Goal: Task Accomplishment & Management: Manage account settings

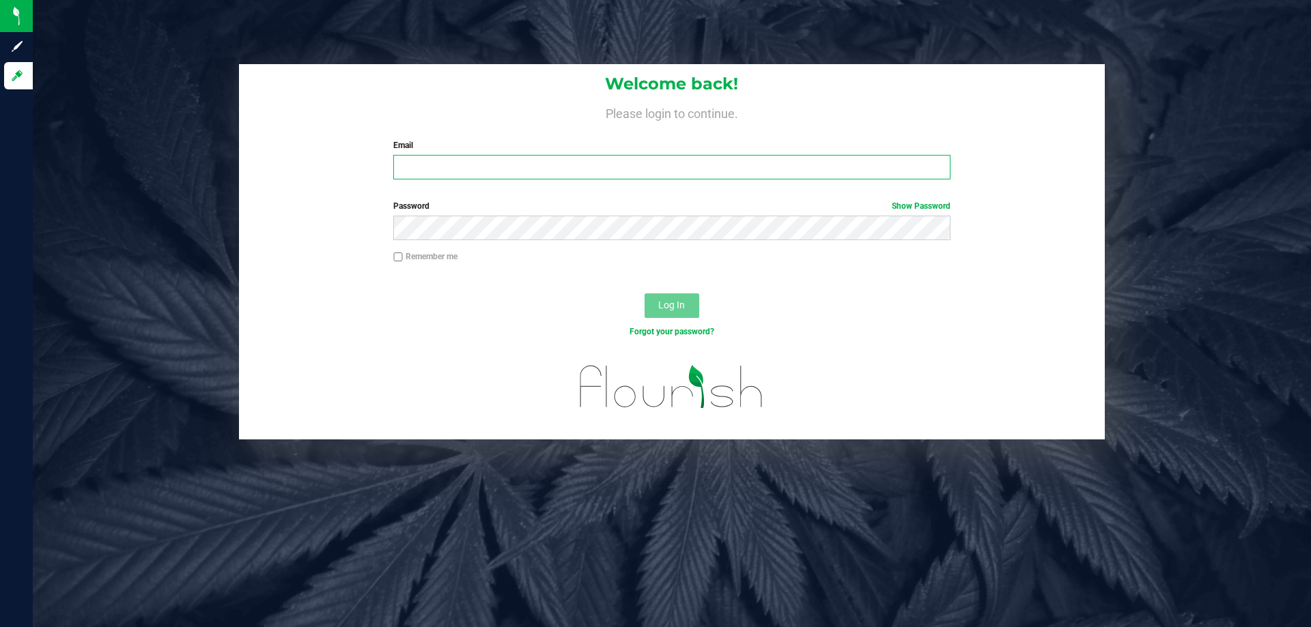
click at [420, 162] on input "Email" at bounding box center [671, 167] width 556 height 25
click at [544, 175] on input "Email" at bounding box center [671, 167] width 556 height 25
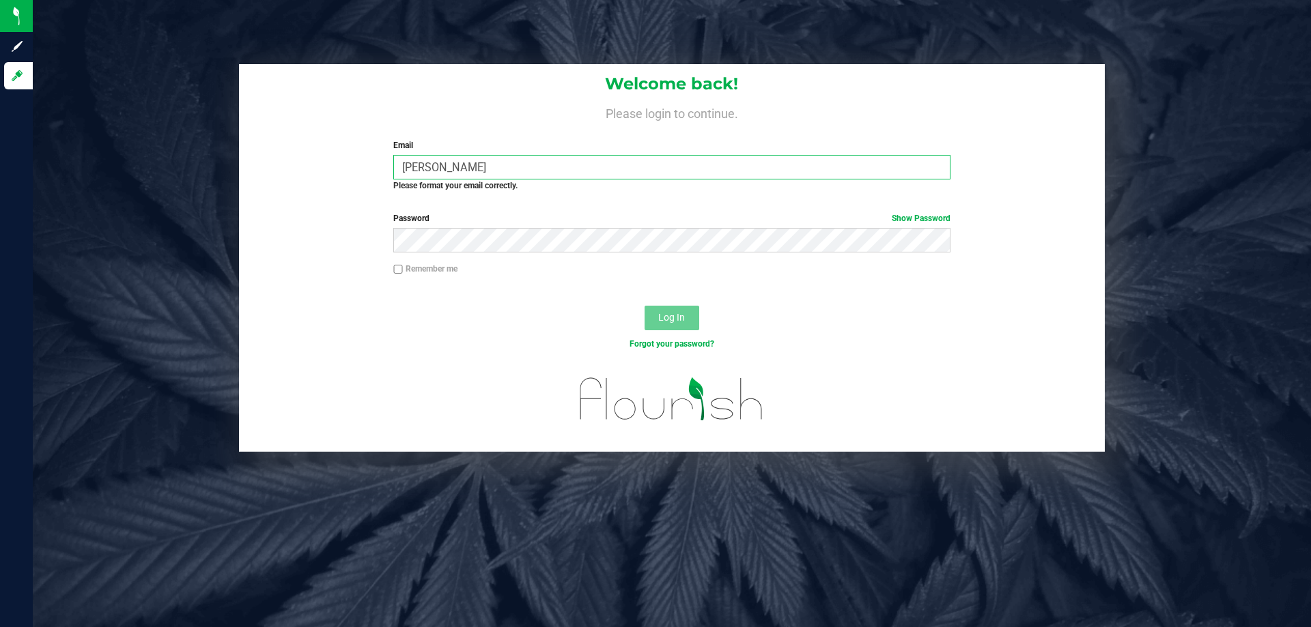
type input "Brett@phoenixmfgco.com"
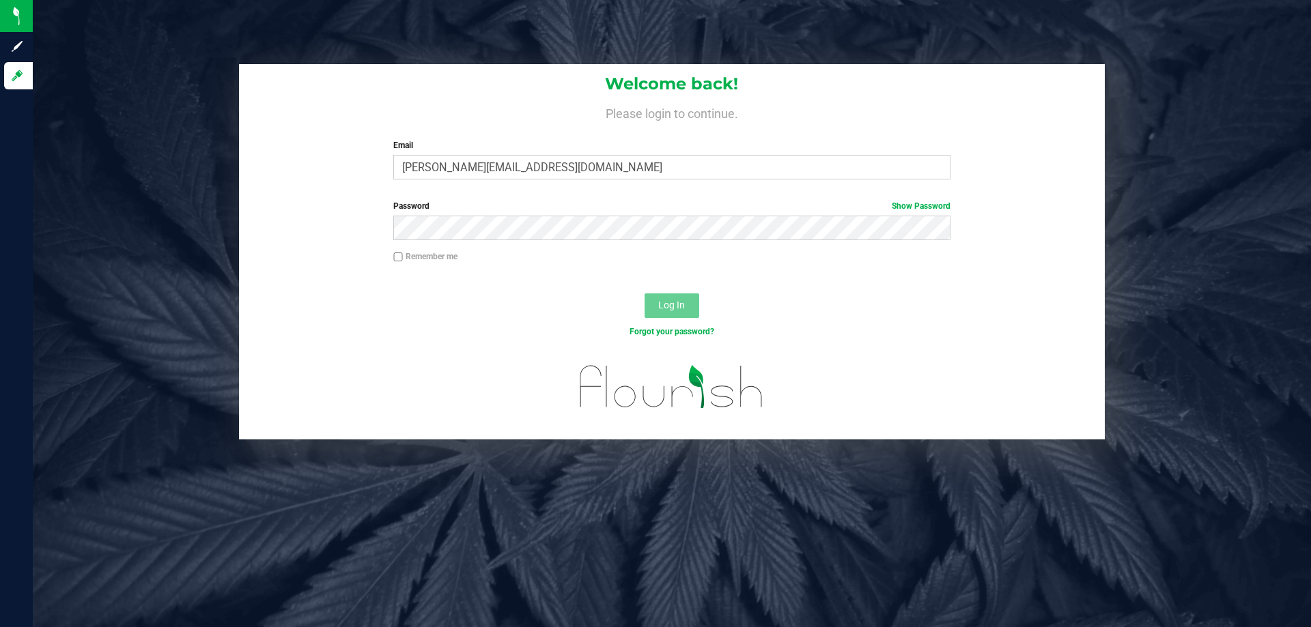
click at [399, 253] on input "Remember me" at bounding box center [398, 258] width 10 height 10
checkbox input "true"
click at [644, 294] on button "Log In" at bounding box center [671, 306] width 55 height 25
click at [700, 334] on link "Forgot your password?" at bounding box center [671, 332] width 85 height 10
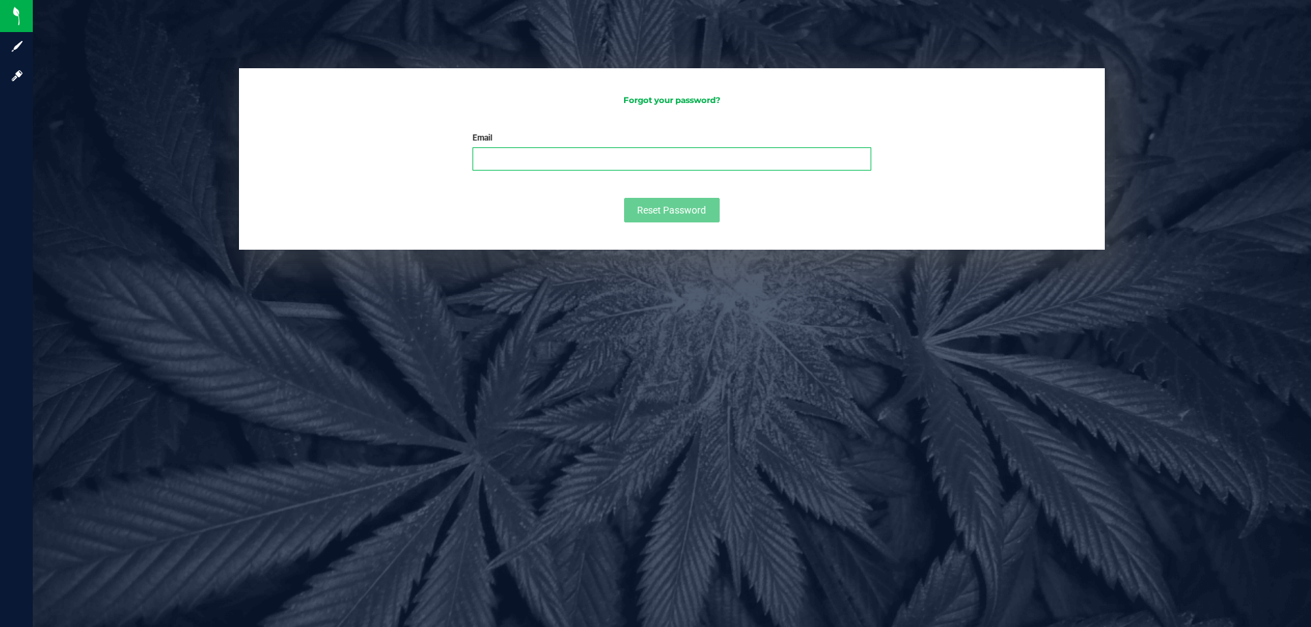
click at [583, 167] on input "Email" at bounding box center [671, 158] width 399 height 23
type input "Brett@phoenixmfgco.com"
click at [663, 207] on button "Reset Password" at bounding box center [672, 210] width 96 height 25
click at [517, 160] on input "Email" at bounding box center [671, 158] width 399 height 23
type input "Brett@phoenixmfgco.com"
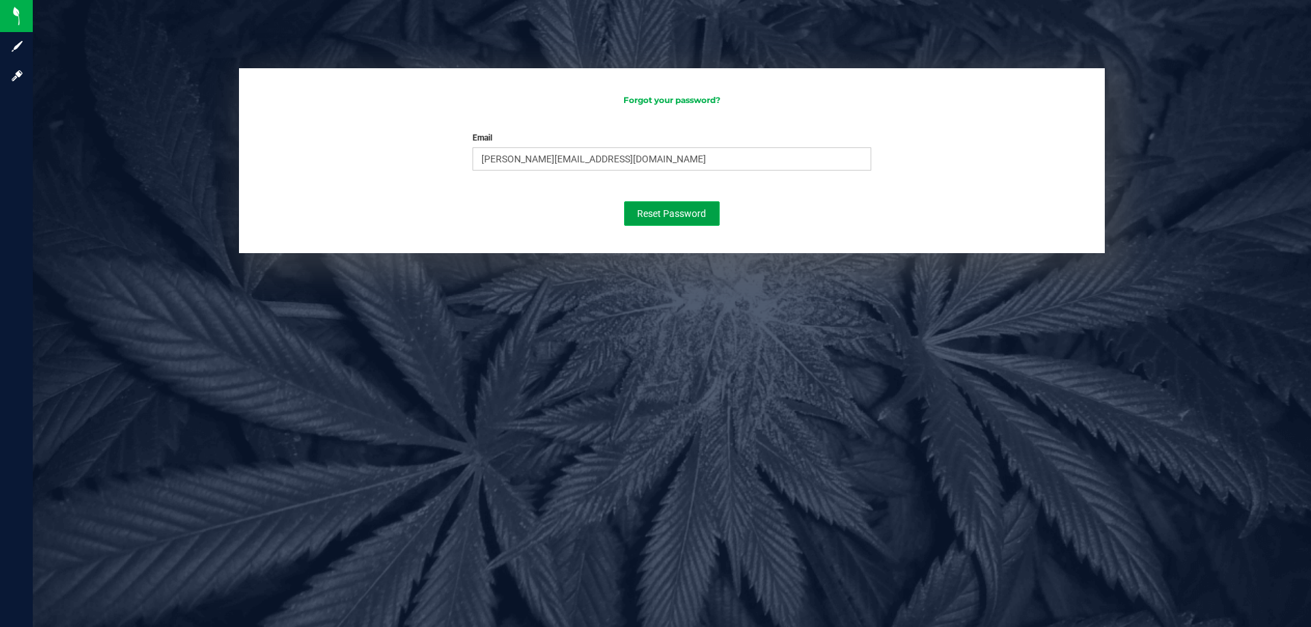
click at [668, 212] on span "Reset Password" at bounding box center [671, 213] width 69 height 11
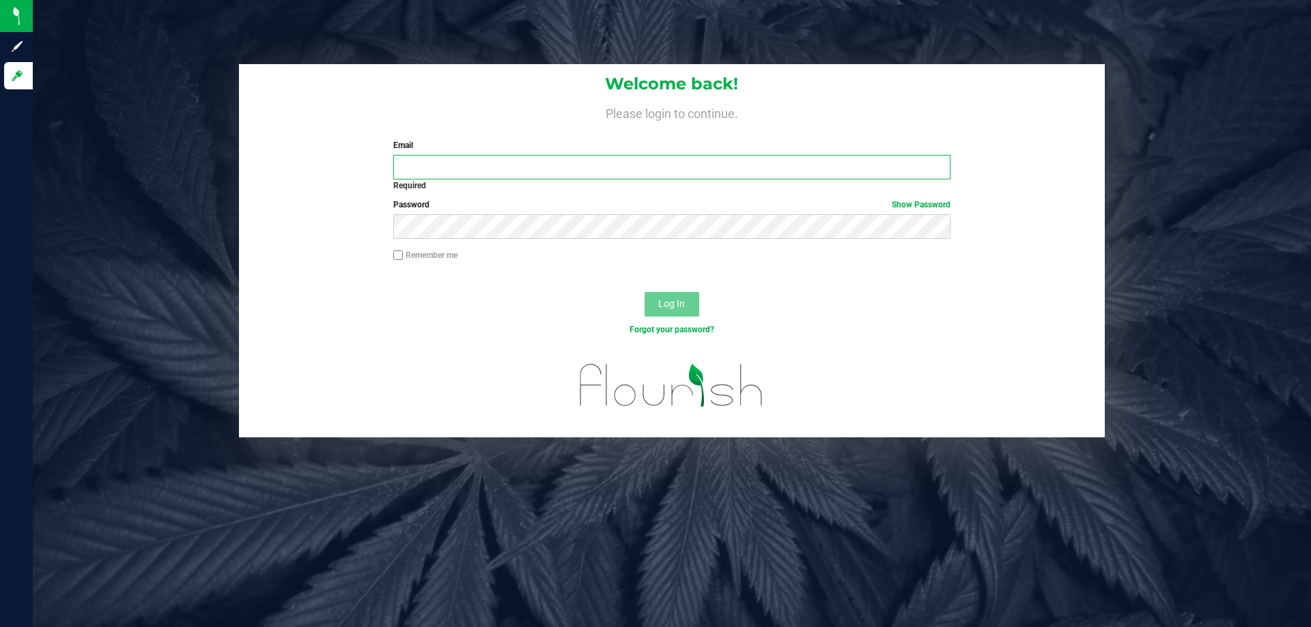
click at [432, 160] on input "Email" at bounding box center [671, 167] width 556 height 25
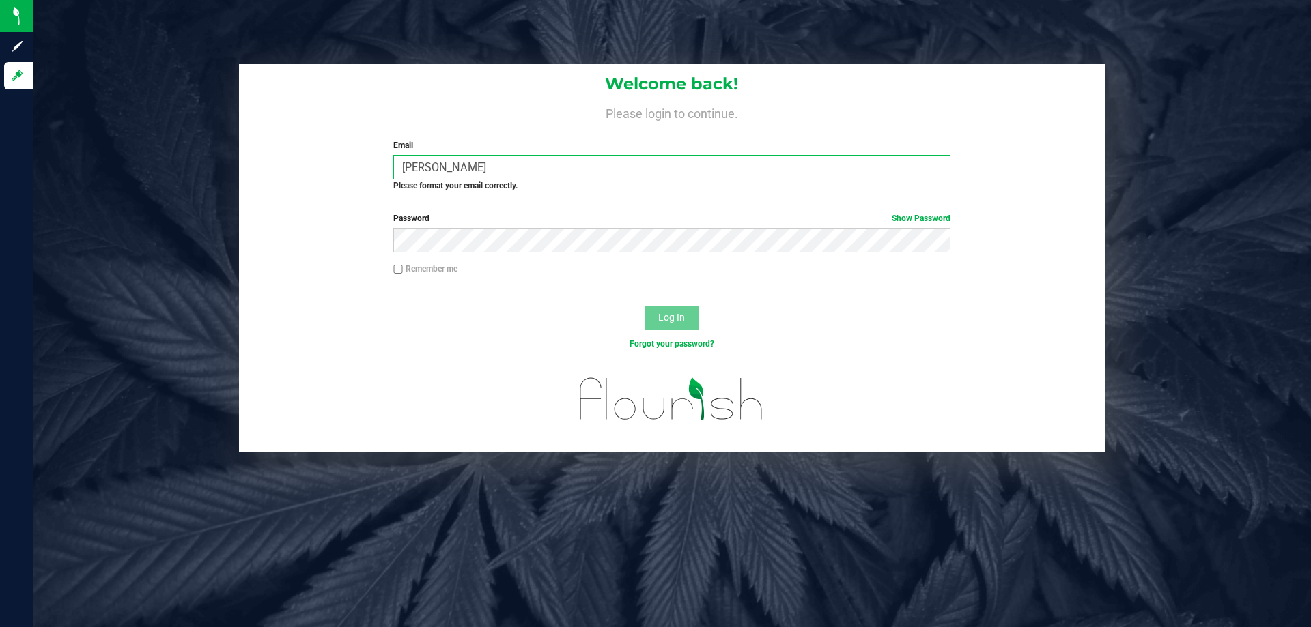
type input "Brett@phoenixmfgco.com"
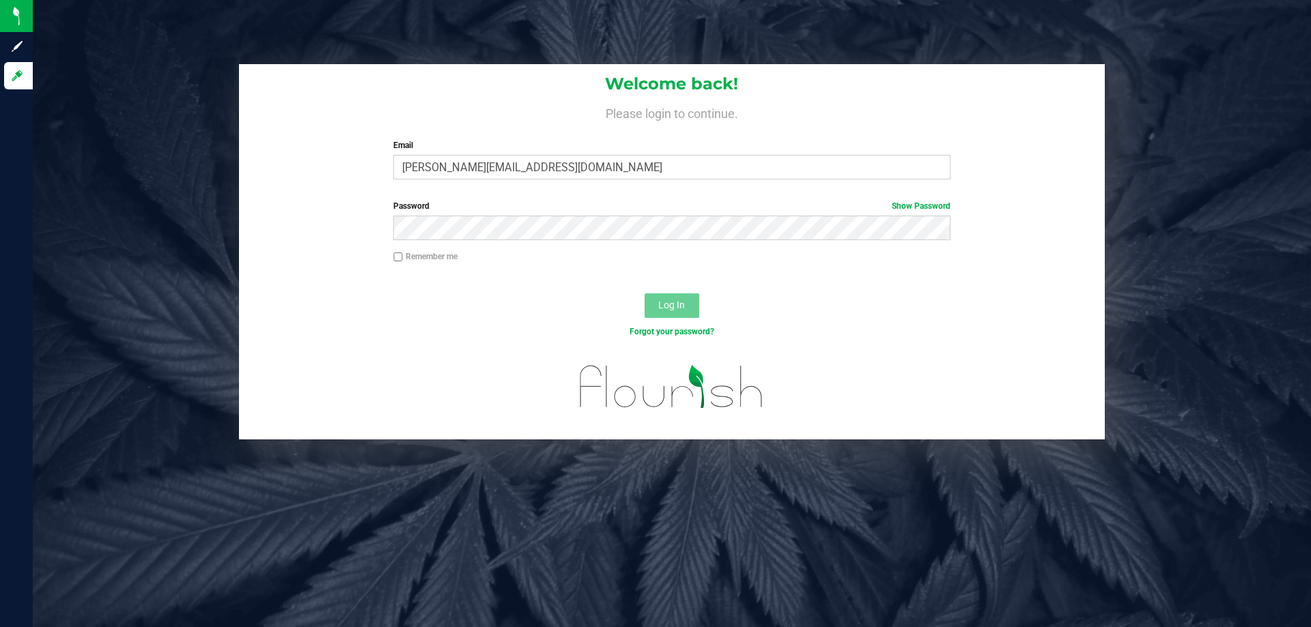
click at [399, 257] on input "Remember me" at bounding box center [398, 258] width 10 height 10
checkbox input "true"
click at [658, 306] on span "Log In" at bounding box center [671, 305] width 27 height 11
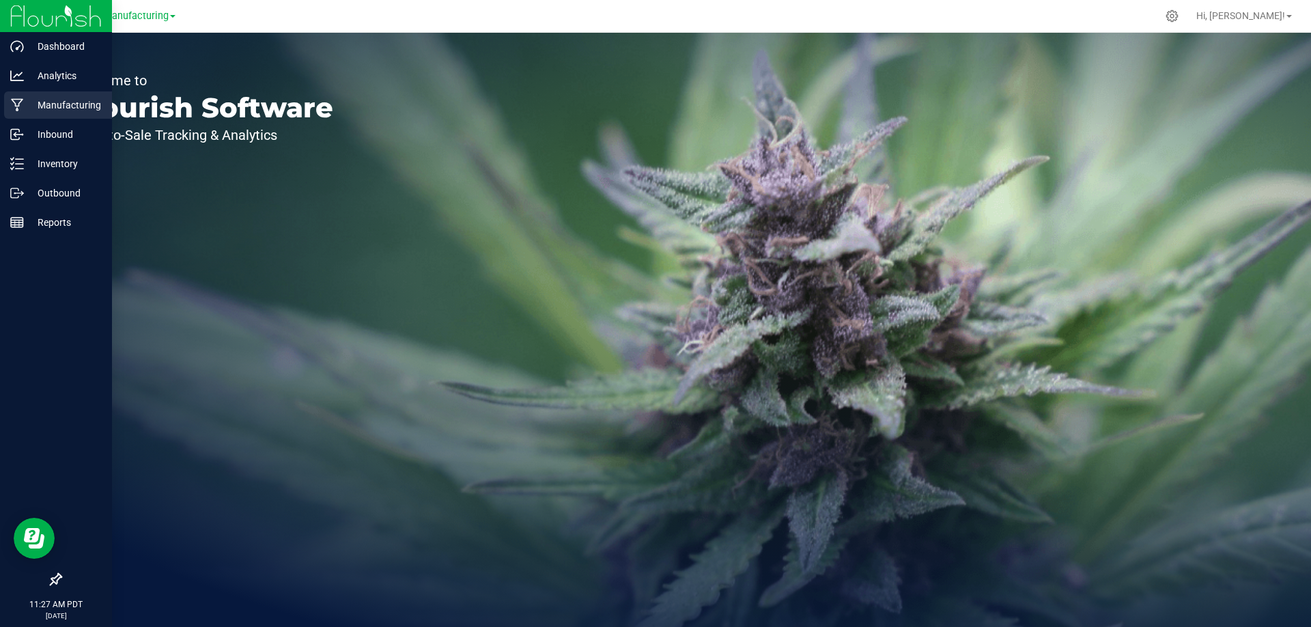
click at [62, 110] on p "Manufacturing" at bounding box center [65, 105] width 82 height 16
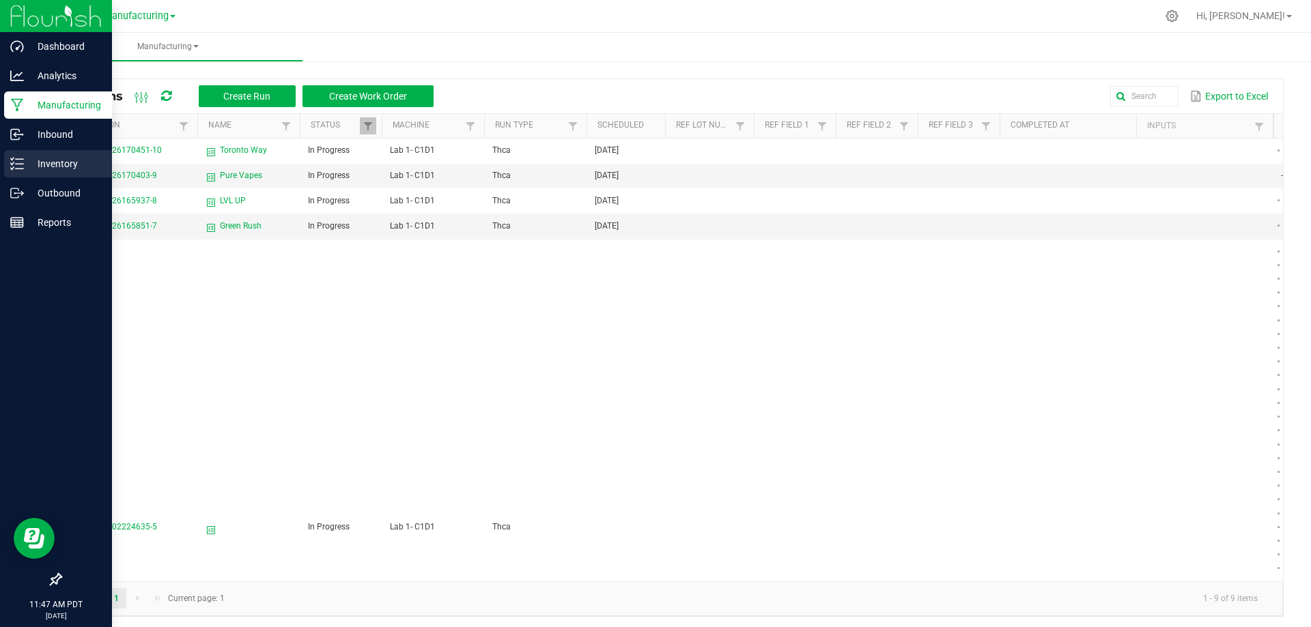
click at [20, 169] on line at bounding box center [20, 169] width 8 height 0
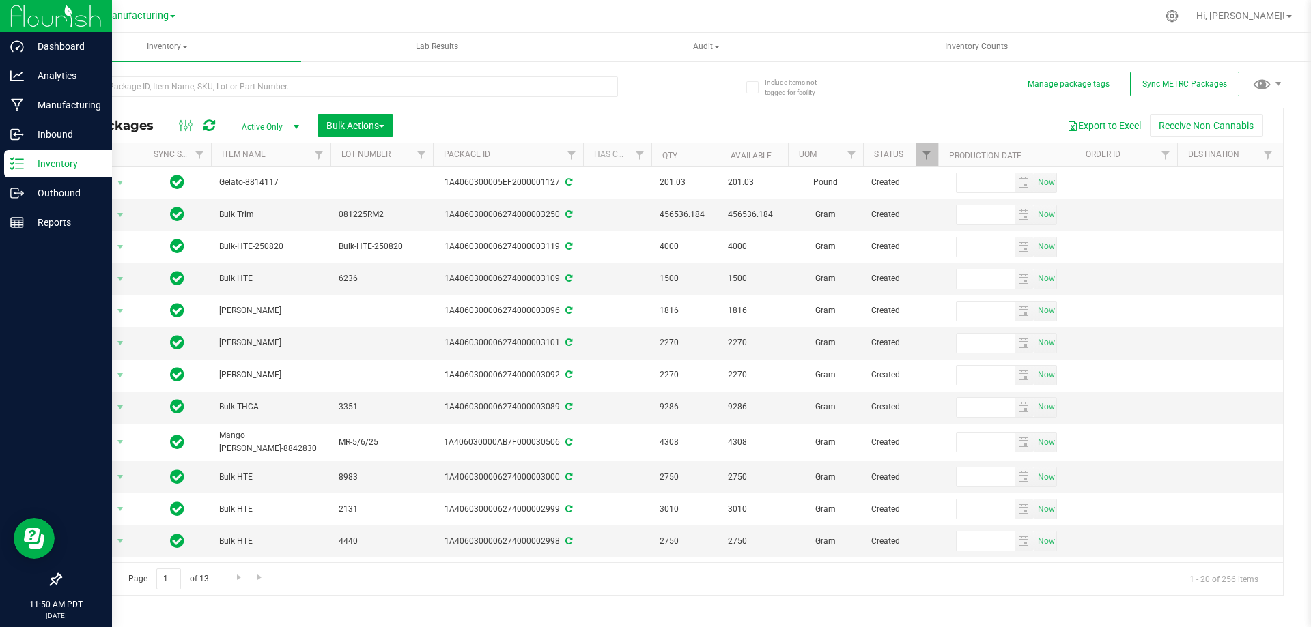
click at [40, 162] on p "Inventory" at bounding box center [65, 164] width 82 height 16
click at [20, 51] on icon at bounding box center [17, 47] width 14 height 14
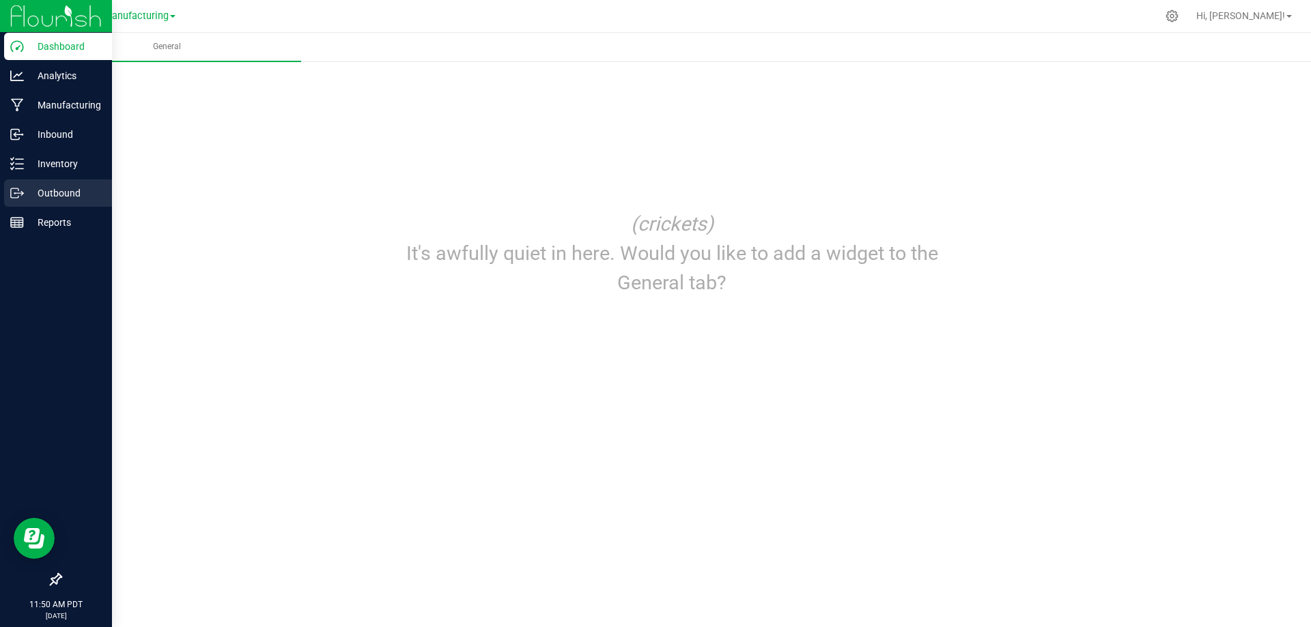
click at [57, 190] on p "Outbound" at bounding box center [65, 193] width 82 height 16
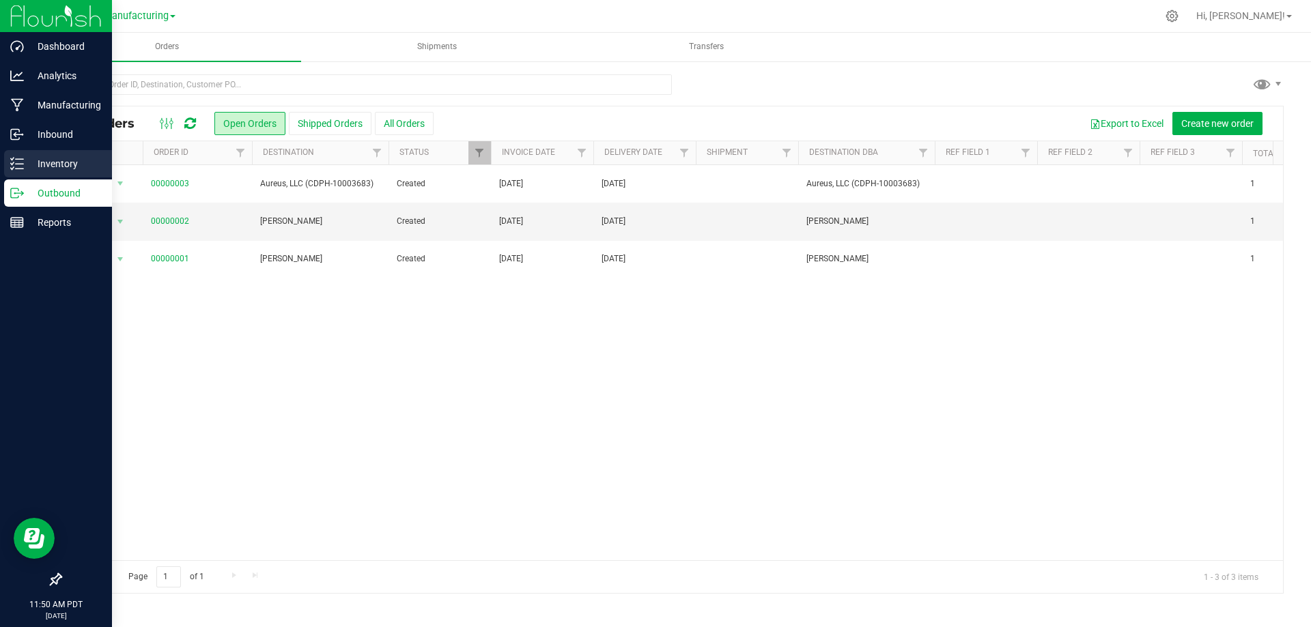
click at [44, 163] on p "Inventory" at bounding box center [65, 164] width 82 height 16
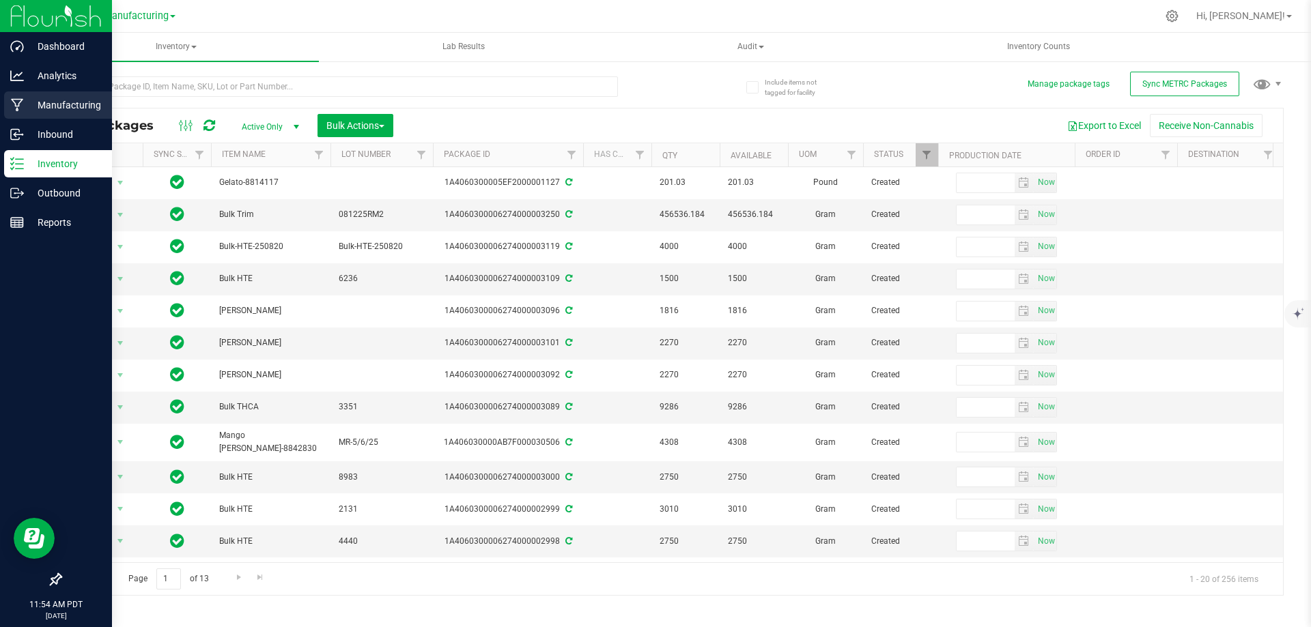
click at [48, 111] on p "Manufacturing" at bounding box center [65, 105] width 82 height 16
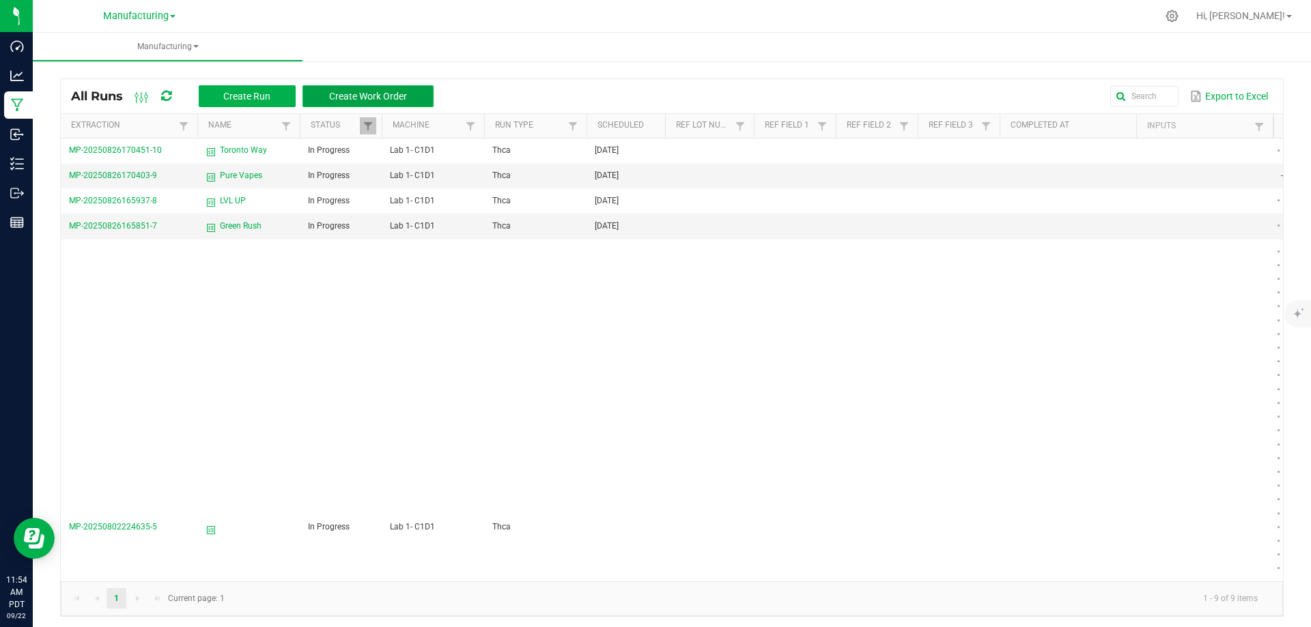
click at [356, 89] on button "Create Work Order" at bounding box center [367, 96] width 131 height 22
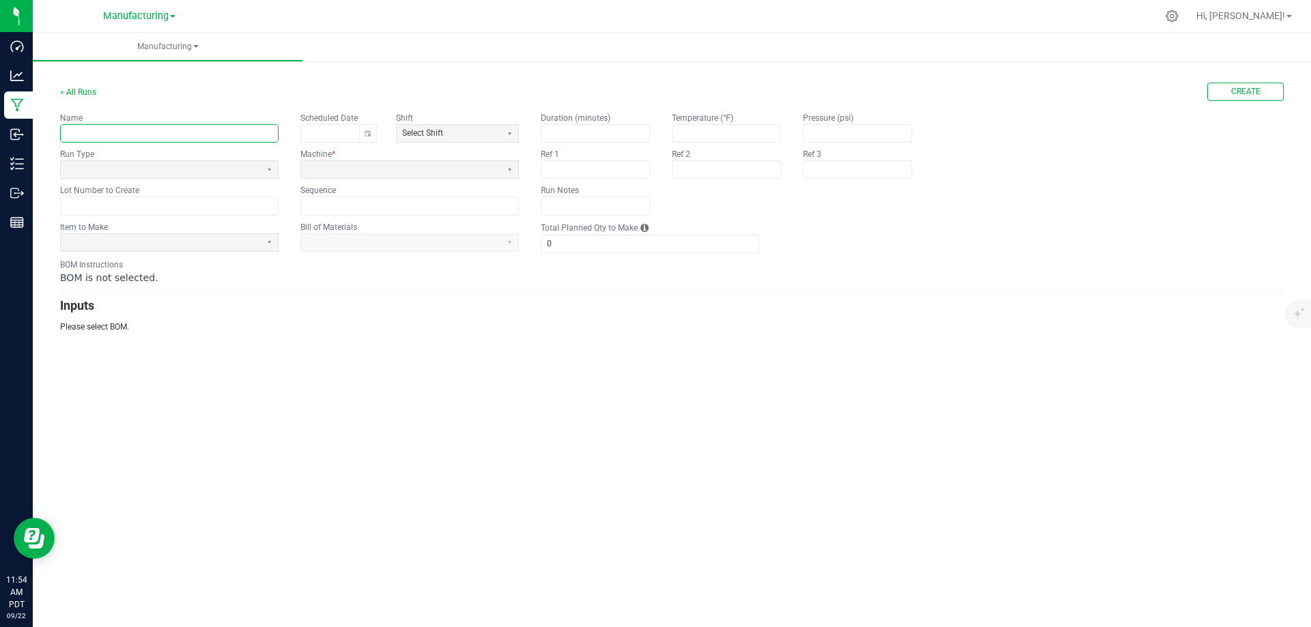
click at [149, 134] on input "text" at bounding box center [169, 133] width 217 height 17
click at [130, 173] on span at bounding box center [160, 170] width 189 height 12
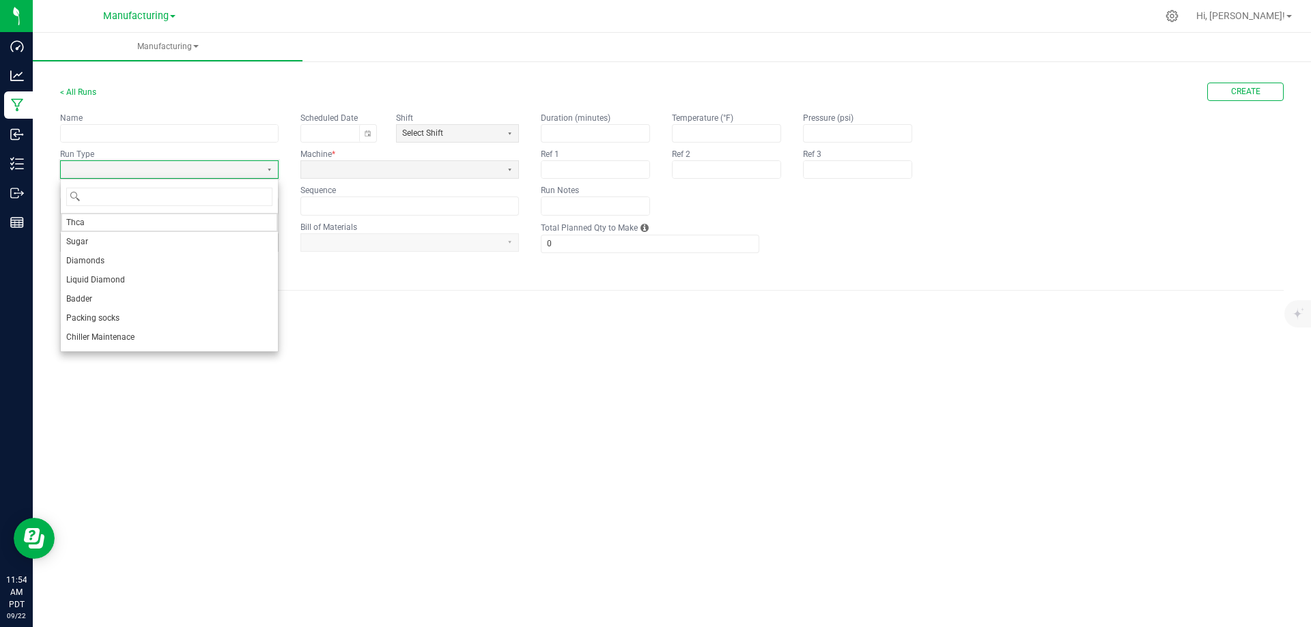
click at [303, 393] on div "Manufacturing < All Runs Create Name Scheduled Date Shift Select Shift Run Type…" at bounding box center [672, 330] width 1278 height 595
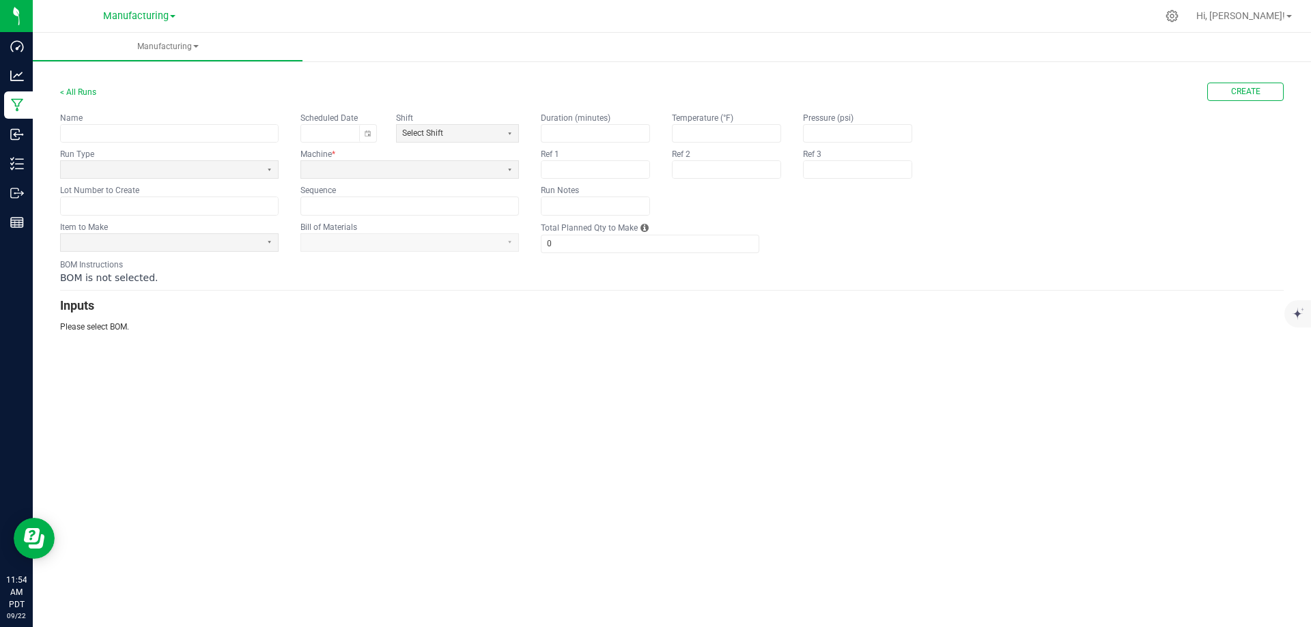
click at [136, 182] on fieldset "Name Scheduled Date Shift Select Shift Run Type Machine * Lot Number to Create …" at bounding box center [289, 163] width 459 height 103
click at [129, 174] on span at bounding box center [160, 170] width 189 height 12
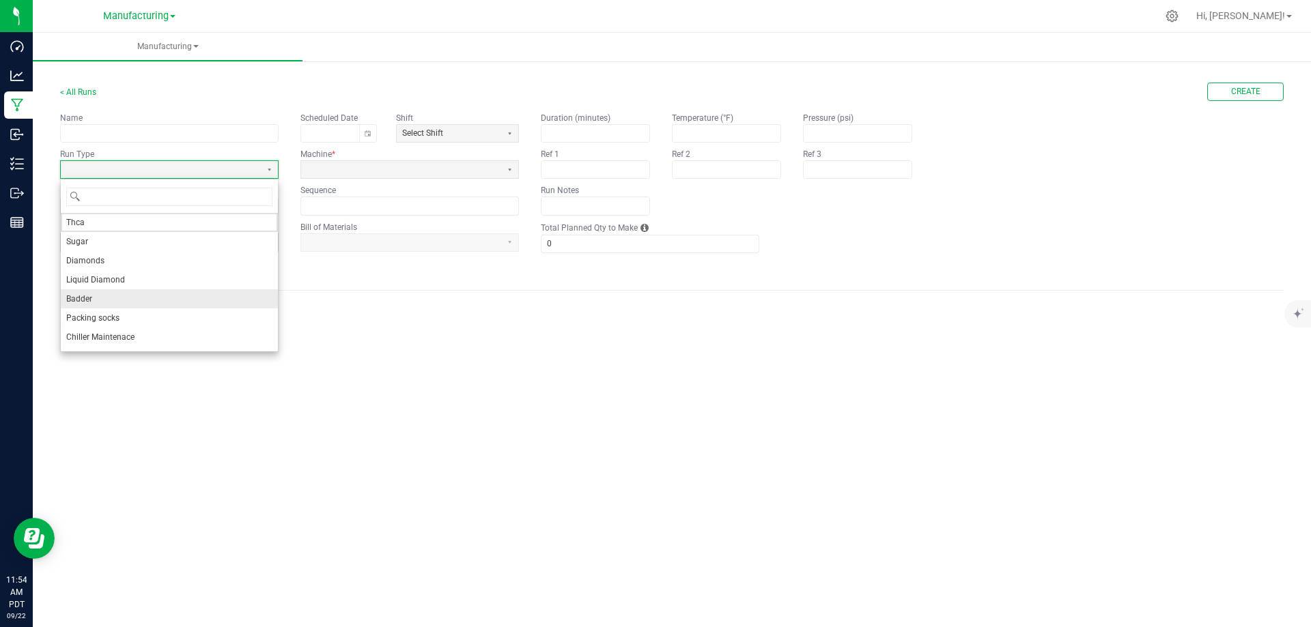
scroll to position [16, 0]
click at [383, 437] on div "Manufacturing < All Runs Create Name Scheduled Date Shift Select Shift Run Type…" at bounding box center [672, 330] width 1278 height 595
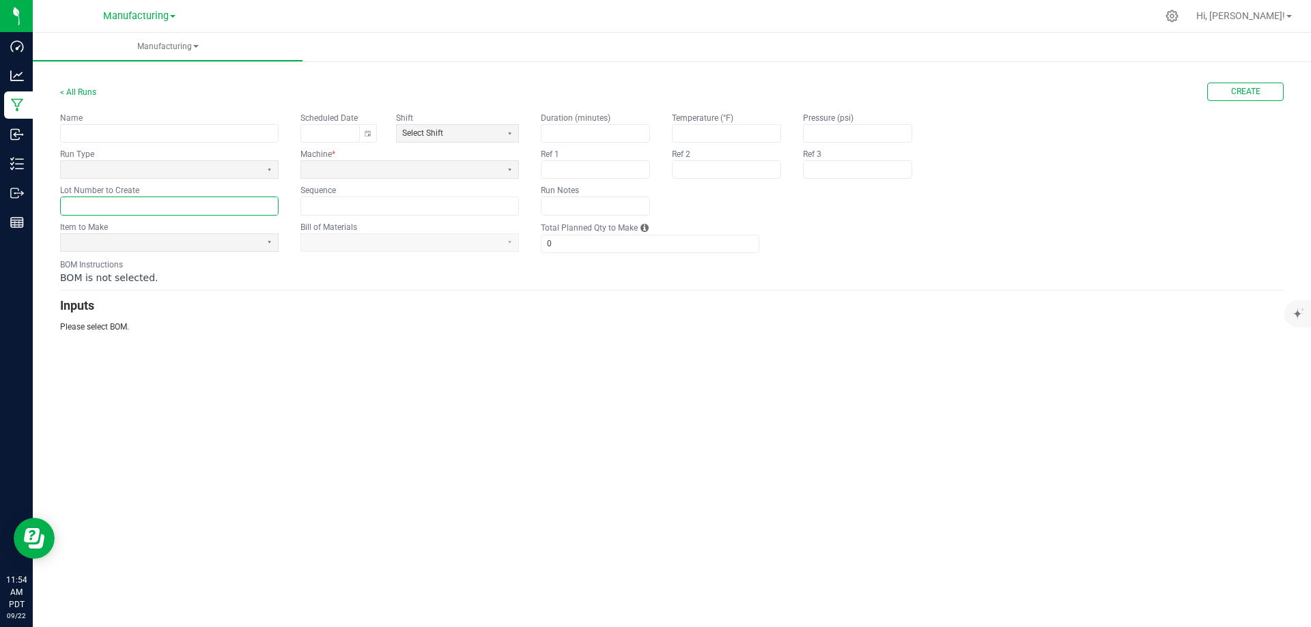
click at [141, 209] on input "text" at bounding box center [169, 205] width 217 height 17
click at [399, 431] on div "Manufacturing < All Runs Create Name Scheduled Date Shift Select Shift Run Type…" at bounding box center [672, 330] width 1278 height 595
click at [431, 250] on app-dropdownlist-async at bounding box center [409, 242] width 218 height 18
click at [397, 205] on input at bounding box center [409, 205] width 217 height 17
click at [409, 171] on span at bounding box center [400, 170] width 189 height 12
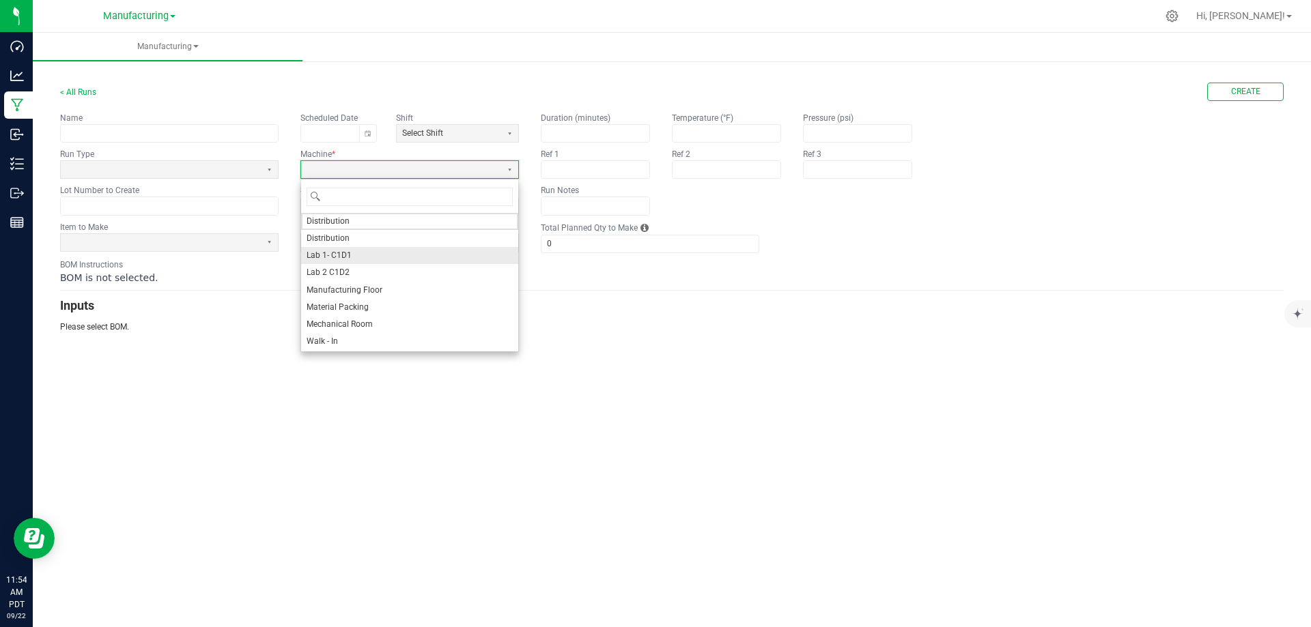
scroll to position [1, 0]
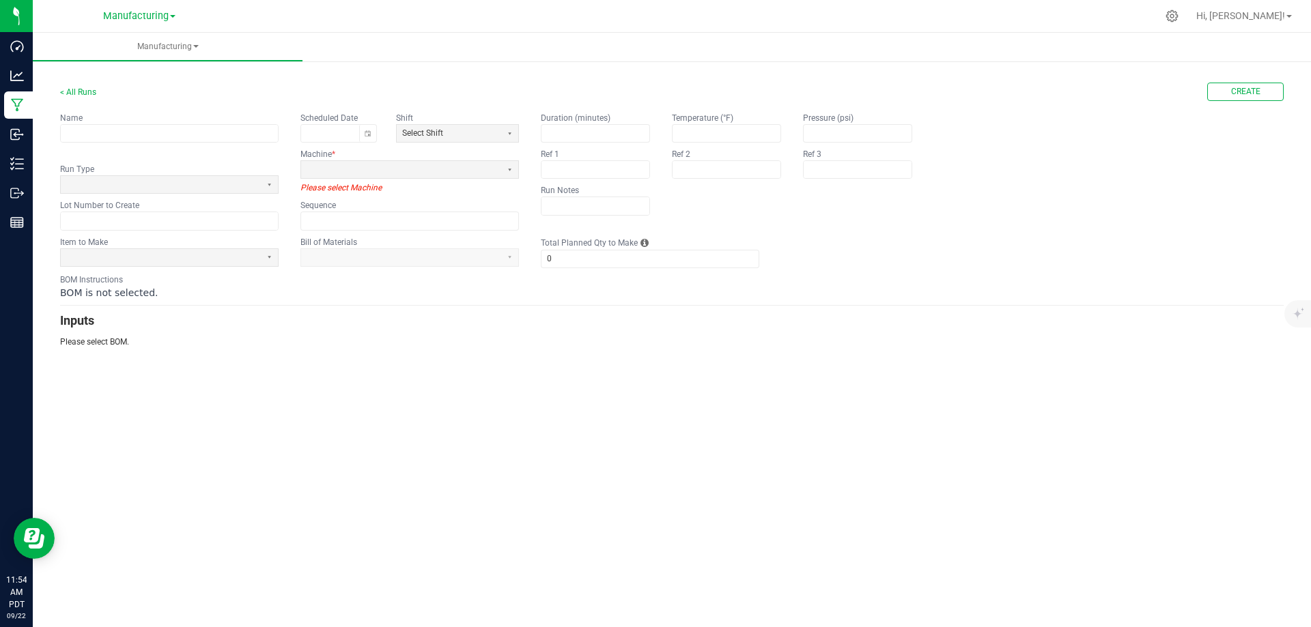
click at [527, 412] on div "Manufacturing < All Runs Create Name Scheduled Date Shift Select Shift Run Type…" at bounding box center [672, 330] width 1278 height 595
click at [509, 135] on button "Select" at bounding box center [509, 133] width 17 height 17
click at [448, 182] on div "Select Shift" at bounding box center [458, 185] width 122 height 17
click at [459, 133] on span "Select Shift" at bounding box center [449, 134] width 94 height 12
drag, startPoint x: 879, startPoint y: 296, endPoint x: 868, endPoint y: 297, distance: 10.3
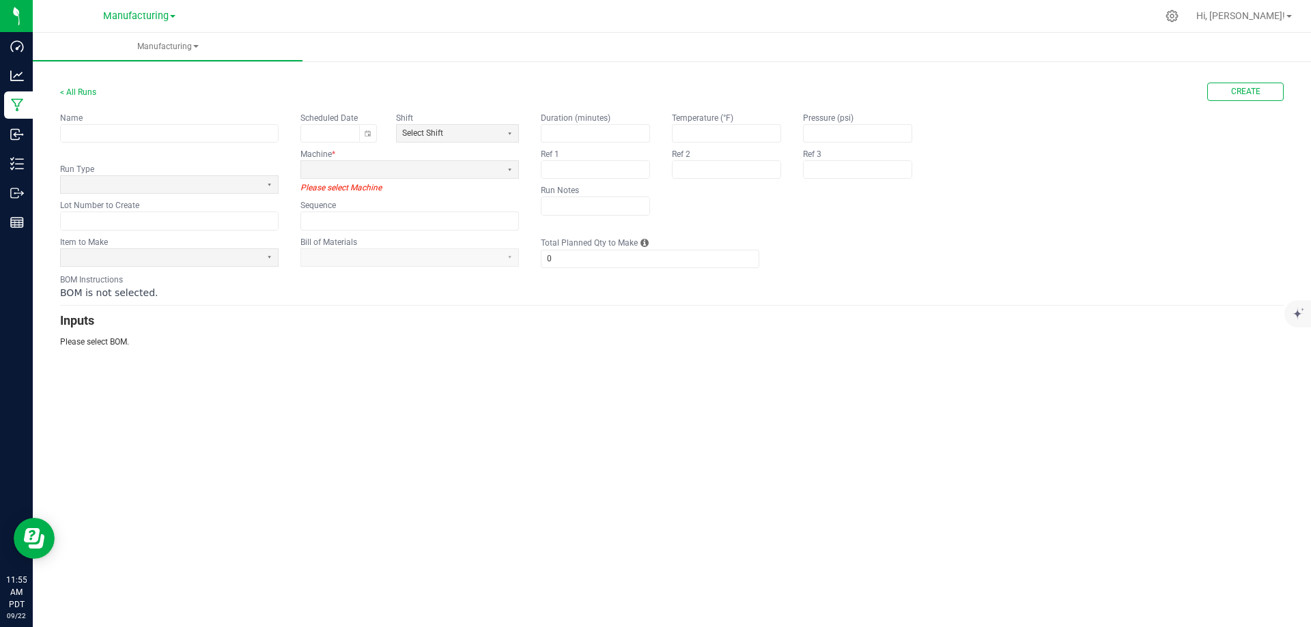
click at [875, 296] on div "BOM is not selected." at bounding box center [671, 293] width 1223 height 14
click at [512, 130] on button "Select" at bounding box center [509, 133] width 17 height 17
click at [703, 315] on h3 "Inputs" at bounding box center [671, 320] width 1223 height 19
click at [350, 175] on span at bounding box center [400, 170] width 189 height 12
click at [387, 441] on div "Manufacturing < All Runs Create Name Scheduled Date Shift Select Shift Run Type…" at bounding box center [672, 330] width 1278 height 595
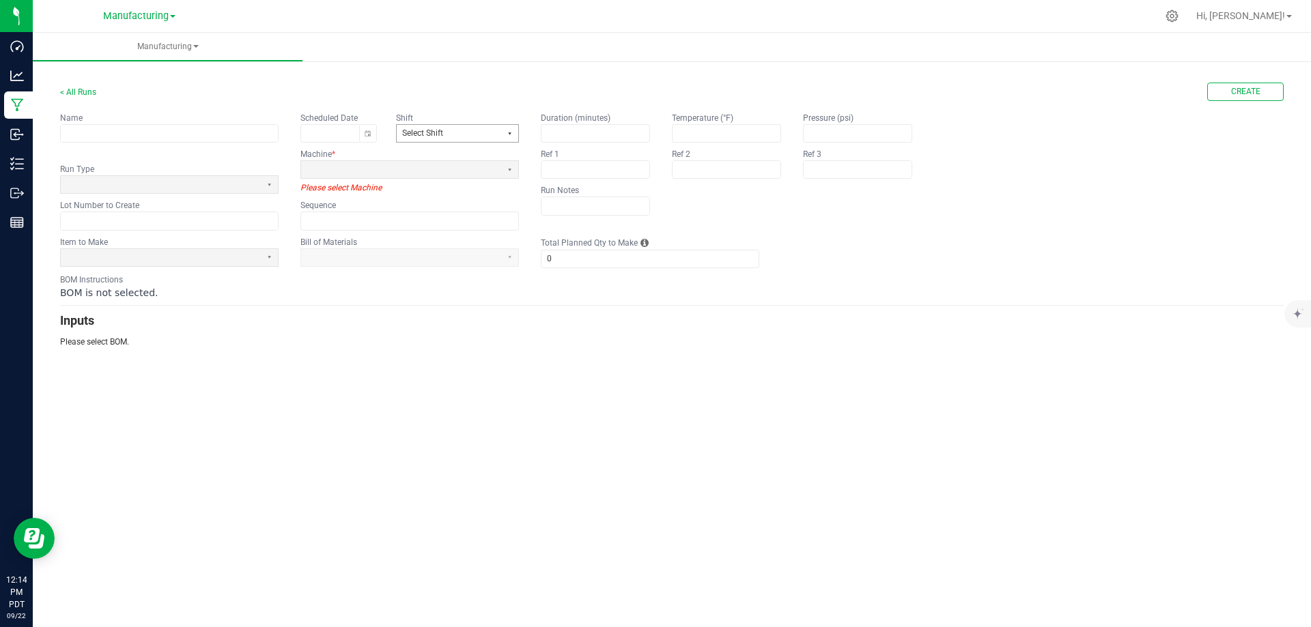
click at [509, 139] on button "Select" at bounding box center [509, 133] width 17 height 17
click at [685, 425] on div "Manufacturing < All Runs Create Name Scheduled Date Shift Select Shift Run Type…" at bounding box center [672, 330] width 1278 height 595
click at [487, 132] on span "Select Shift" at bounding box center [449, 134] width 94 height 12
click at [414, 186] on div "Select Shift" at bounding box center [458, 185] width 122 height 17
click at [1178, 17] on icon at bounding box center [1171, 16] width 13 height 13
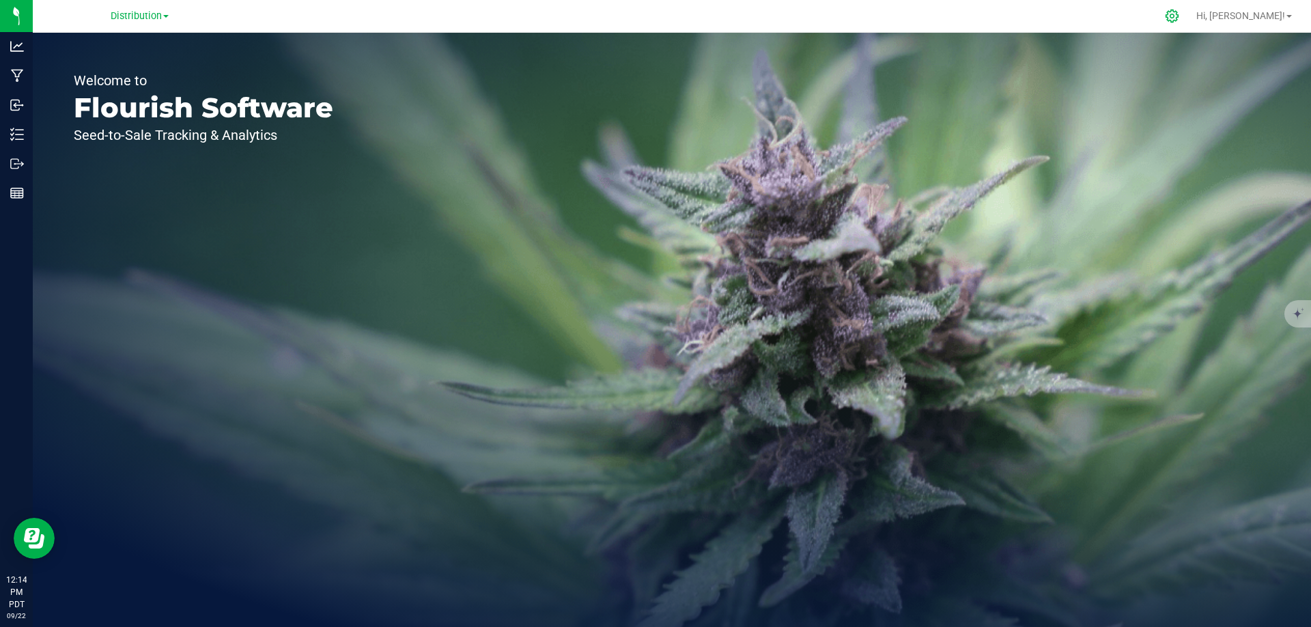
click at [1179, 19] on icon at bounding box center [1172, 16] width 14 height 14
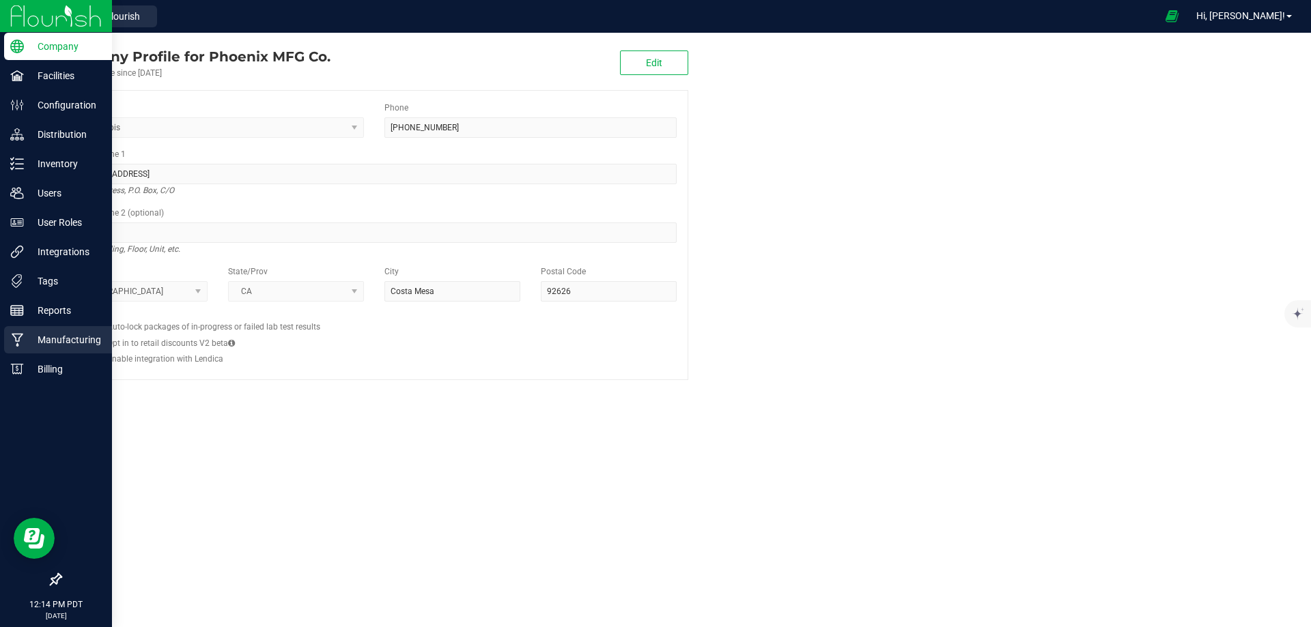
click at [53, 339] on p "Manufacturing" at bounding box center [65, 340] width 82 height 16
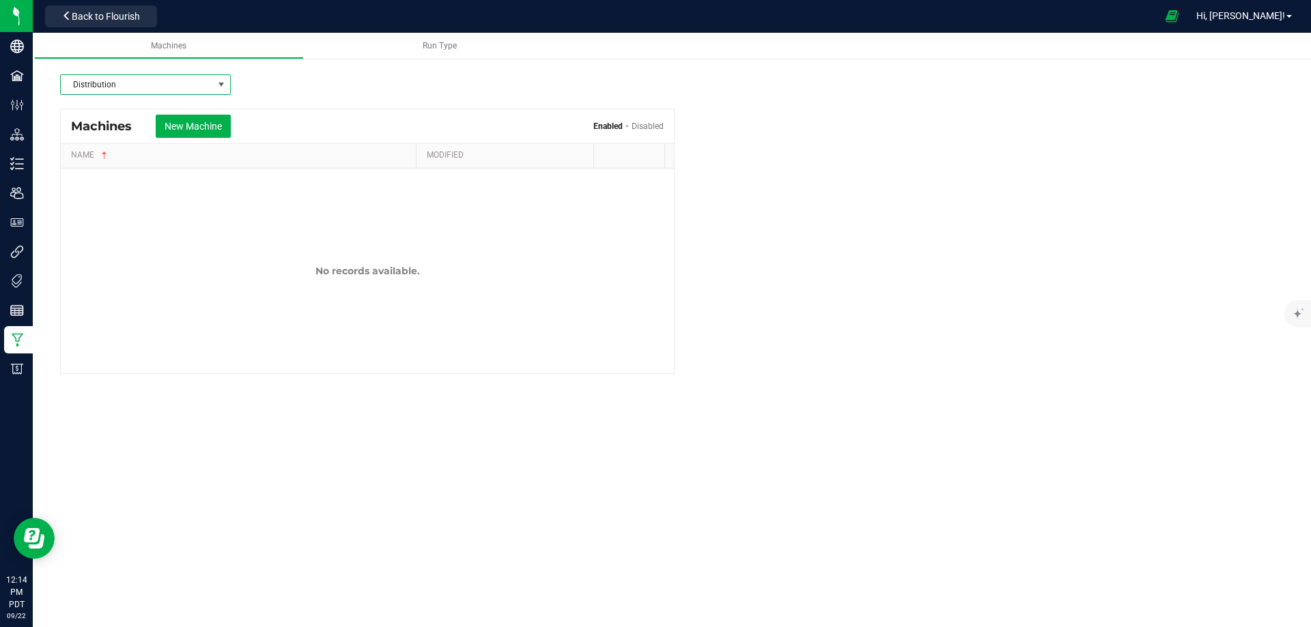
click at [219, 83] on span at bounding box center [221, 84] width 11 height 11
click at [124, 130] on li "Manufacturing" at bounding box center [145, 132] width 169 height 23
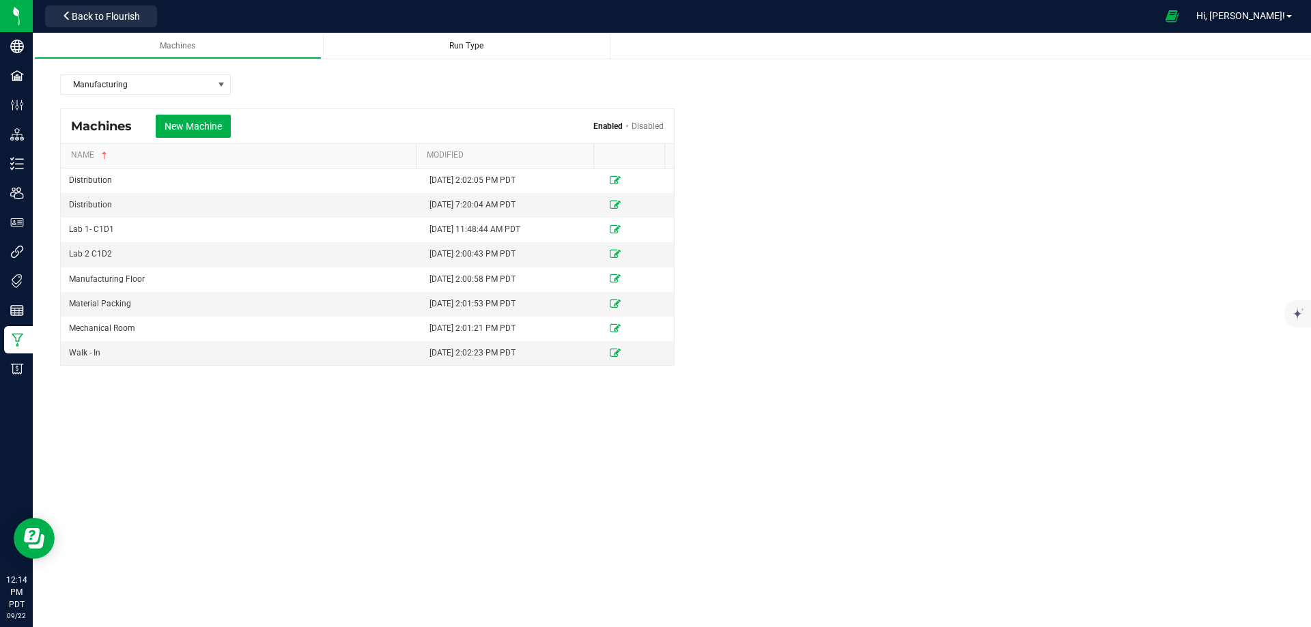
click at [457, 47] on span "Run Type" at bounding box center [466, 46] width 34 height 10
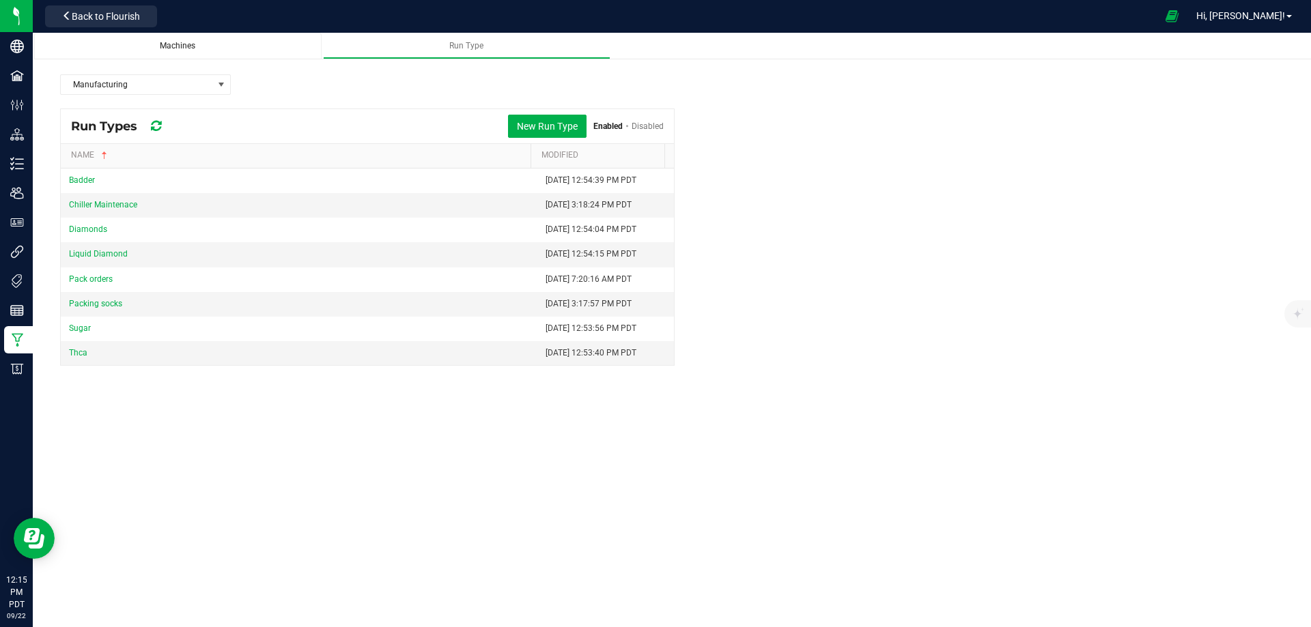
click at [177, 50] on div "Machines" at bounding box center [178, 46] width 266 height 12
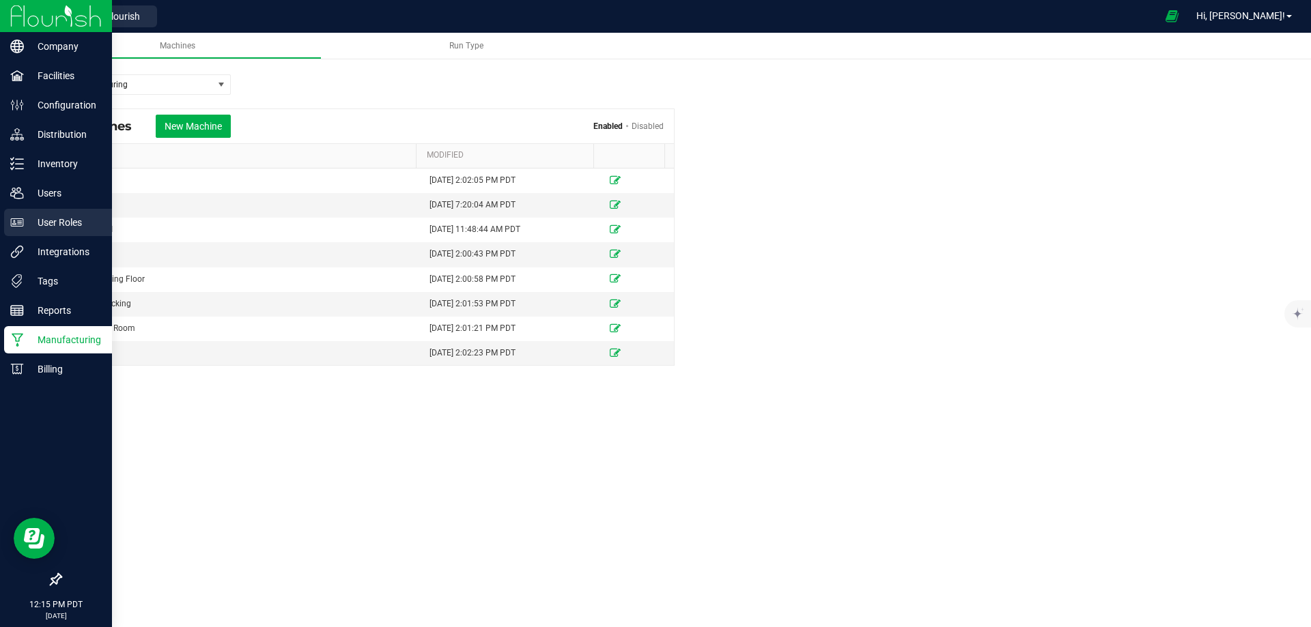
click at [60, 216] on p "User Roles" at bounding box center [65, 222] width 82 height 16
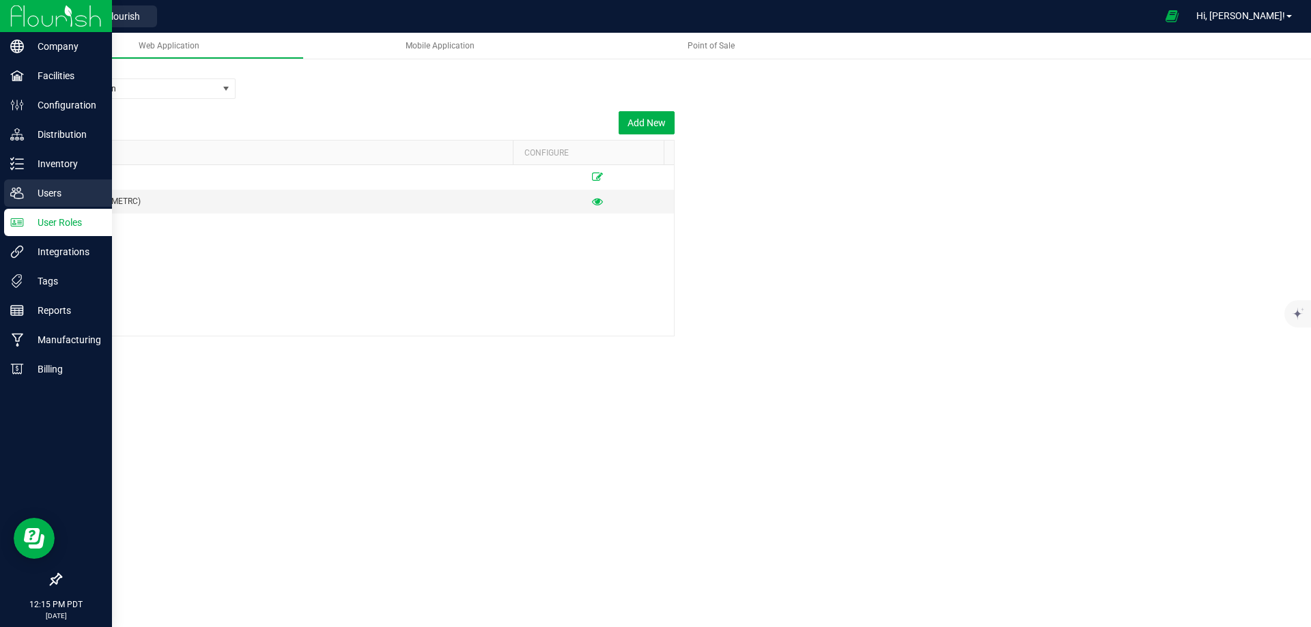
click at [38, 196] on p "Users" at bounding box center [65, 193] width 82 height 16
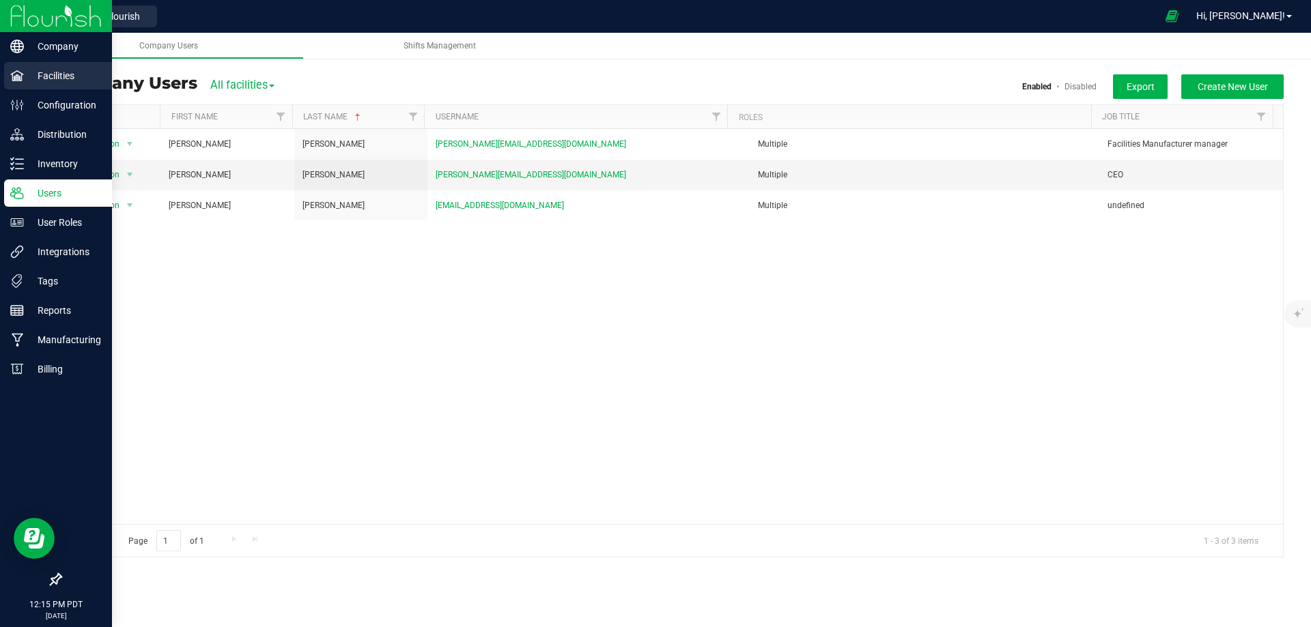
click at [42, 81] on p "Facilities" at bounding box center [65, 76] width 82 height 16
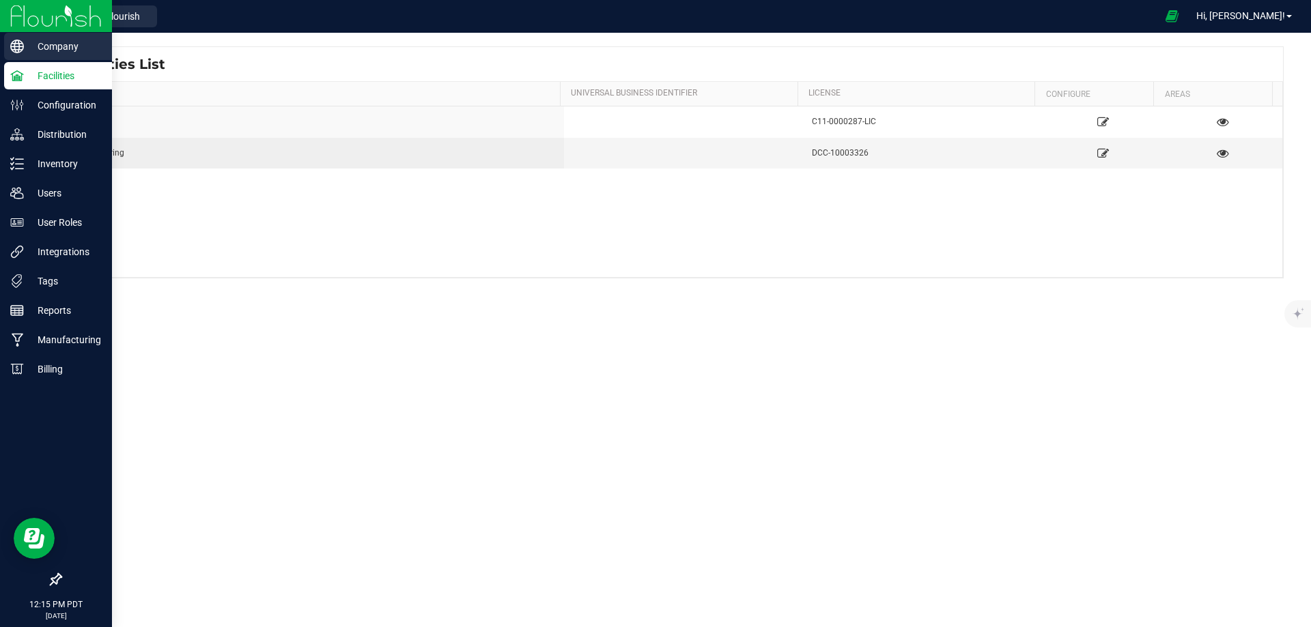
click at [32, 55] on div "Company" at bounding box center [58, 46] width 108 height 27
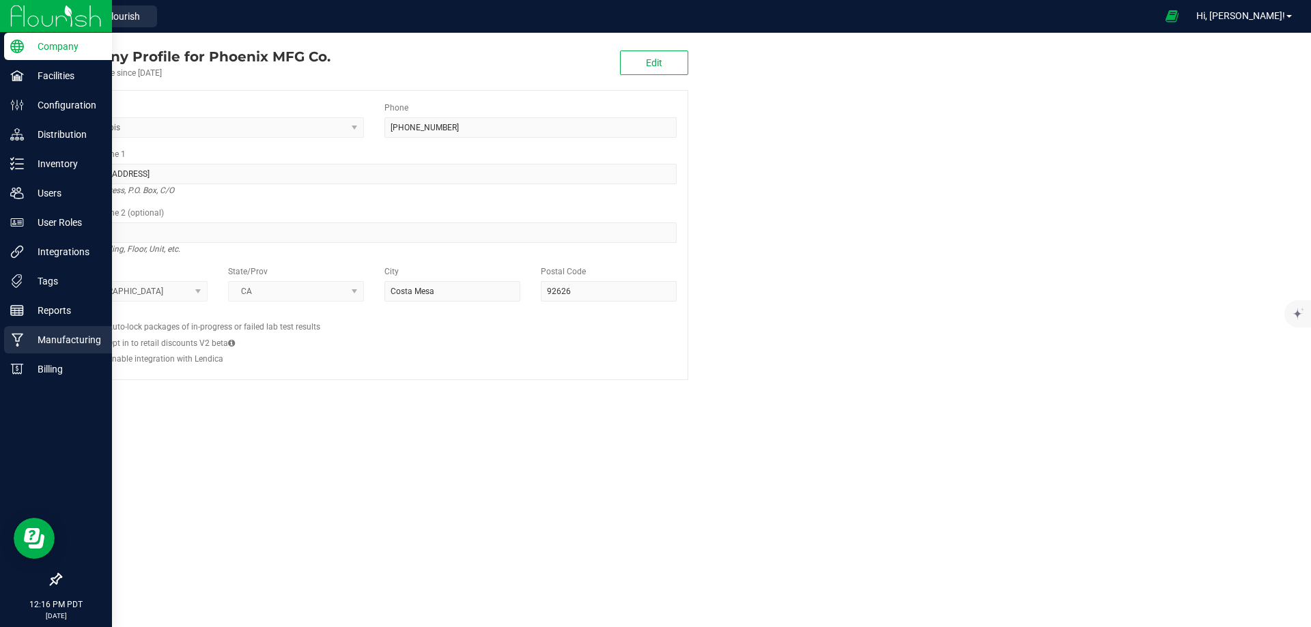
click at [26, 333] on p "Manufacturing" at bounding box center [65, 340] width 82 height 16
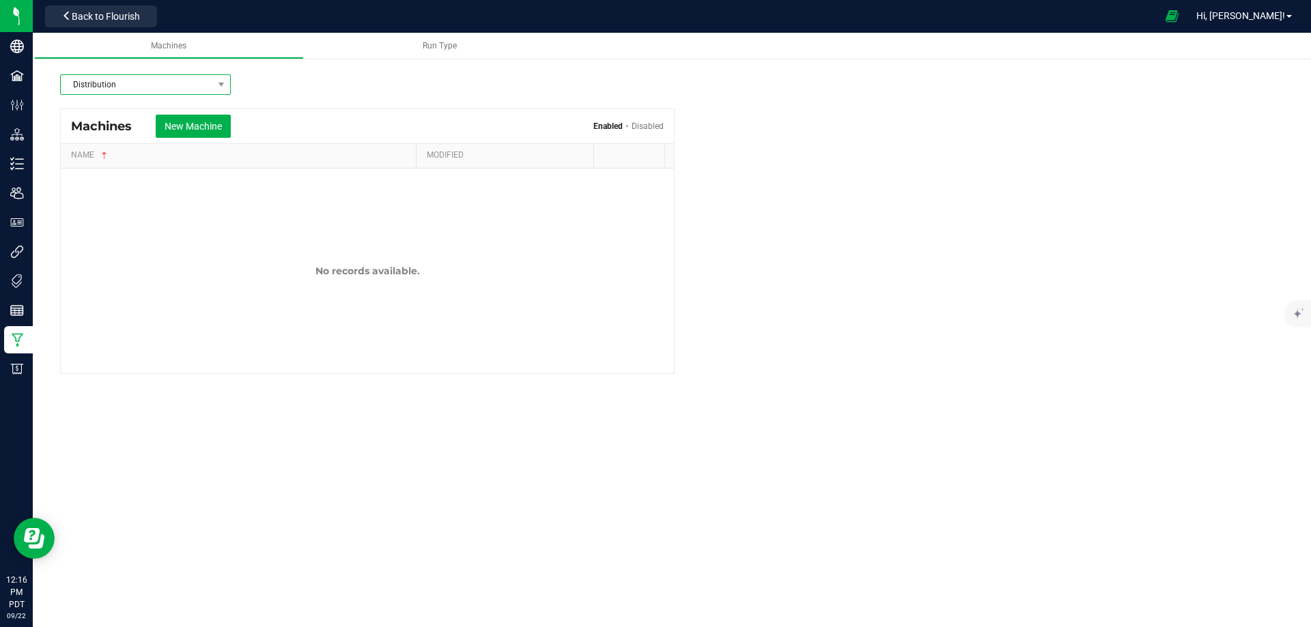
click at [198, 82] on span "Distribution" at bounding box center [137, 84] width 152 height 19
click at [128, 132] on li "Manufacturing" at bounding box center [145, 132] width 169 height 23
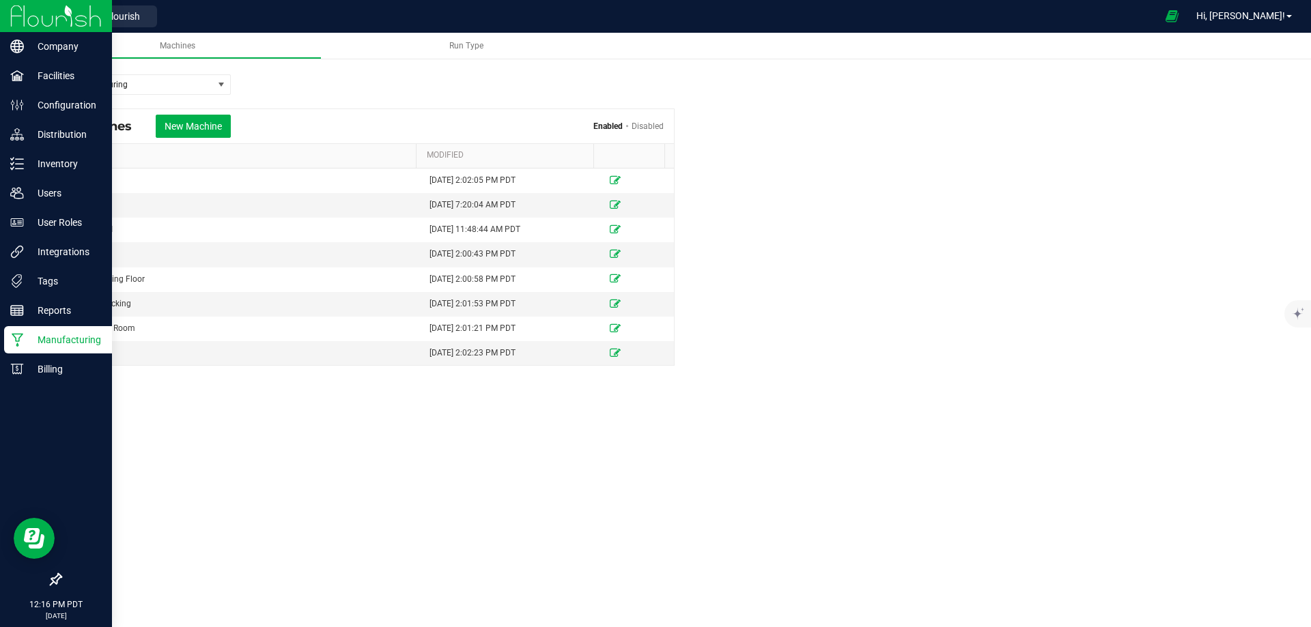
click at [29, 341] on p "Manufacturing" at bounding box center [65, 340] width 82 height 16
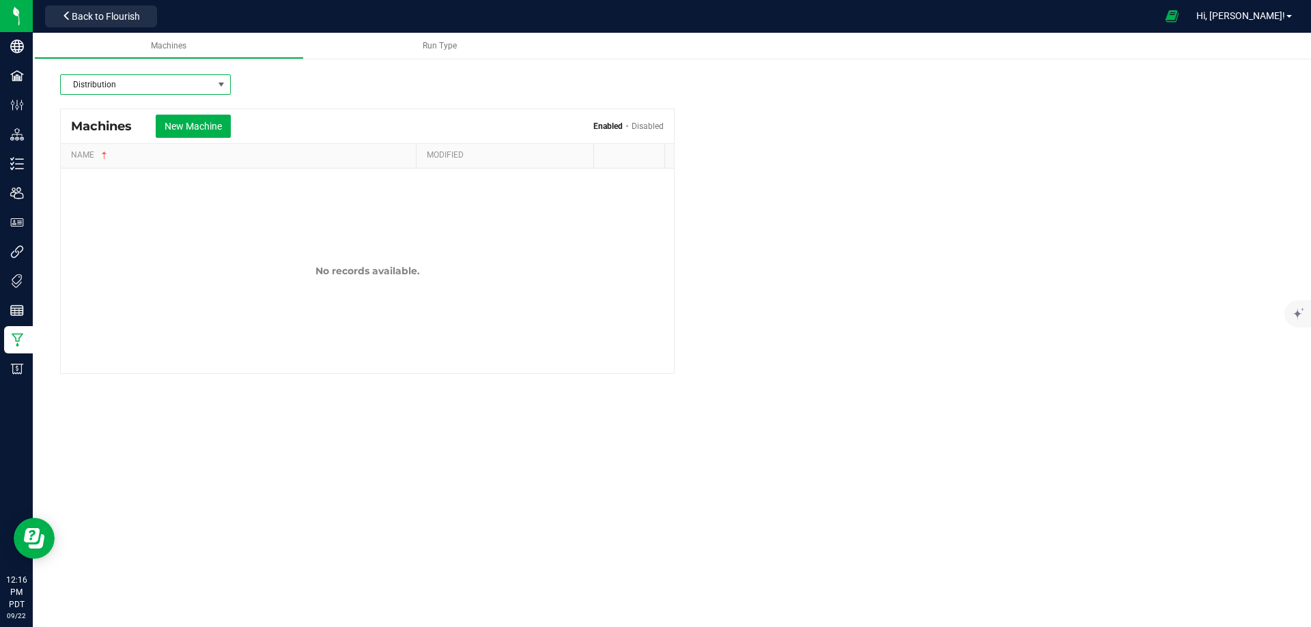
click at [225, 83] on span at bounding box center [221, 84] width 11 height 11
click at [118, 133] on li "Manufacturing" at bounding box center [145, 132] width 169 height 23
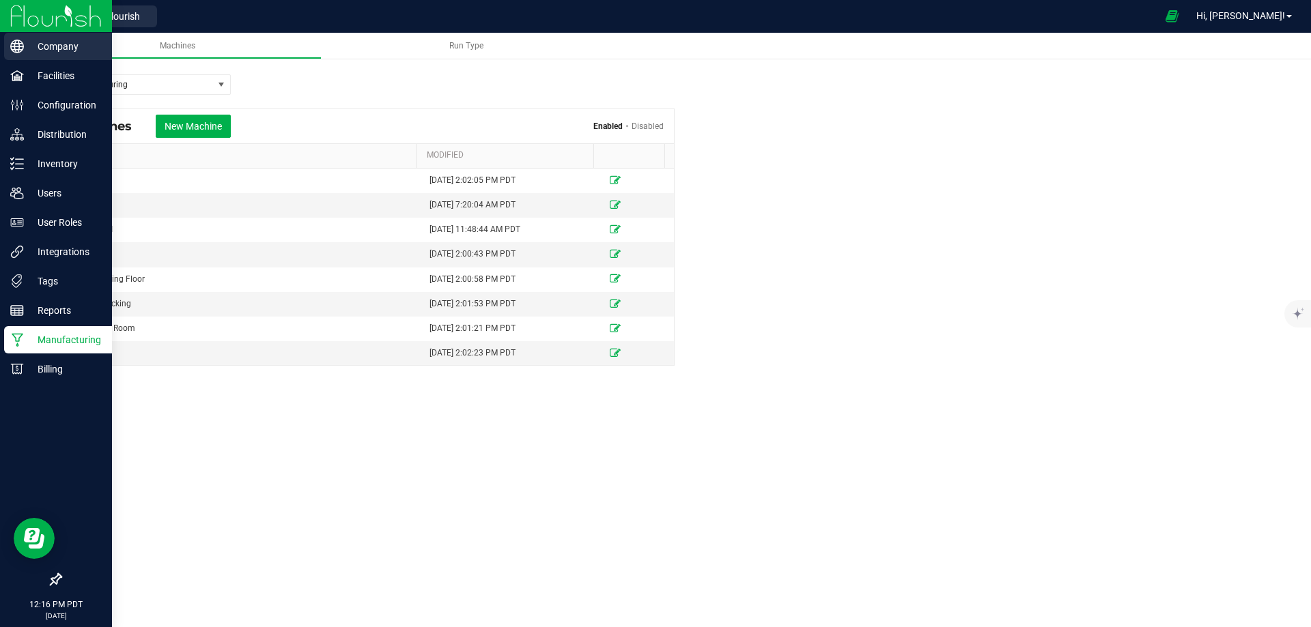
click at [34, 42] on p "Company" at bounding box center [65, 46] width 82 height 16
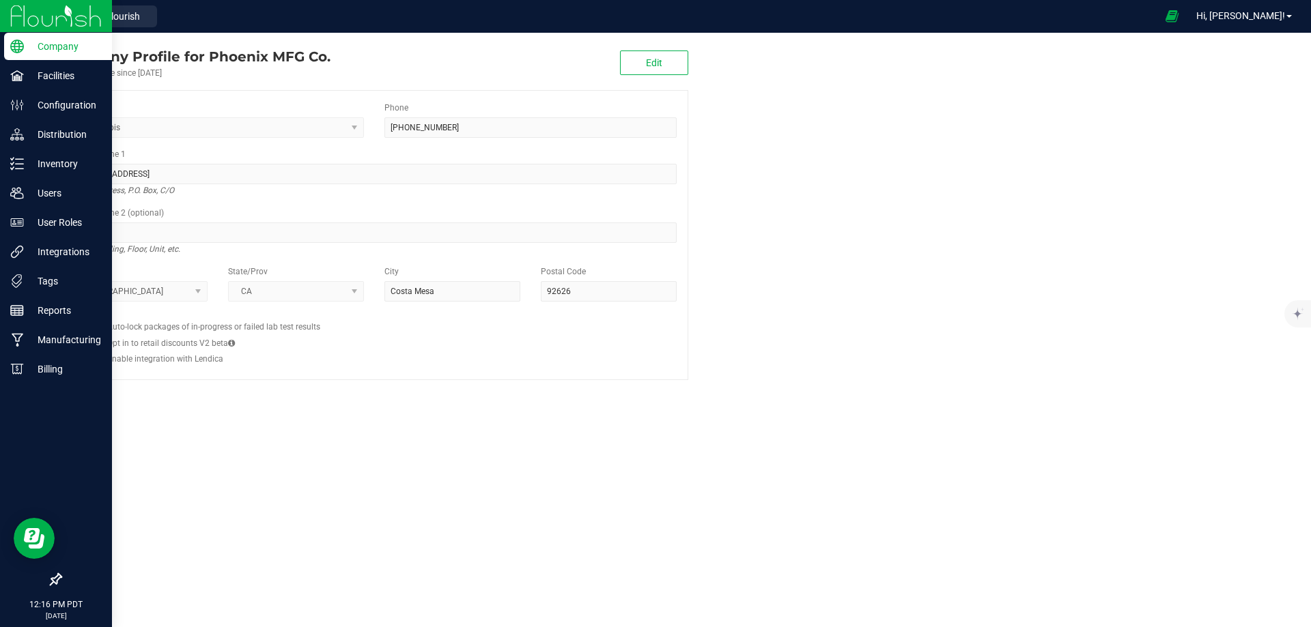
click at [29, 38] on div "Company" at bounding box center [58, 46] width 108 height 27
click at [33, 54] on p "Company" at bounding box center [65, 46] width 82 height 16
click at [24, 341] on p "Manufacturing" at bounding box center [65, 340] width 82 height 16
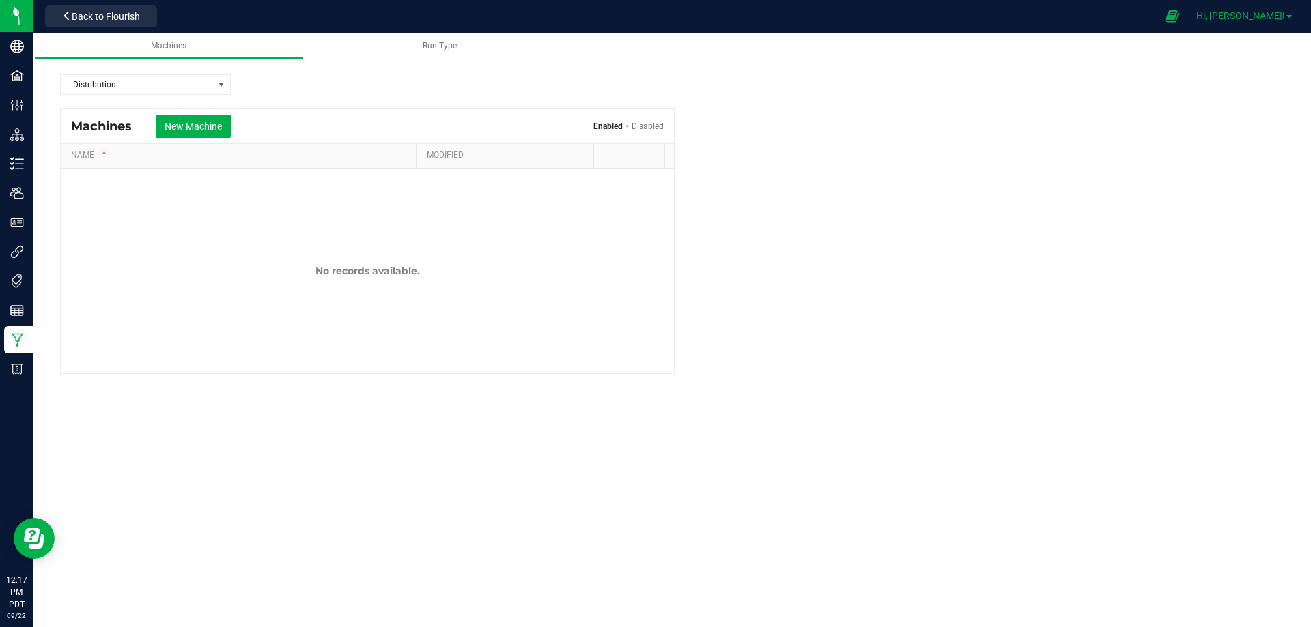
click at [1292, 19] on link "Hi, [PERSON_NAME]!" at bounding box center [1243, 16] width 106 height 14
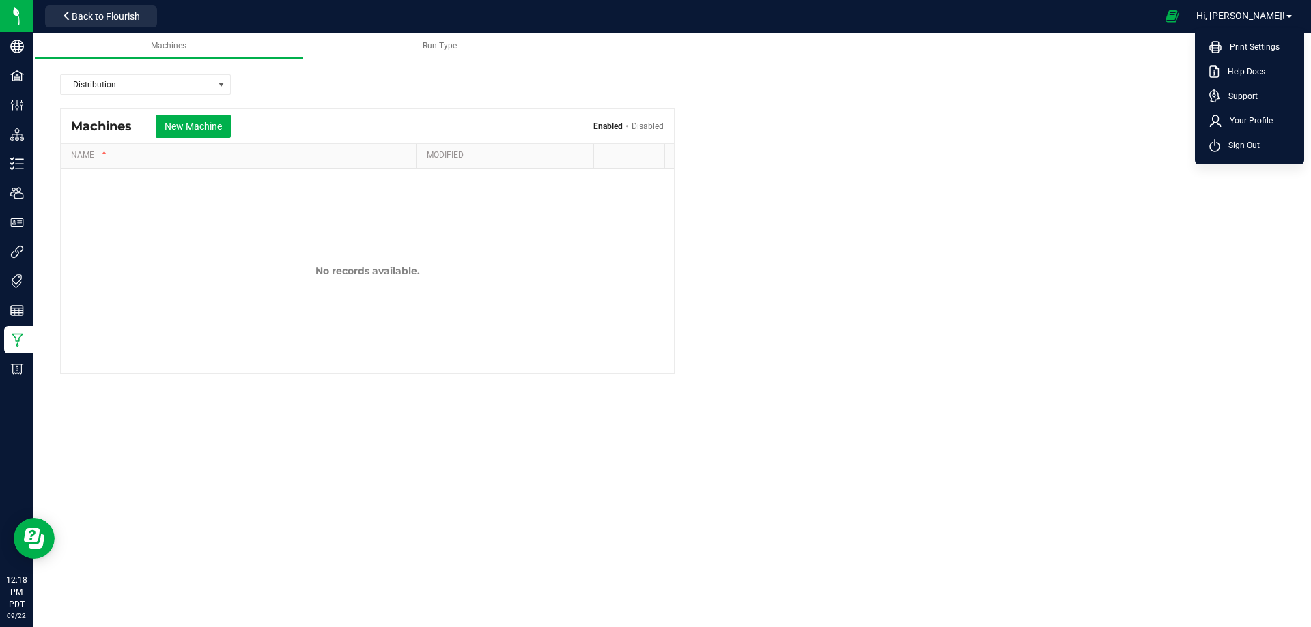
click at [1145, 19] on div at bounding box center [659, 16] width 994 height 27
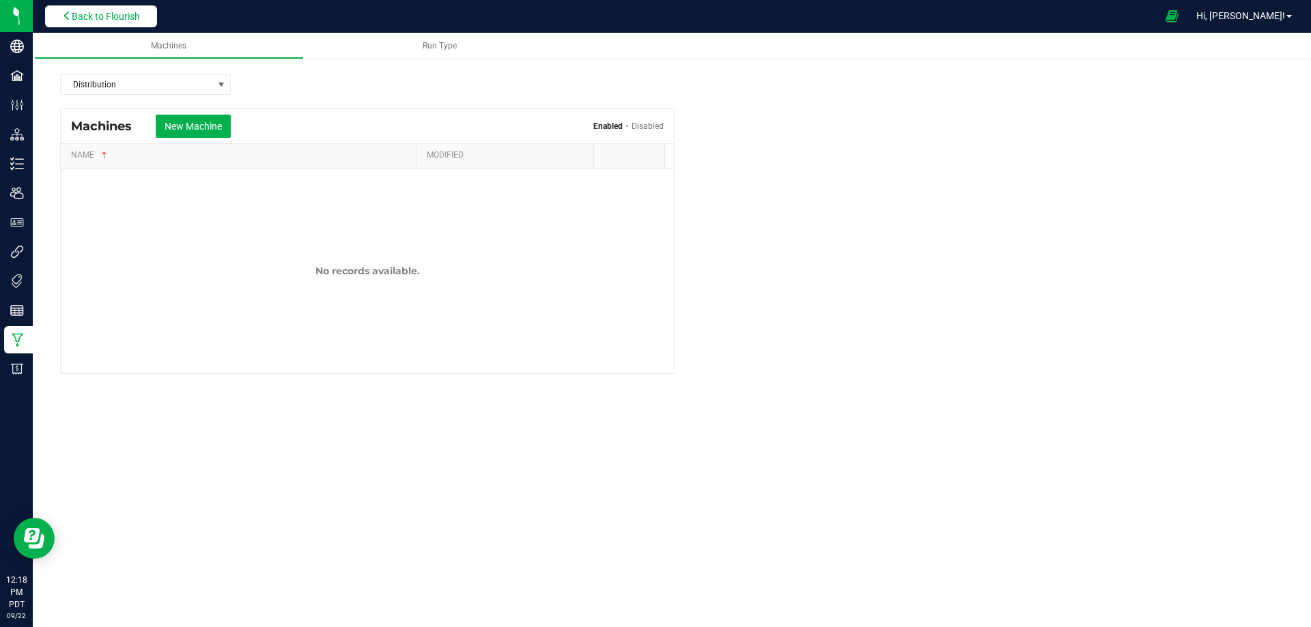
click at [87, 9] on button "Back to Flourish" at bounding box center [101, 16] width 112 height 22
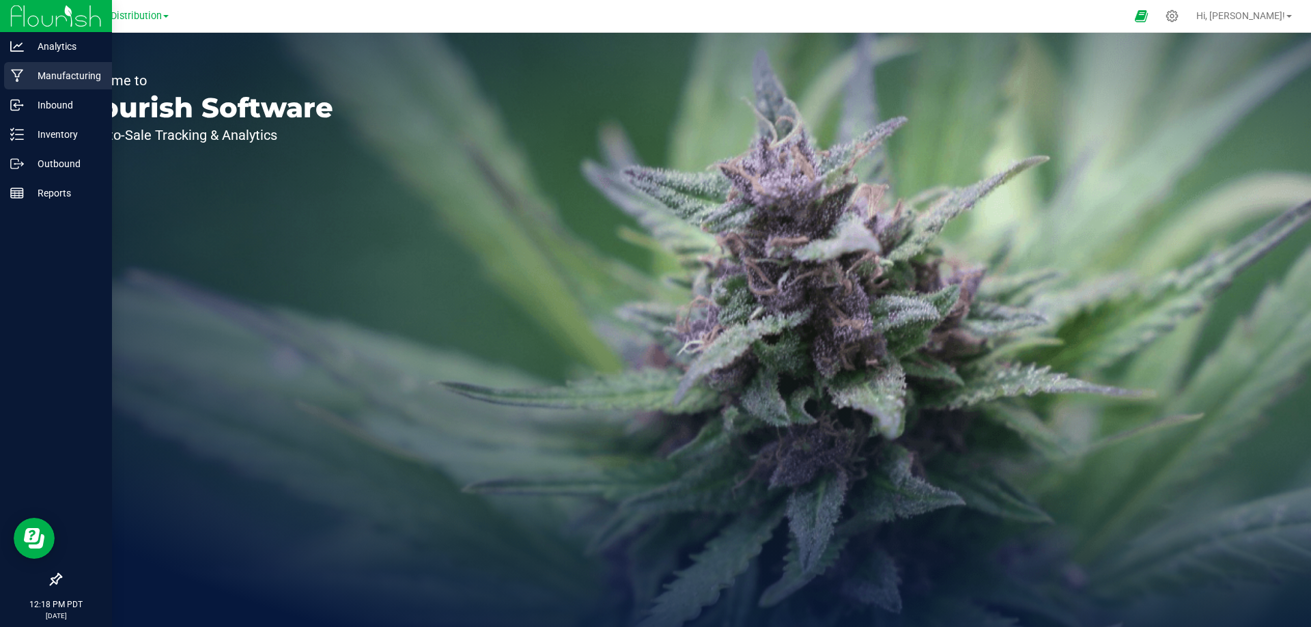
click at [37, 81] on p "Manufacturing" at bounding box center [65, 76] width 82 height 16
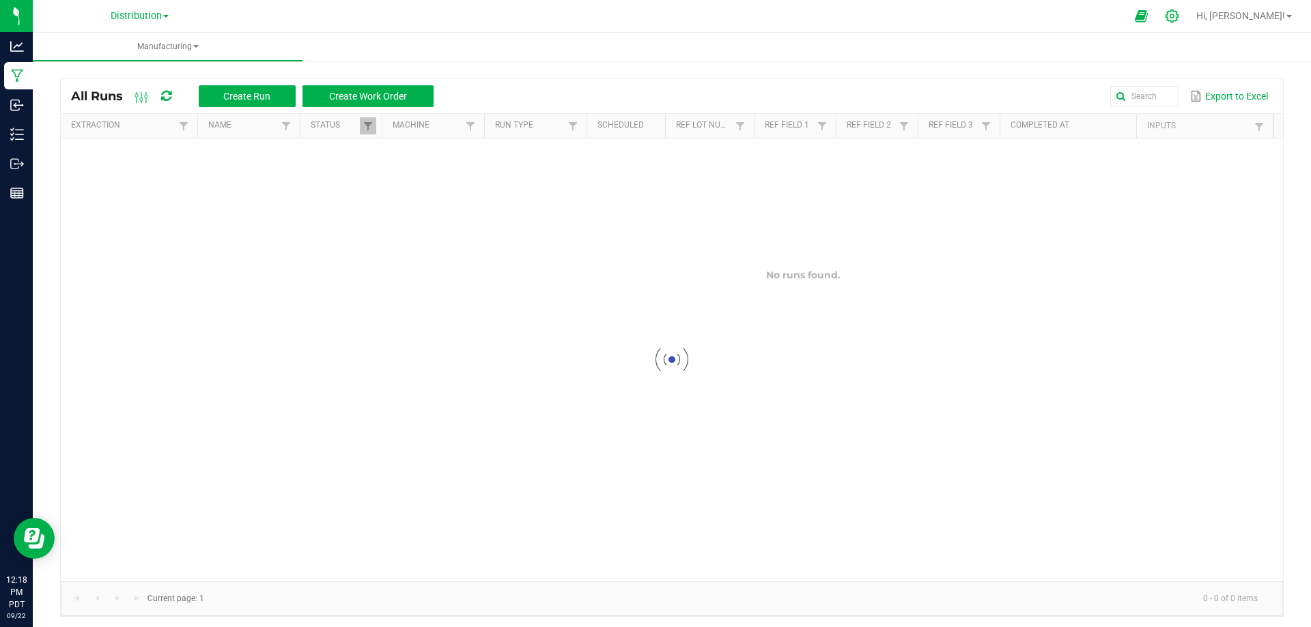
click at [1179, 21] on icon at bounding box center [1172, 16] width 14 height 14
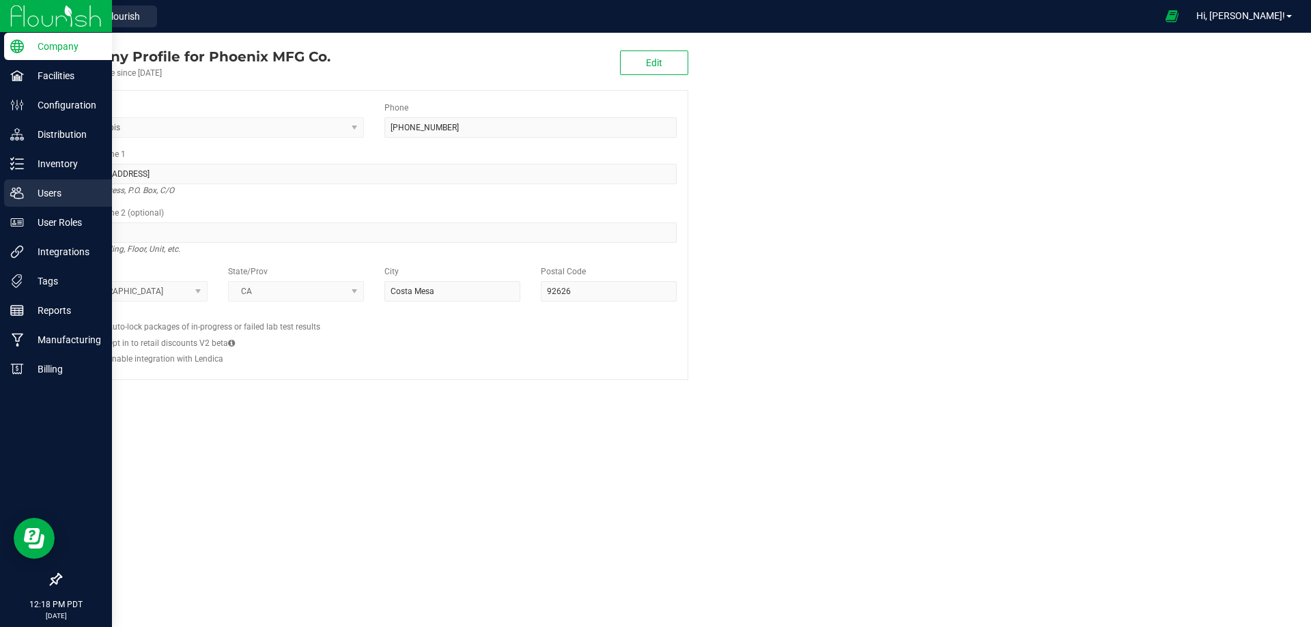
click at [33, 197] on p "Users" at bounding box center [65, 193] width 82 height 16
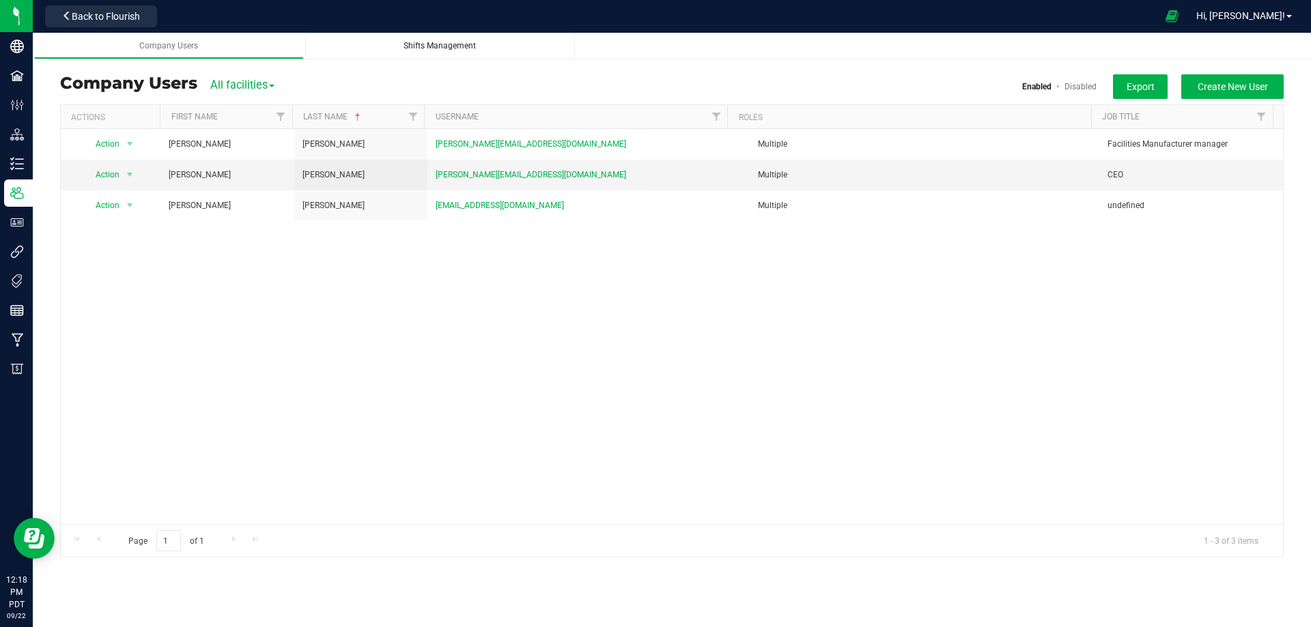
click at [421, 50] on span "Shifts Management" at bounding box center [439, 46] width 72 height 10
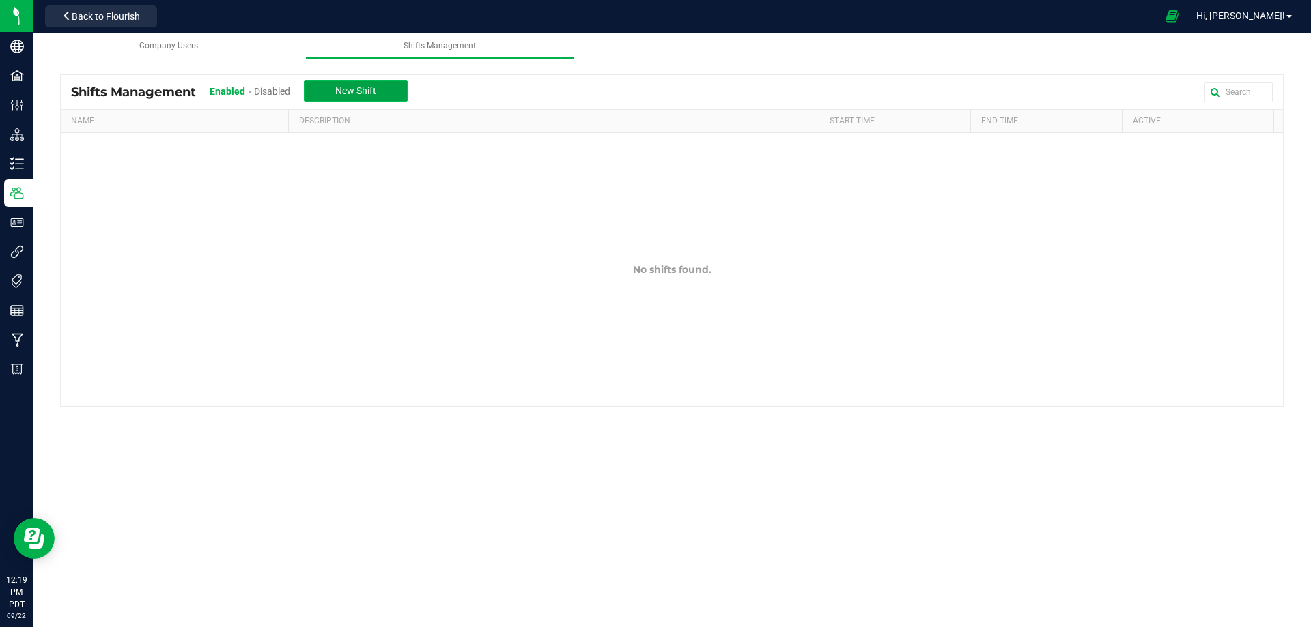
click at [352, 91] on span "New Shift" at bounding box center [355, 90] width 41 height 11
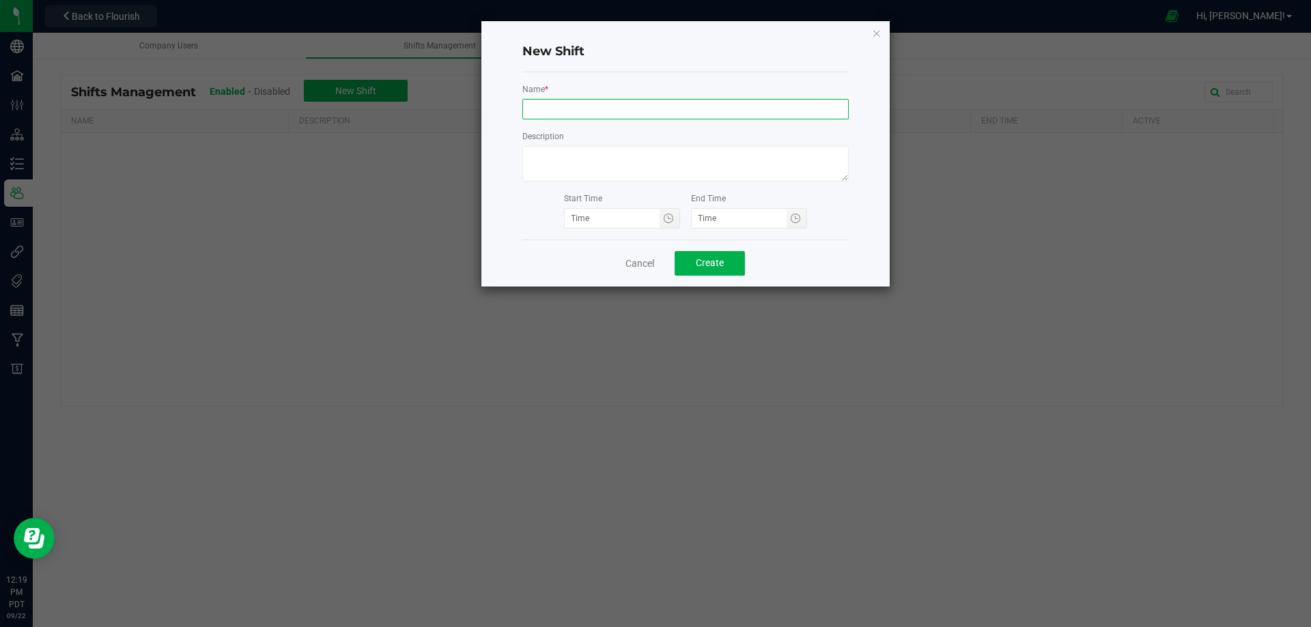
click at [554, 106] on input at bounding box center [685, 109] width 326 height 20
type input "D"
type input "Shift 1"
type input "hour:minute AM"
click at [612, 220] on input "hour:minute AM" at bounding box center [612, 218] width 95 height 19
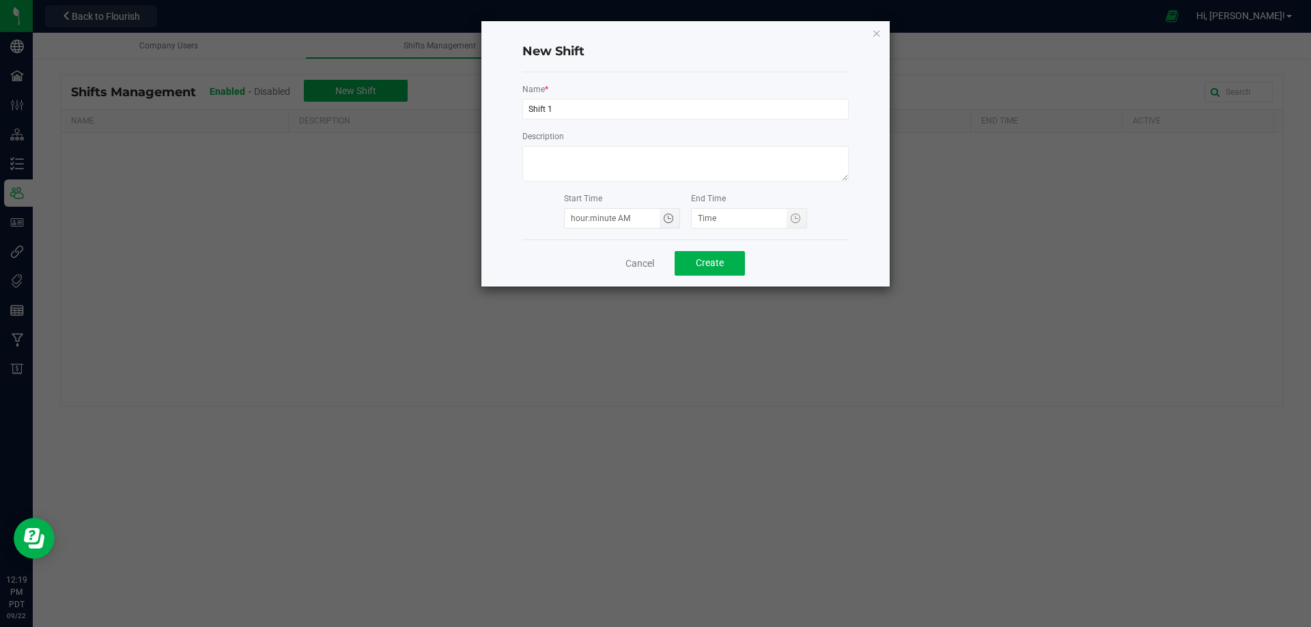
click at [667, 218] on span "Toggle time list" at bounding box center [668, 218] width 11 height 11
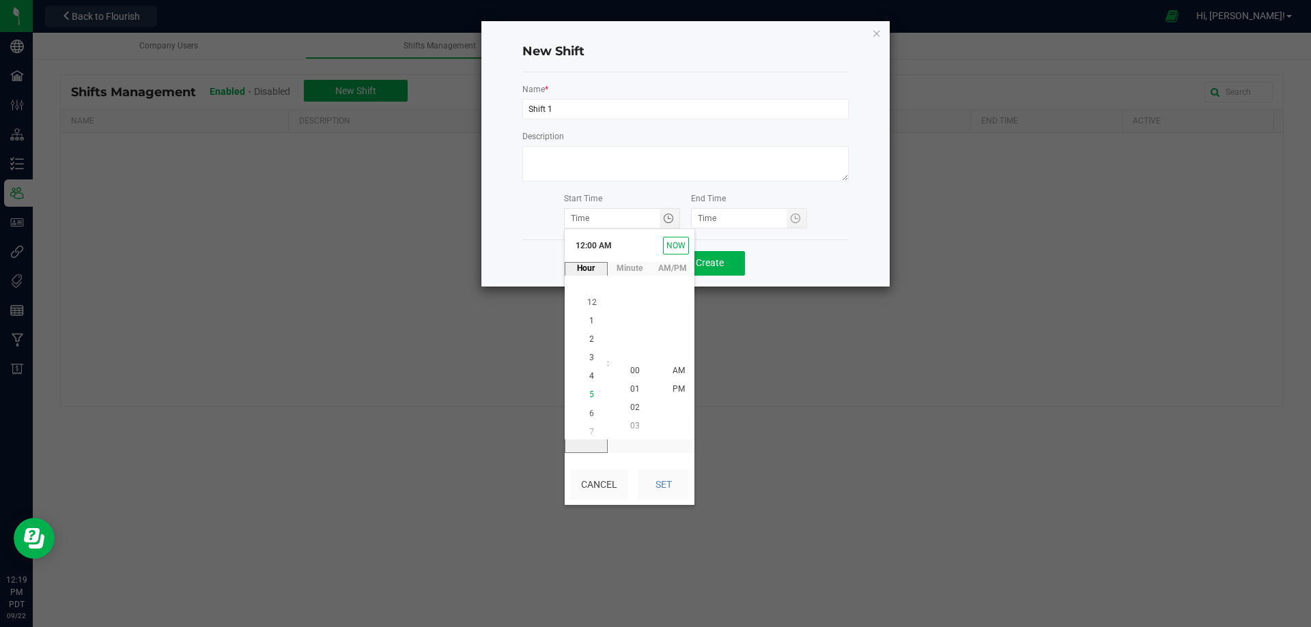
scroll to position [74, 0]
click at [589, 408] on span "6" at bounding box center [591, 408] width 5 height 10
click at [659, 481] on button "Set" at bounding box center [663, 485] width 51 height 30
type input "6:00 AM"
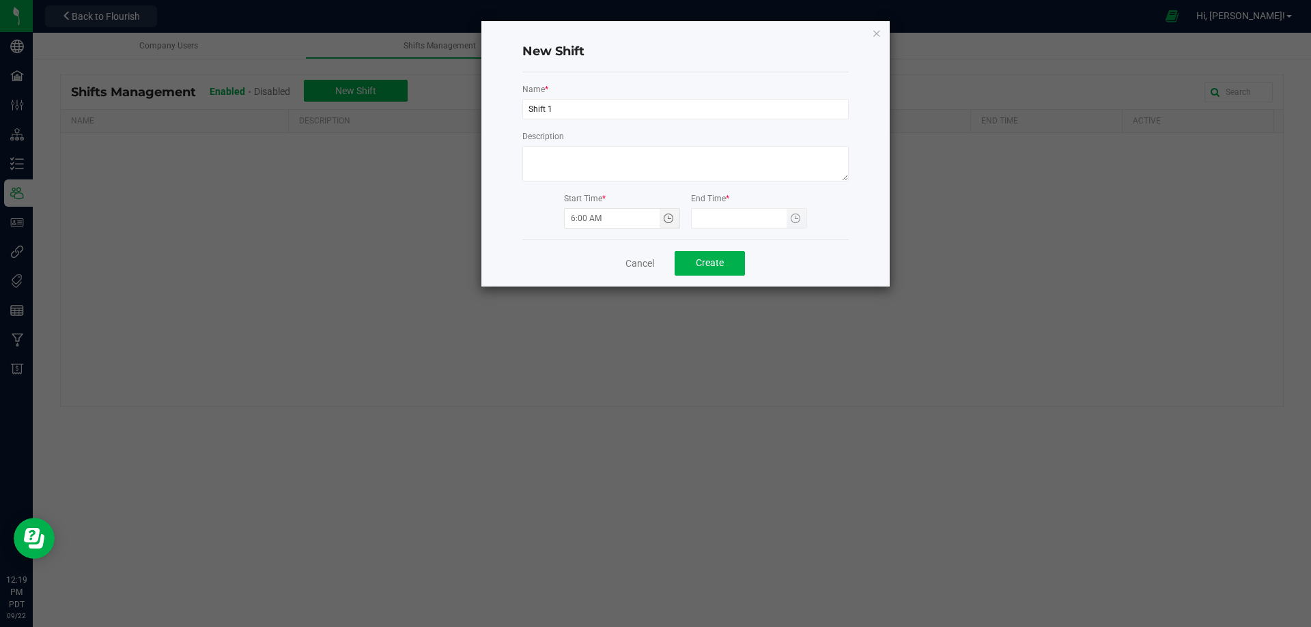
type input "hour:minute AM"
click at [734, 220] on input "hour:minute AM" at bounding box center [738, 218] width 95 height 19
click at [795, 216] on span "Toggle time list" at bounding box center [795, 218] width 11 height 11
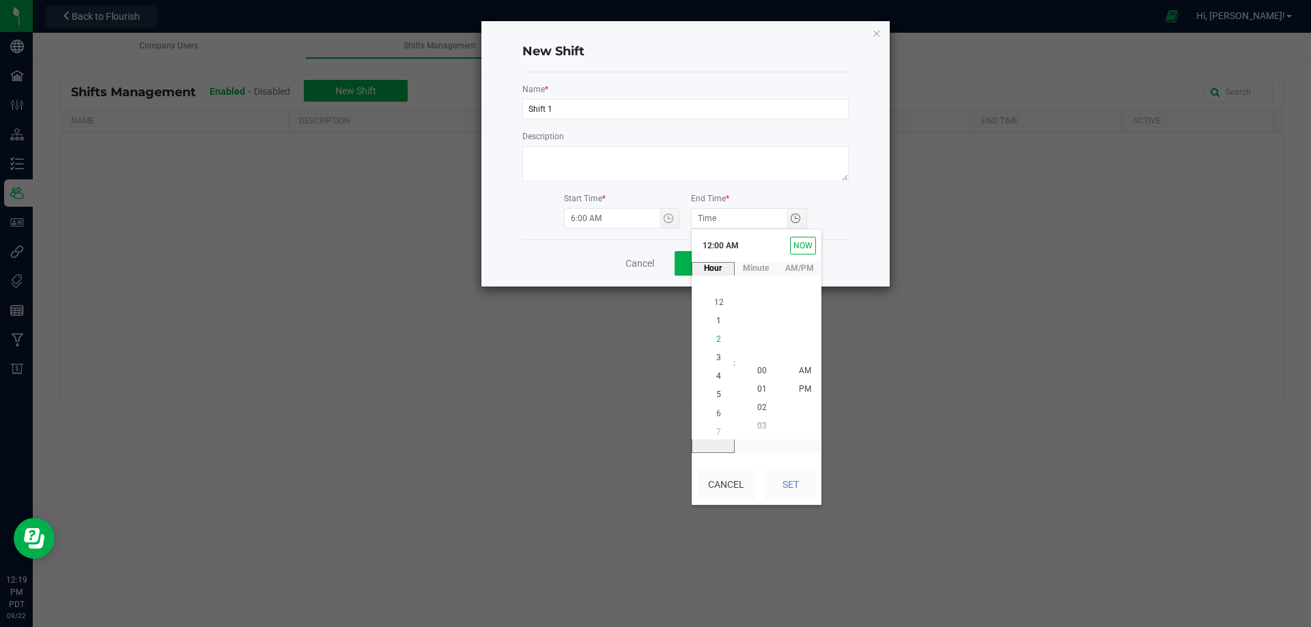
scroll to position [74, 0]
click at [716, 370] on span "4" at bounding box center [718, 371] width 5 height 10
click at [799, 388] on span "PM" at bounding box center [805, 389] width 12 height 10
click at [790, 485] on button "Set" at bounding box center [790, 485] width 51 height 30
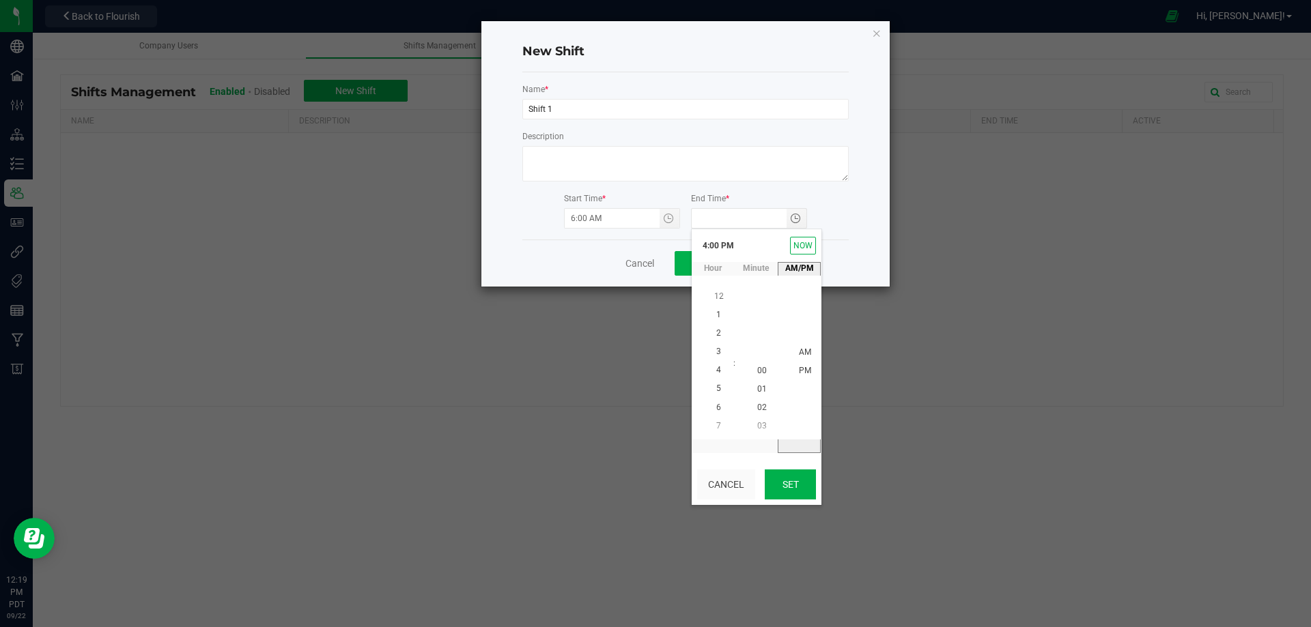
type input "4:00 PM"
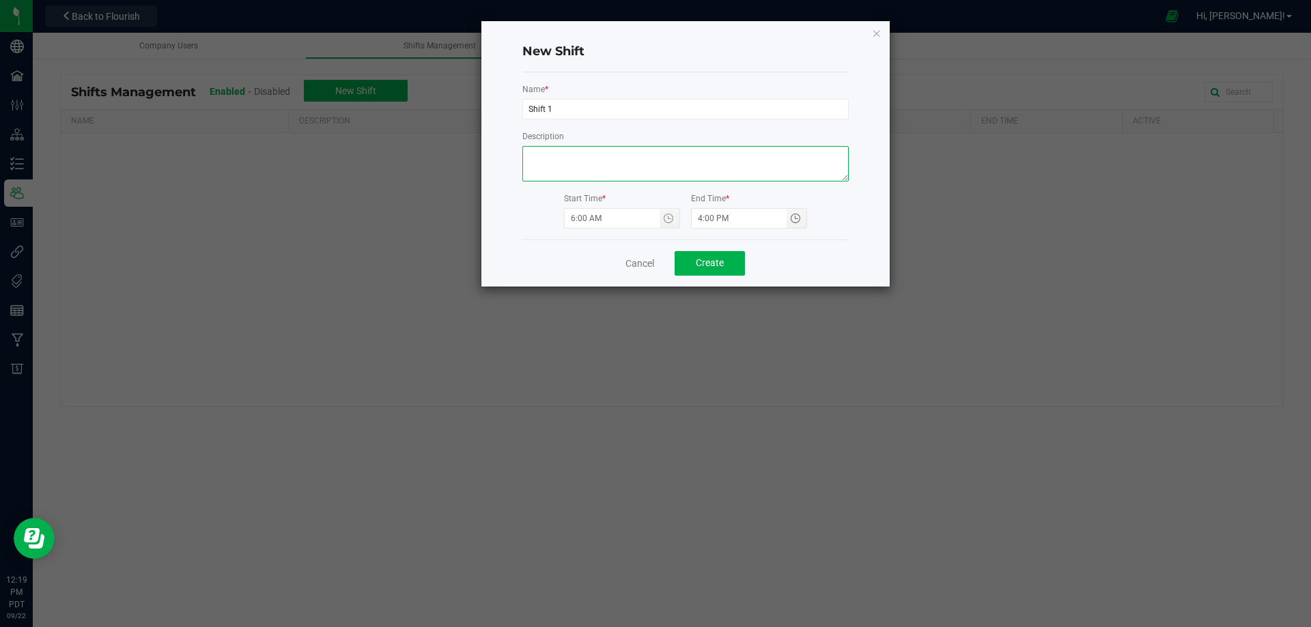
click at [613, 156] on textarea at bounding box center [685, 163] width 326 height 35
type textarea "1st shift"
click at [719, 263] on span "Create" at bounding box center [710, 262] width 28 height 11
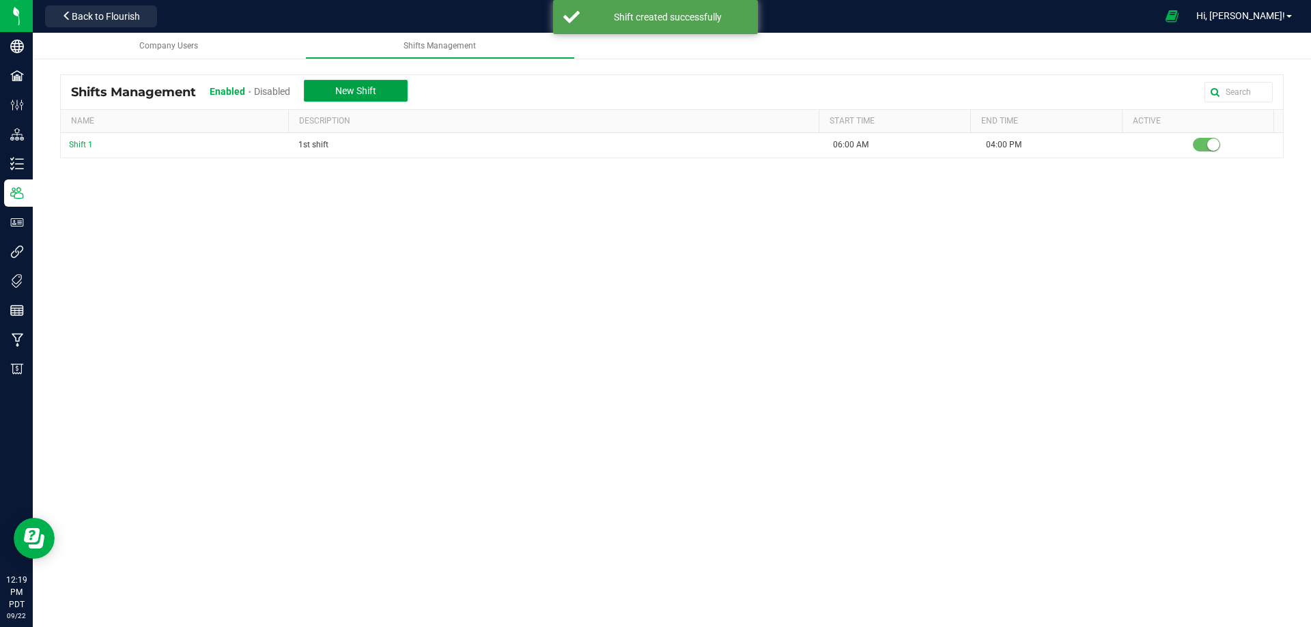
click at [353, 82] on button "New Shift" at bounding box center [356, 91] width 104 height 22
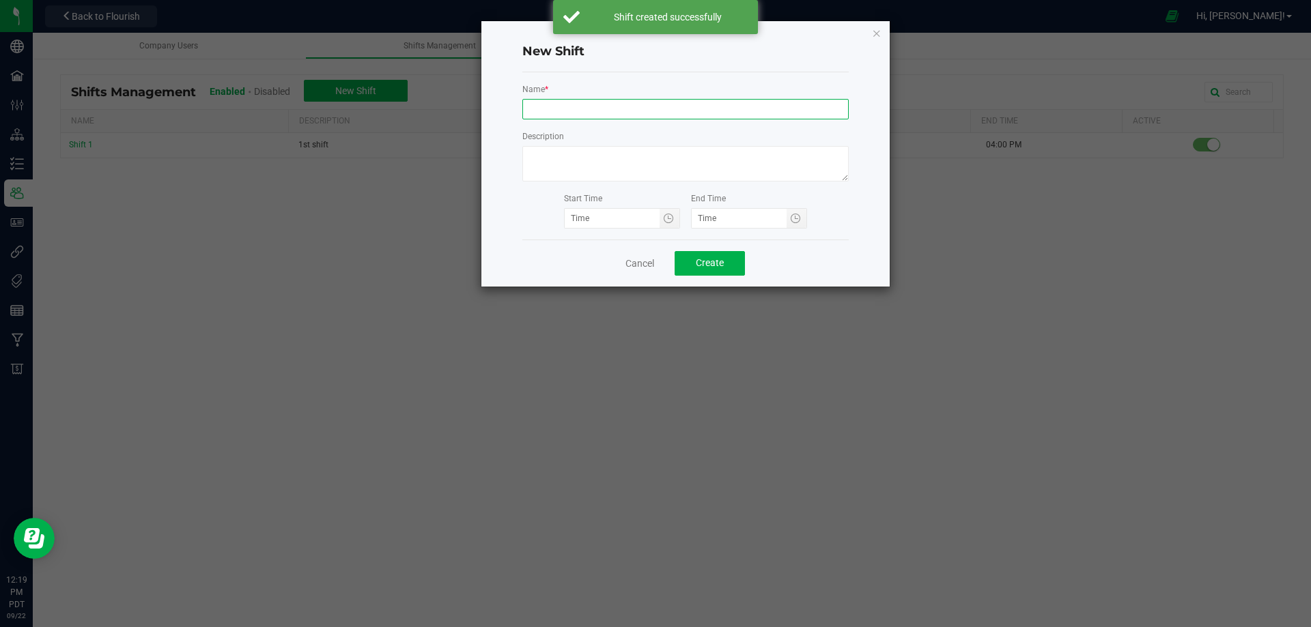
click at [583, 109] on input at bounding box center [685, 109] width 326 height 20
type input "Shift 2"
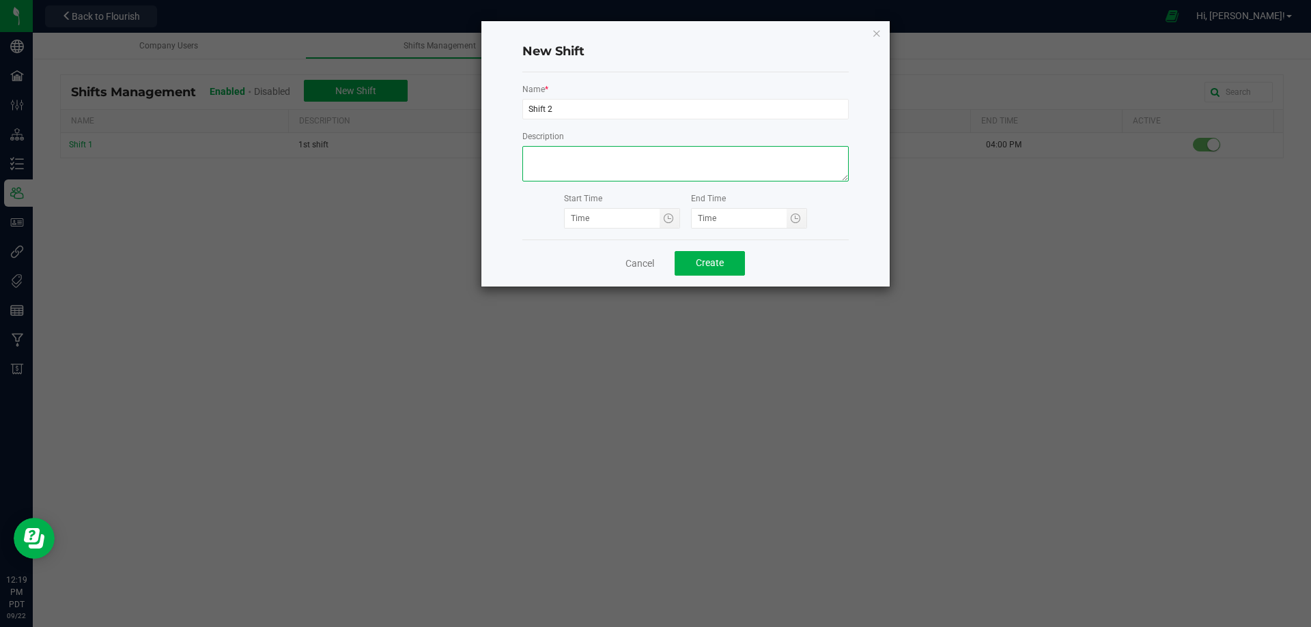
click at [588, 158] on textarea at bounding box center [685, 163] width 326 height 35
type textarea "Night Shift"
type input "hour:minute AM"
click at [621, 223] on input "hour:minute AM" at bounding box center [612, 218] width 95 height 19
click at [667, 219] on span "Toggle time list" at bounding box center [668, 218] width 11 height 11
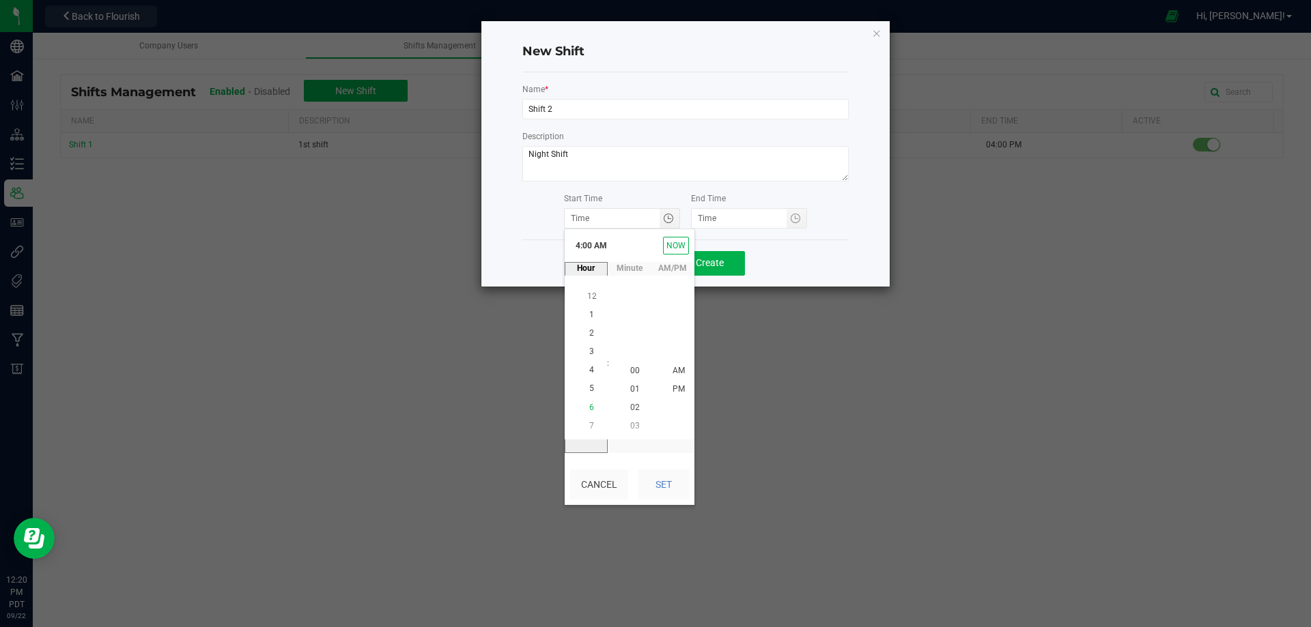
click at [589, 408] on li "6" at bounding box center [591, 408] width 33 height 18
click at [683, 386] on li "PM" at bounding box center [678, 389] width 33 height 18
type input "hour:minute AM"
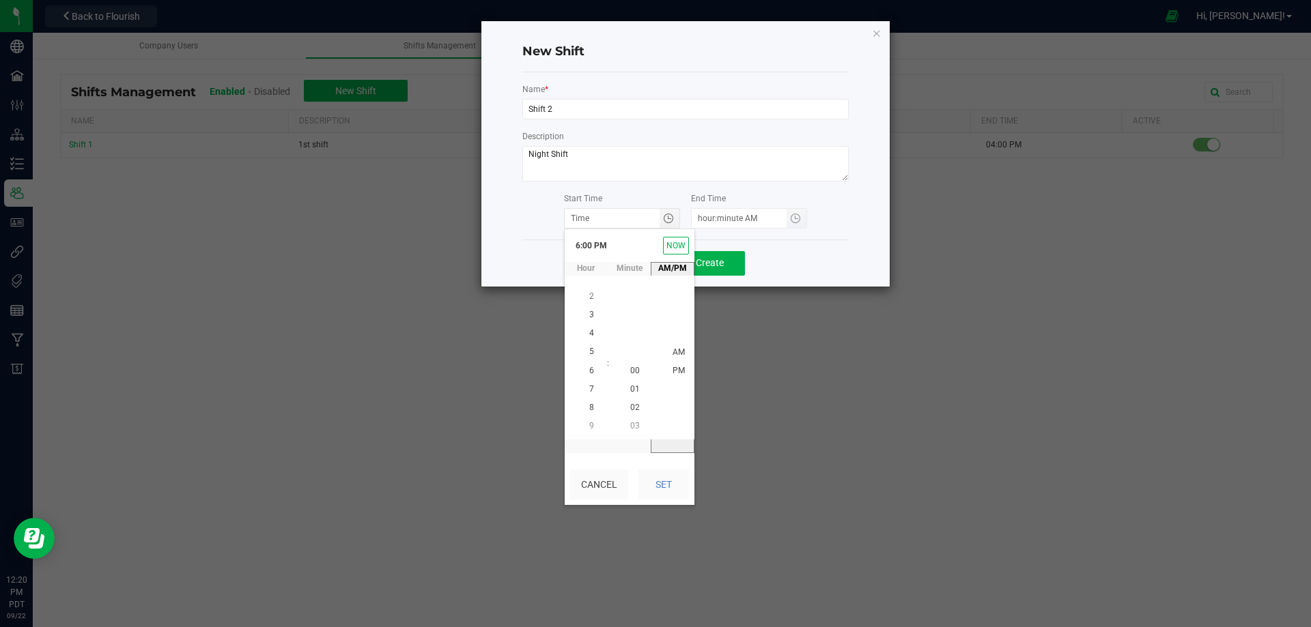
click at [743, 217] on input "hour:minute AM" at bounding box center [738, 218] width 95 height 19
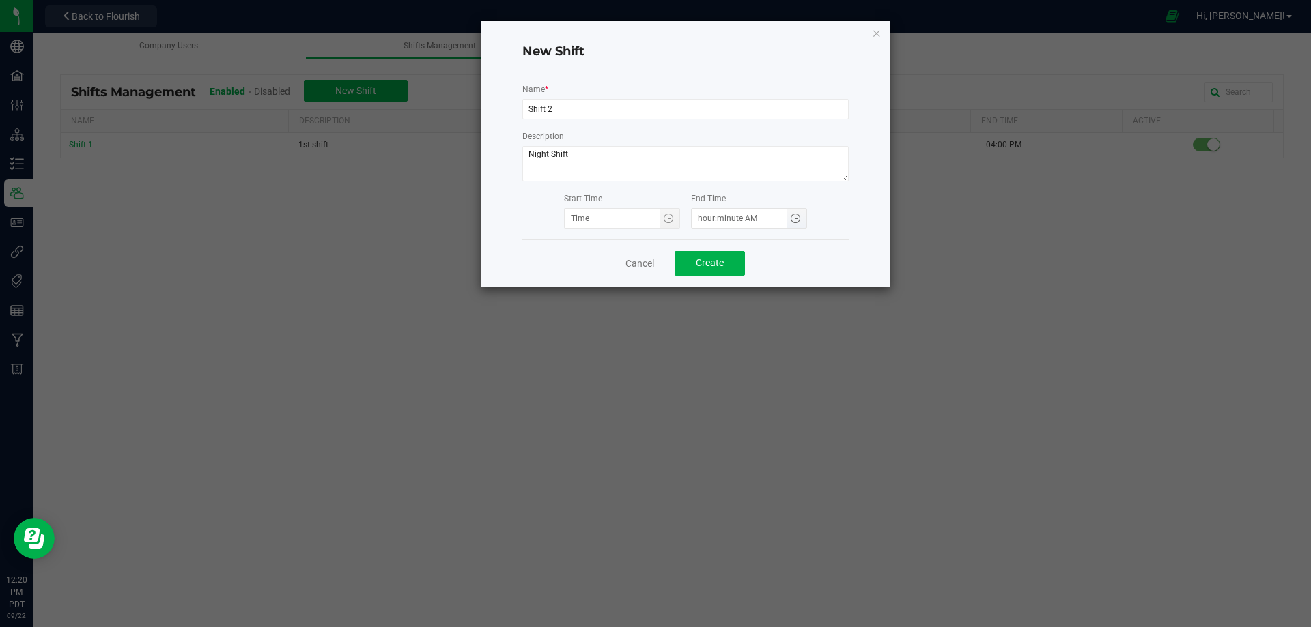
click at [797, 217] on span "Toggle time list" at bounding box center [795, 218] width 11 height 11
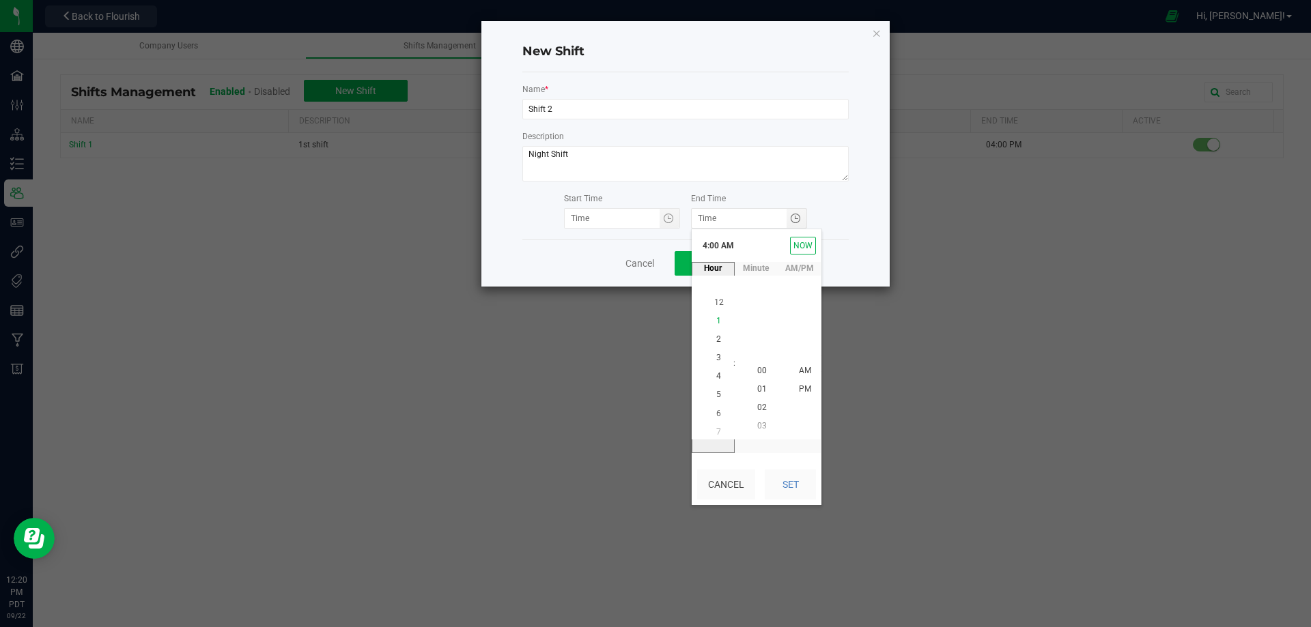
scroll to position [74, 0]
drag, startPoint x: 713, startPoint y: 370, endPoint x: 729, endPoint y: 377, distance: 17.7
click at [716, 370] on span "4" at bounding box center [718, 371] width 5 height 10
click at [762, 371] on li "00" at bounding box center [761, 371] width 33 height 18
click at [801, 373] on span "AM" at bounding box center [805, 371] width 12 height 10
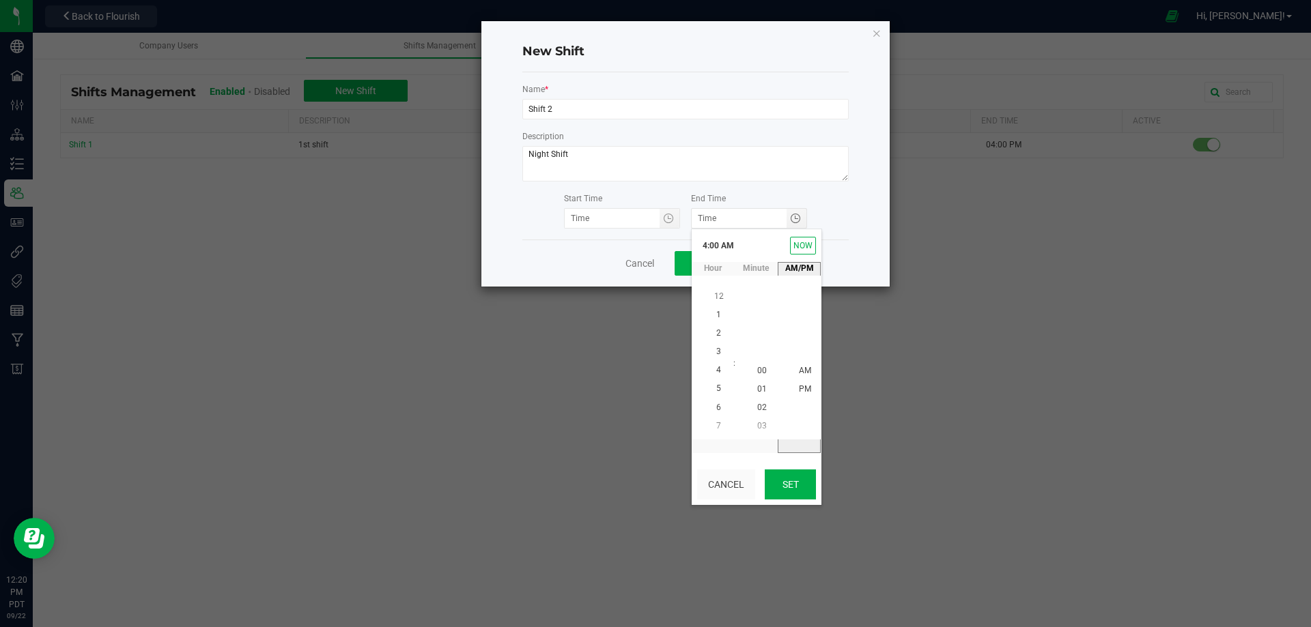
click at [787, 482] on button "Set" at bounding box center [790, 485] width 51 height 30
type input "4:00 AM"
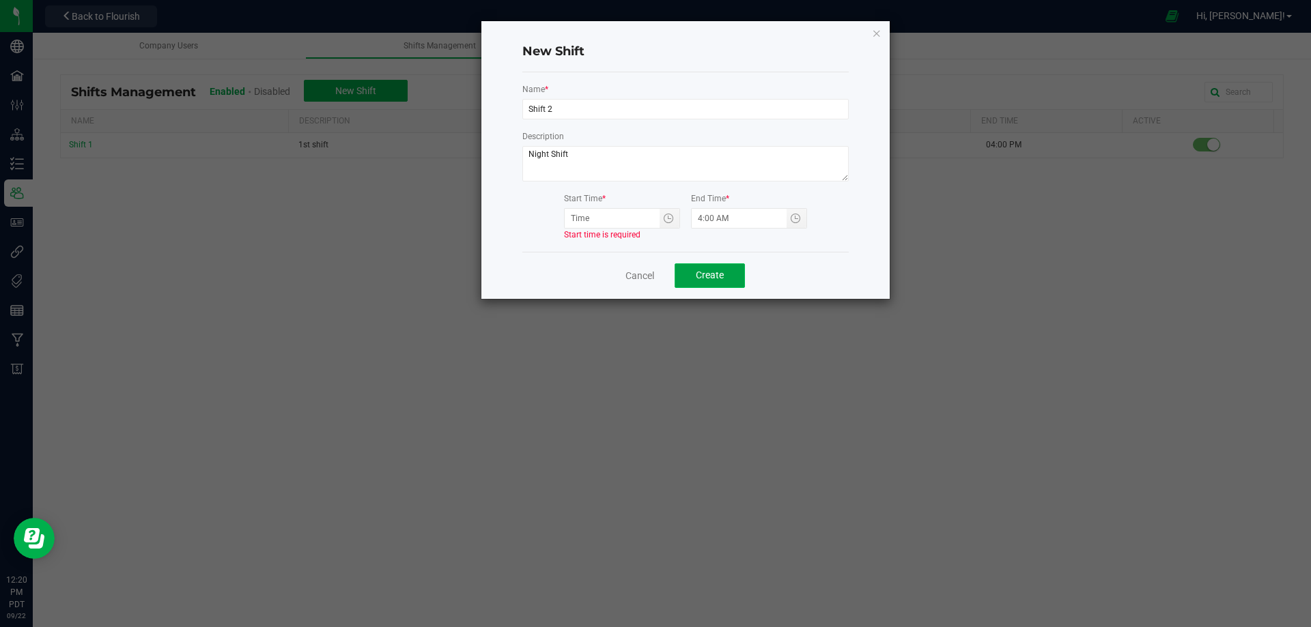
click at [707, 283] on button "Create" at bounding box center [709, 275] width 70 height 25
type input "hour:minute AM"
click at [589, 214] on input "hour:minute AM" at bounding box center [612, 218] width 95 height 19
click at [662, 220] on span "Toggle time list" at bounding box center [669, 218] width 20 height 19
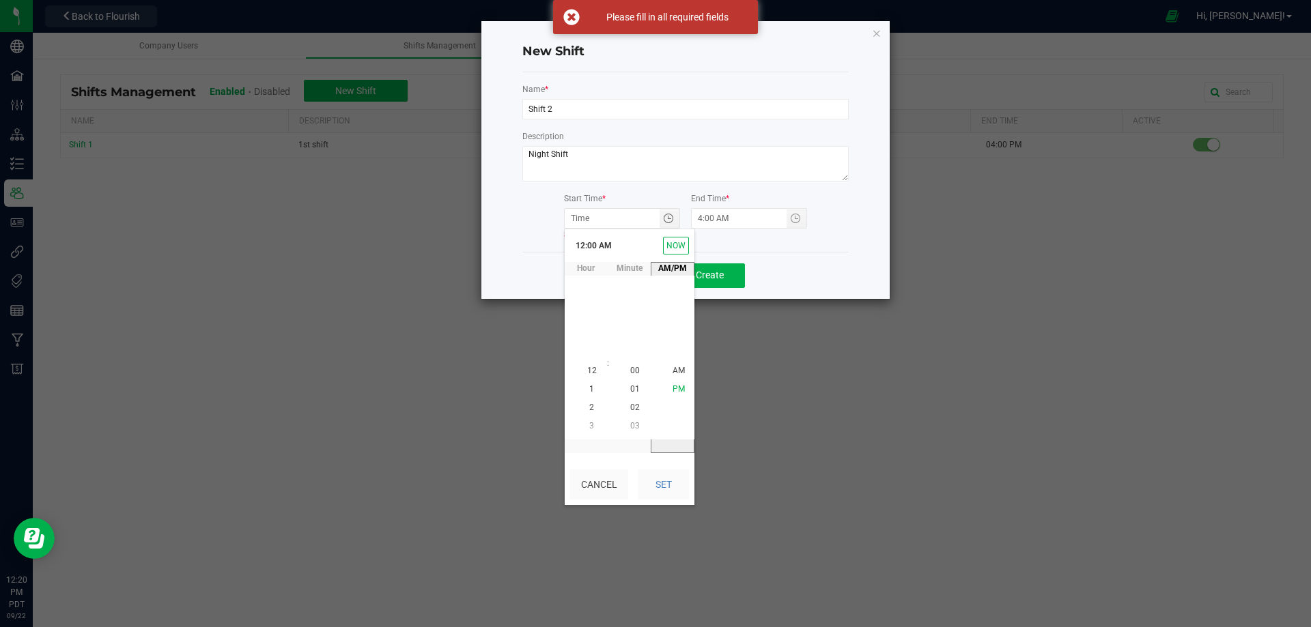
click at [679, 386] on span "PM" at bounding box center [678, 389] width 12 height 10
click at [589, 406] on span "6" at bounding box center [591, 408] width 5 height 10
click at [661, 483] on button "Set" at bounding box center [663, 485] width 51 height 30
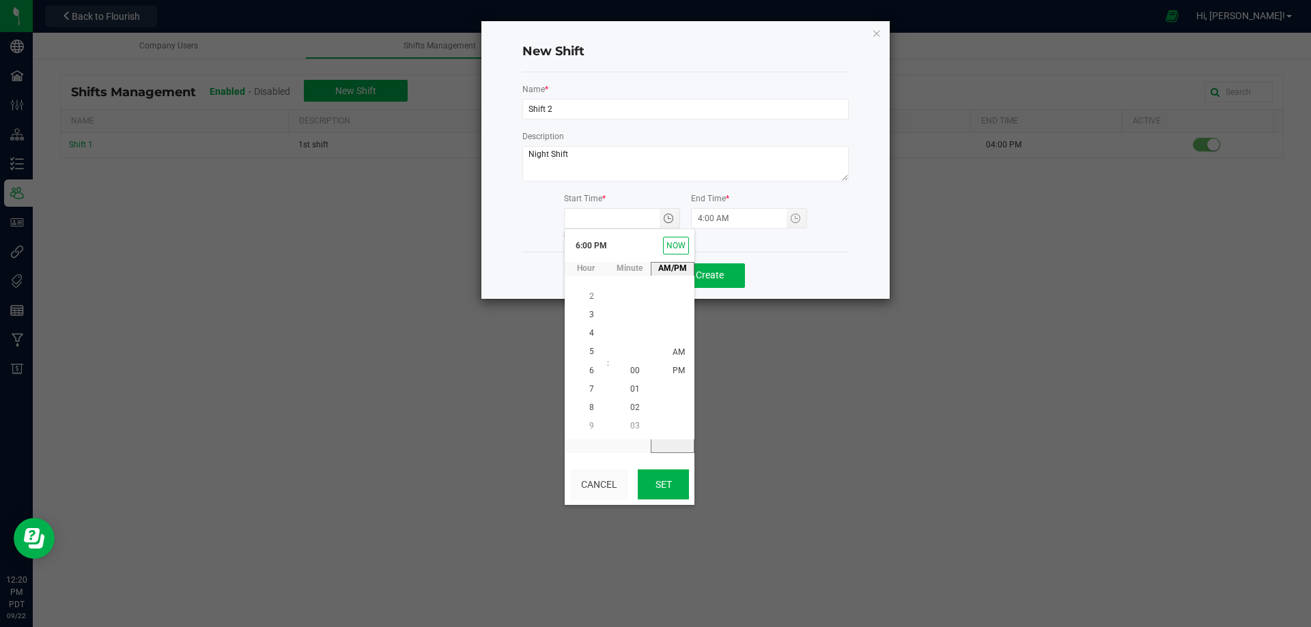
type input "6:00 PM"
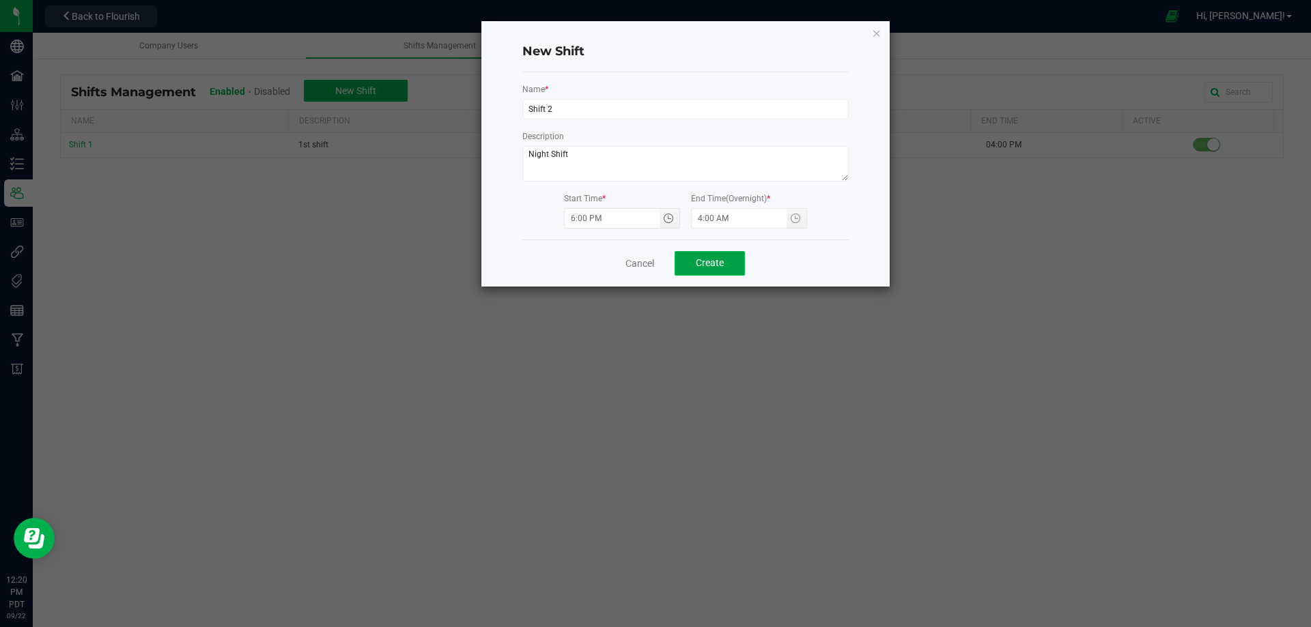
click at [711, 266] on span "Create" at bounding box center [710, 262] width 28 height 11
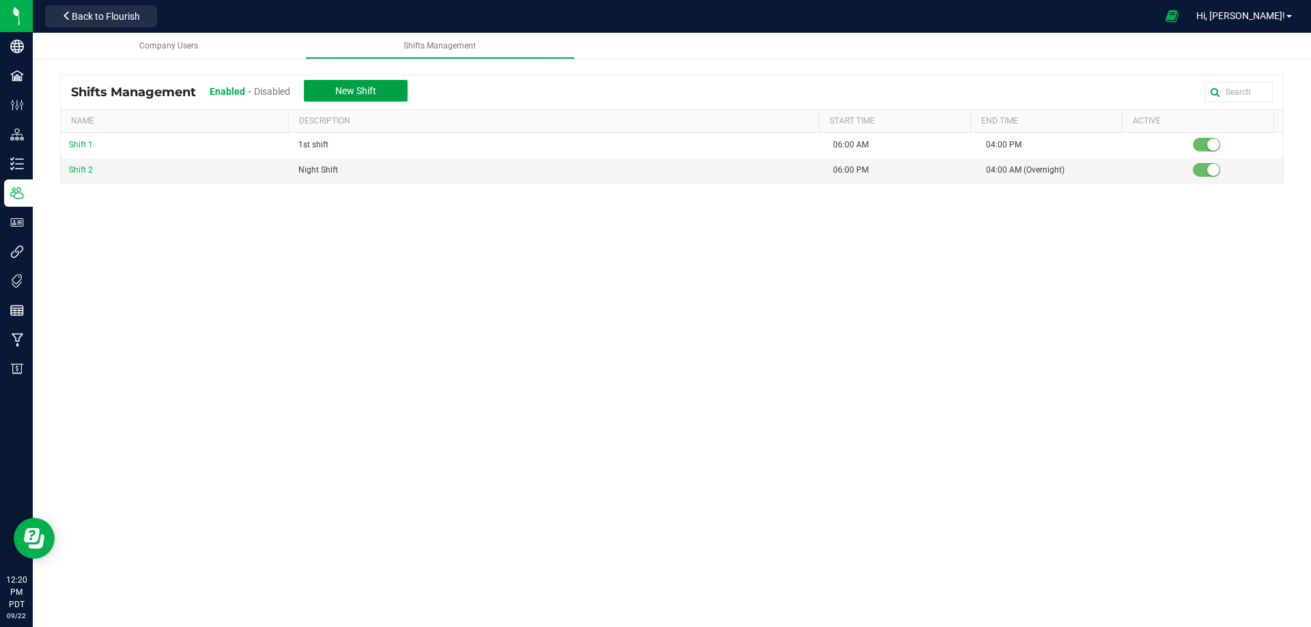
click at [362, 91] on span "New Shift" at bounding box center [355, 90] width 41 height 11
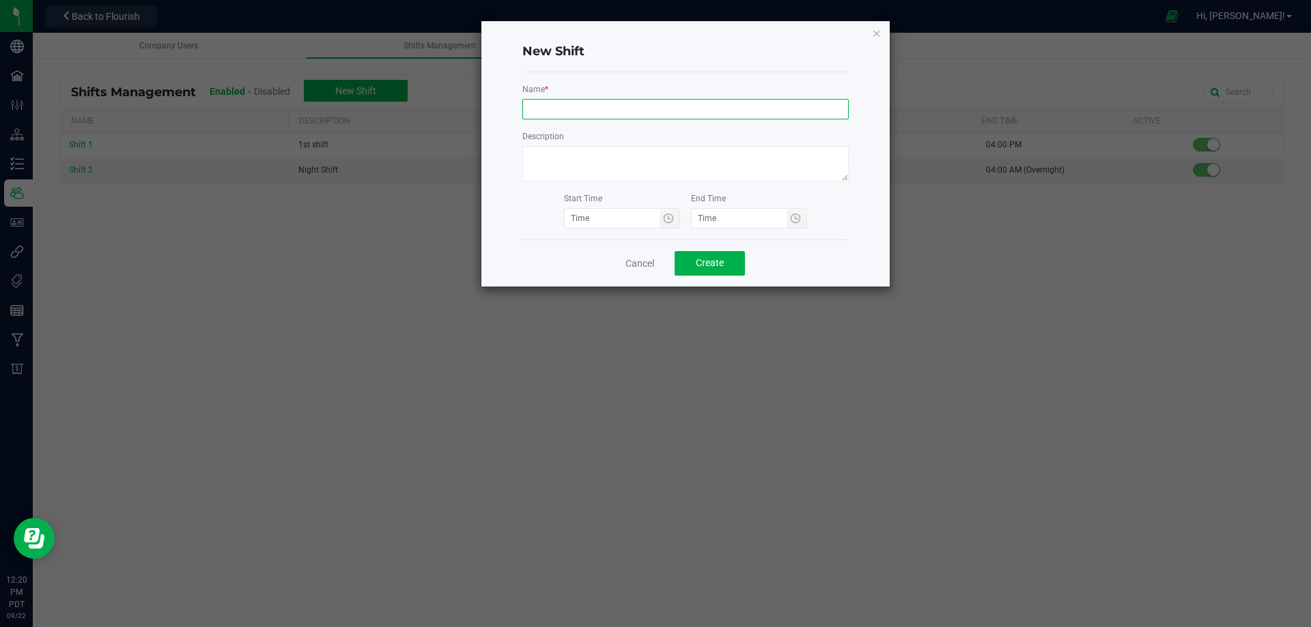
click at [562, 110] on input at bounding box center [685, 109] width 326 height 20
type input "Hybrid Shift"
type input "hour:minute AM"
click at [604, 220] on input "hour:minute AM" at bounding box center [612, 218] width 95 height 19
click at [667, 221] on span "Toggle time list" at bounding box center [668, 218] width 11 height 11
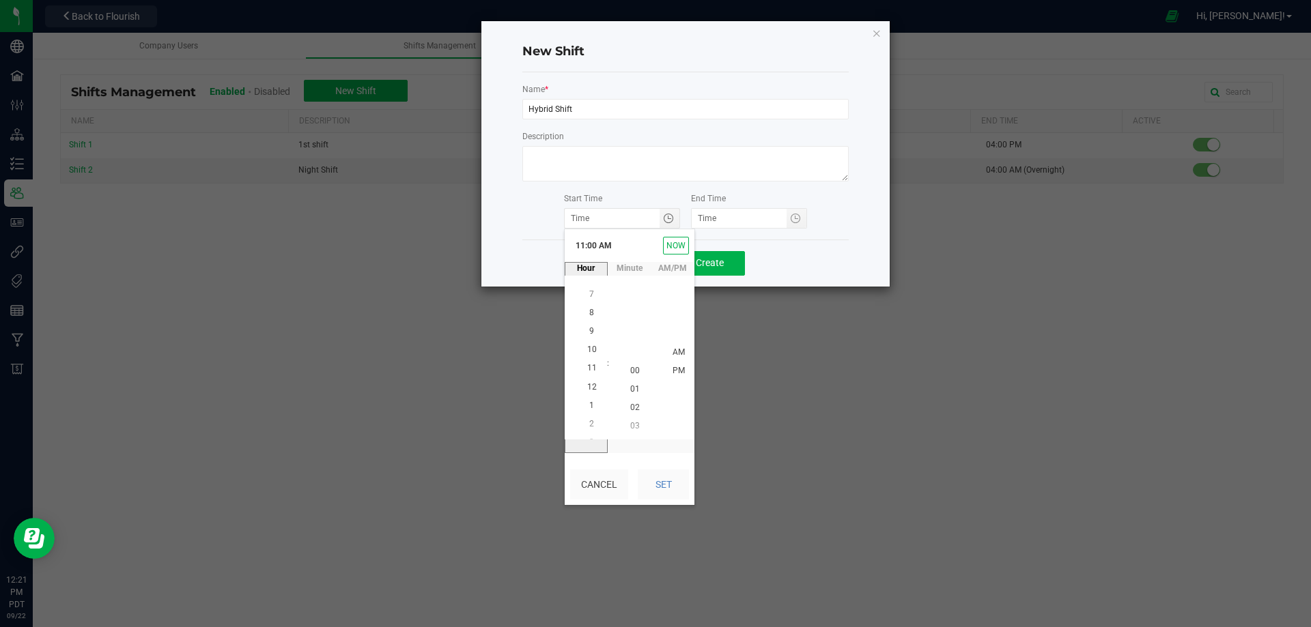
scroll to position [0, 0]
click at [587, 349] on span "10" at bounding box center [592, 352] width 10 height 10
click at [666, 369] on li "AM" at bounding box center [678, 371] width 33 height 18
click at [656, 486] on button "Set" at bounding box center [663, 485] width 51 height 30
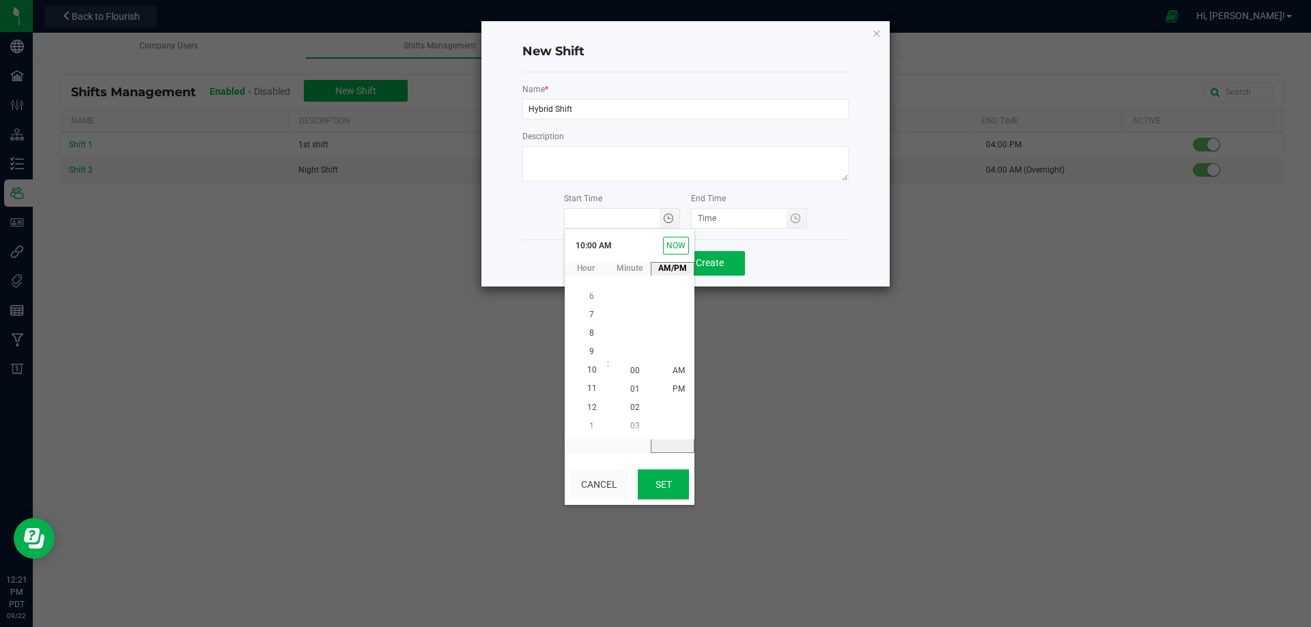
type input "10:00 AM"
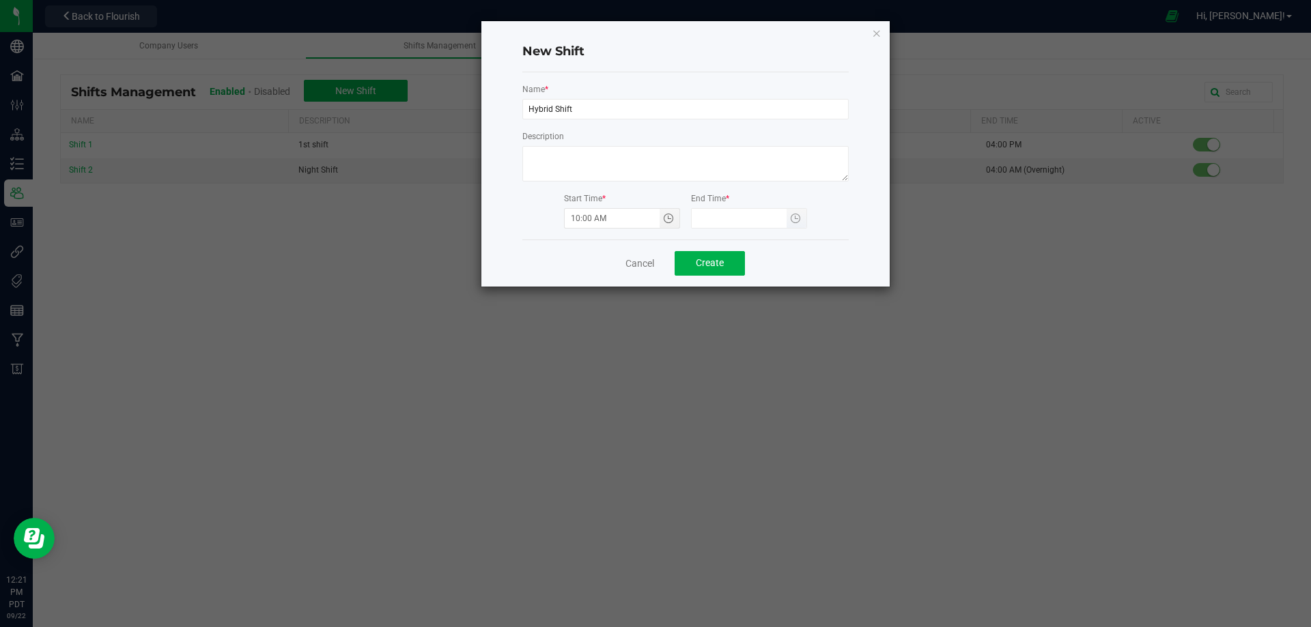
type input "hour:minute AM"
click at [756, 225] on input "hour:minute AM" at bounding box center [738, 218] width 95 height 19
click at [797, 221] on span "Toggle time list" at bounding box center [795, 218] width 11 height 11
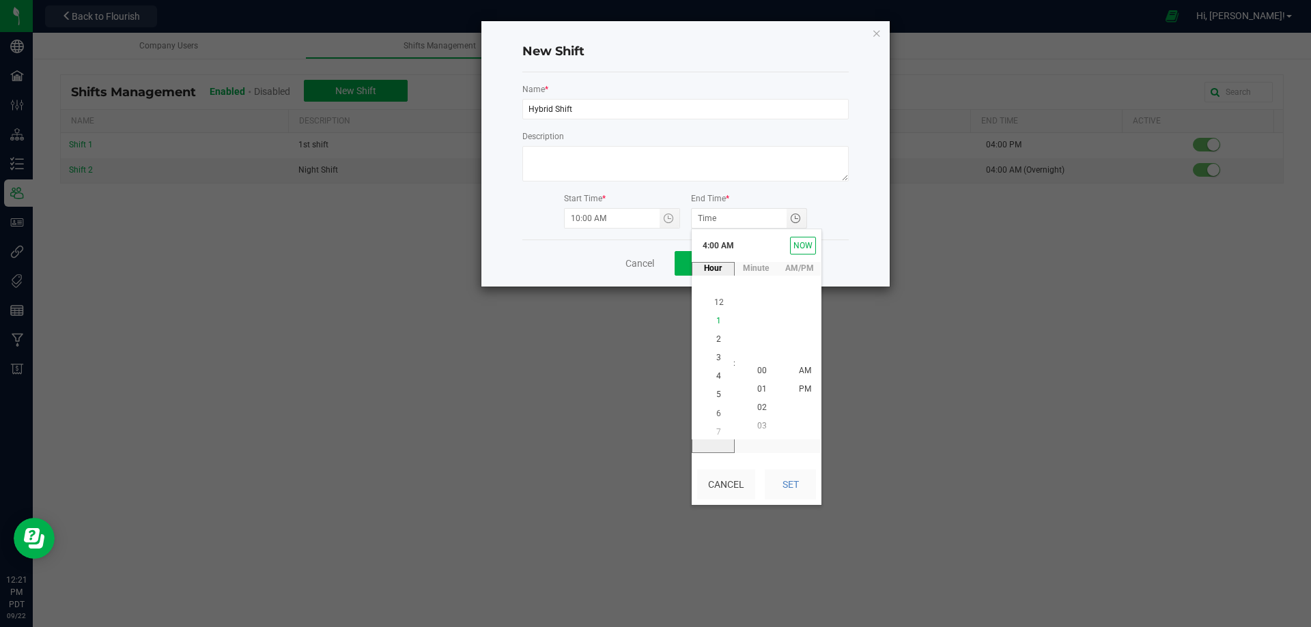
scroll to position [74, 0]
click at [716, 405] on li "6" at bounding box center [718, 408] width 33 height 18
click at [757, 352] on span "30" at bounding box center [762, 352] width 10 height 10
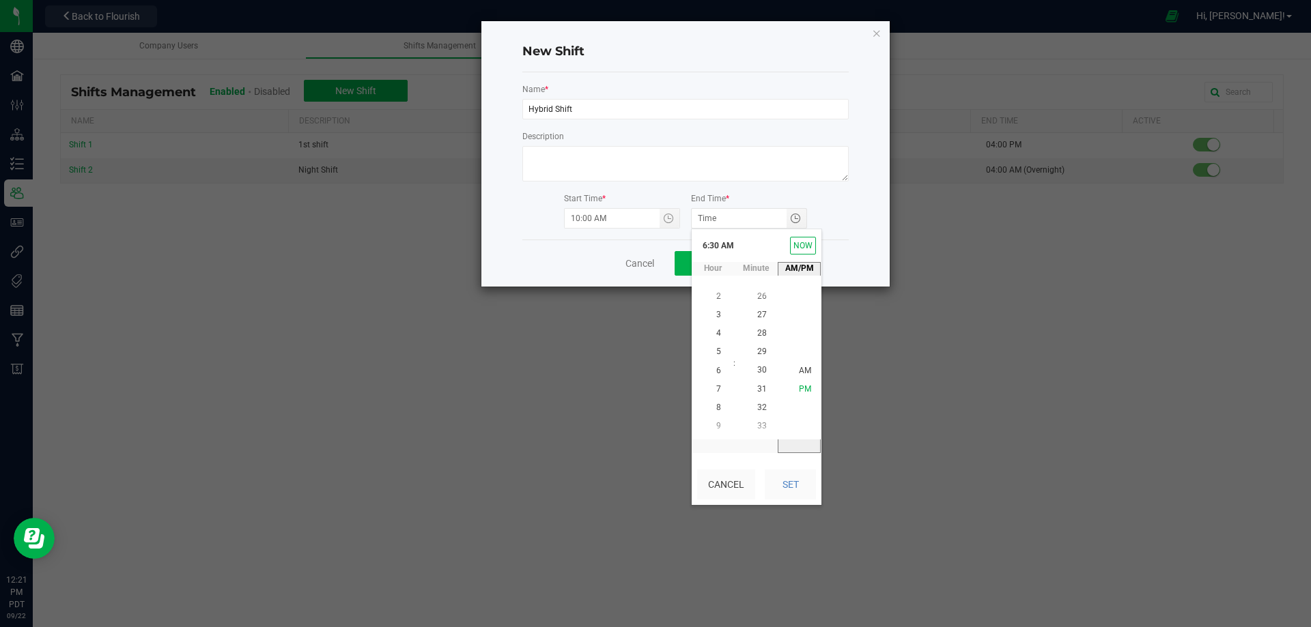
click at [801, 384] on span "PM" at bounding box center [805, 389] width 12 height 10
click at [785, 485] on button "Set" at bounding box center [790, 485] width 51 height 30
type input "6:30 PM"
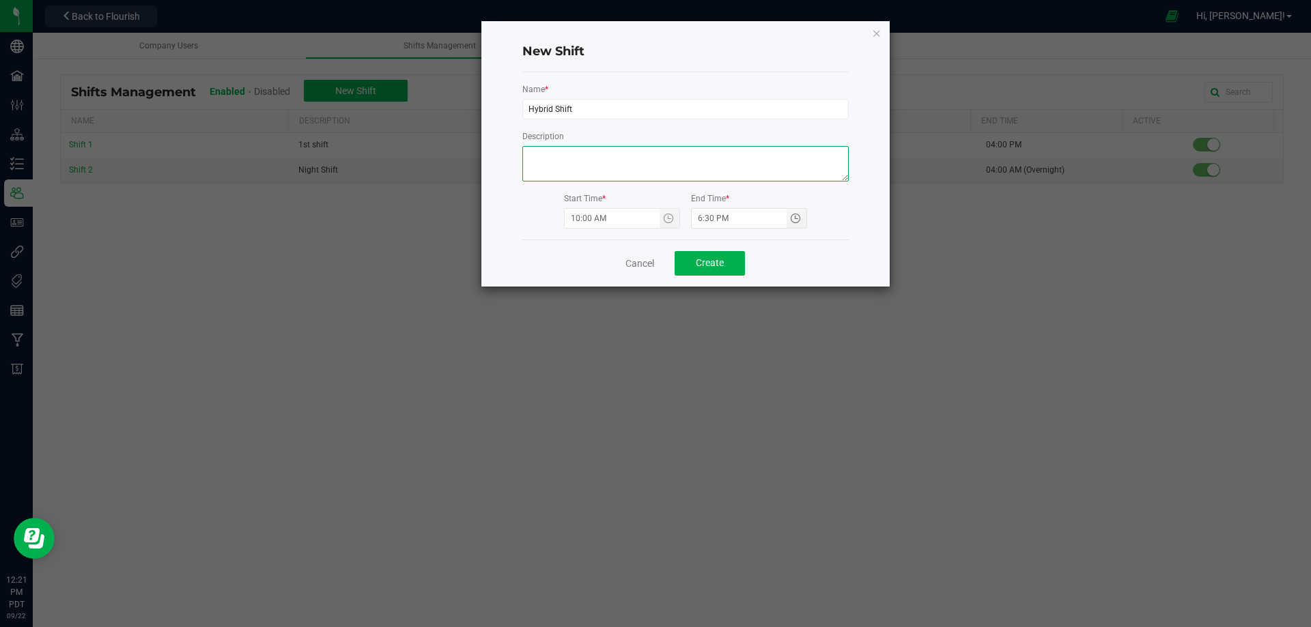
click at [619, 161] on textarea at bounding box center [685, 163] width 326 height 35
type textarea "Finished Goods"
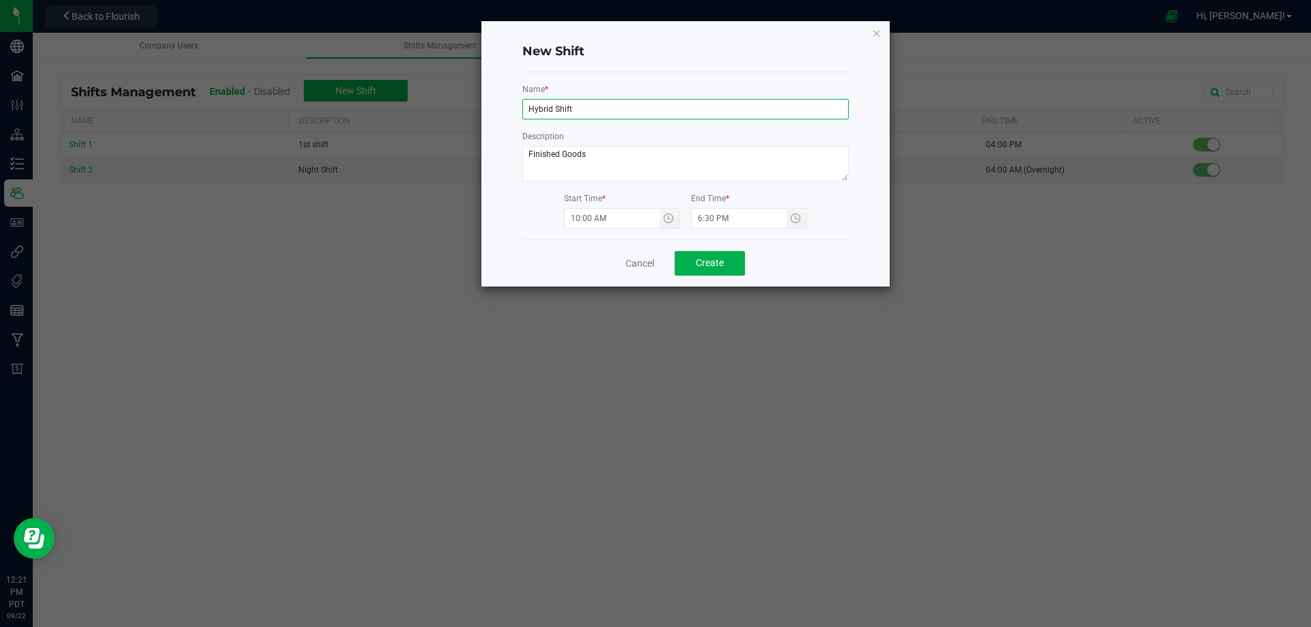
click at [580, 106] on input "Hybrid Shift" at bounding box center [685, 109] width 326 height 20
type input "Hybrid Shift / Midshift"
click at [711, 261] on span "Create" at bounding box center [710, 262] width 28 height 11
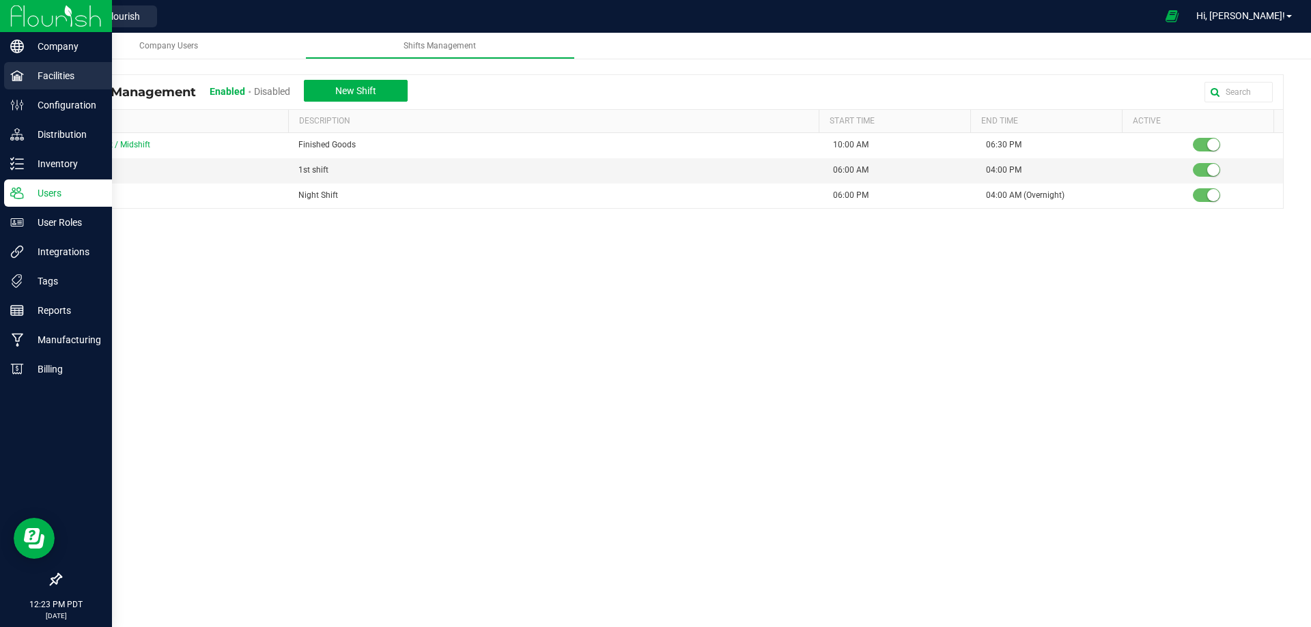
click at [55, 76] on p "Facilities" at bounding box center [65, 76] width 82 height 16
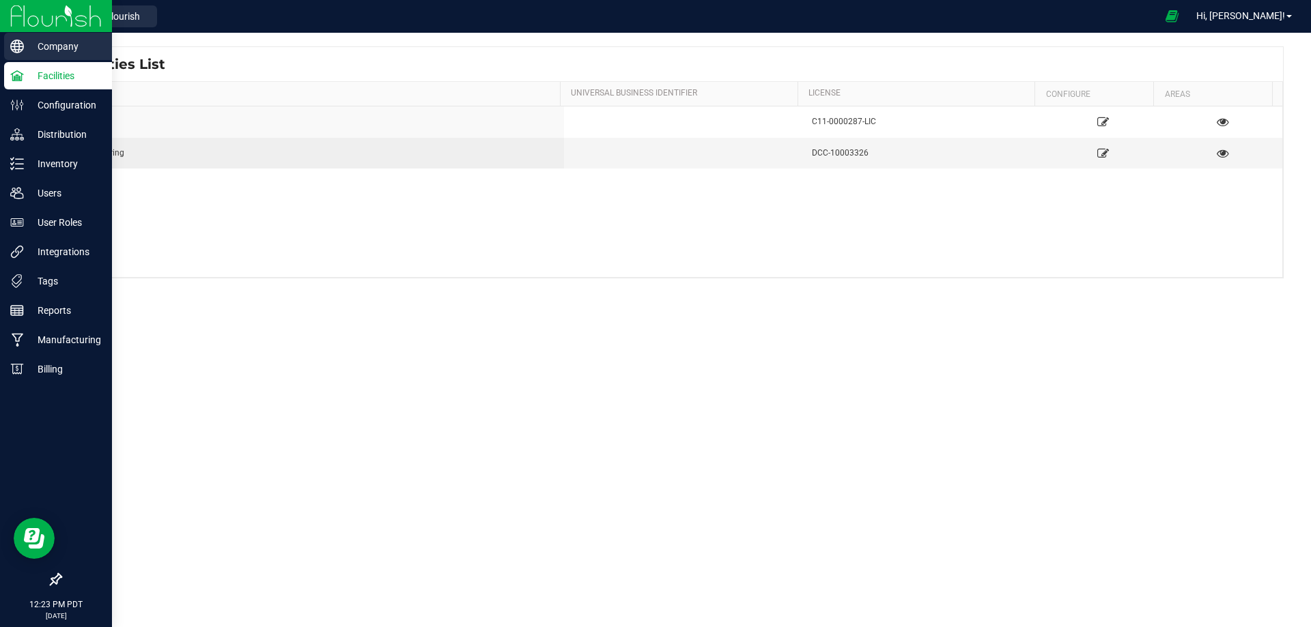
click at [40, 44] on p "Company" at bounding box center [65, 46] width 82 height 16
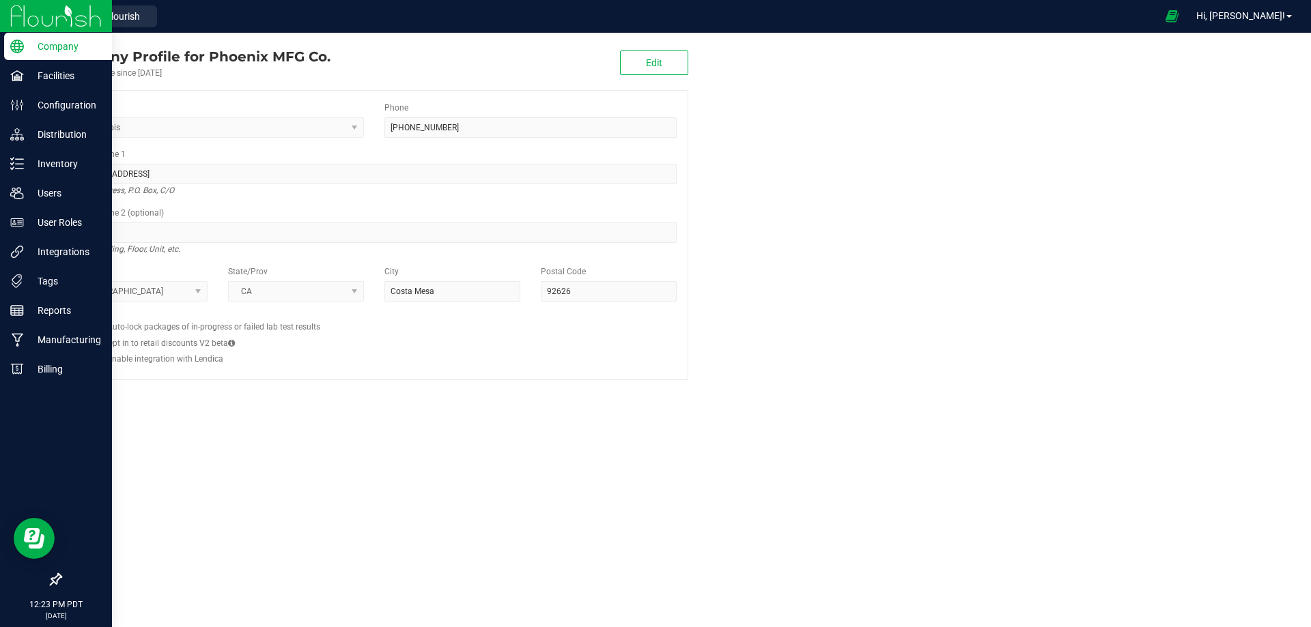
click at [42, 46] on p "Company" at bounding box center [65, 46] width 82 height 16
click at [28, 51] on p "Company" at bounding box center [65, 46] width 82 height 16
click at [54, 51] on p "Company" at bounding box center [65, 46] width 82 height 16
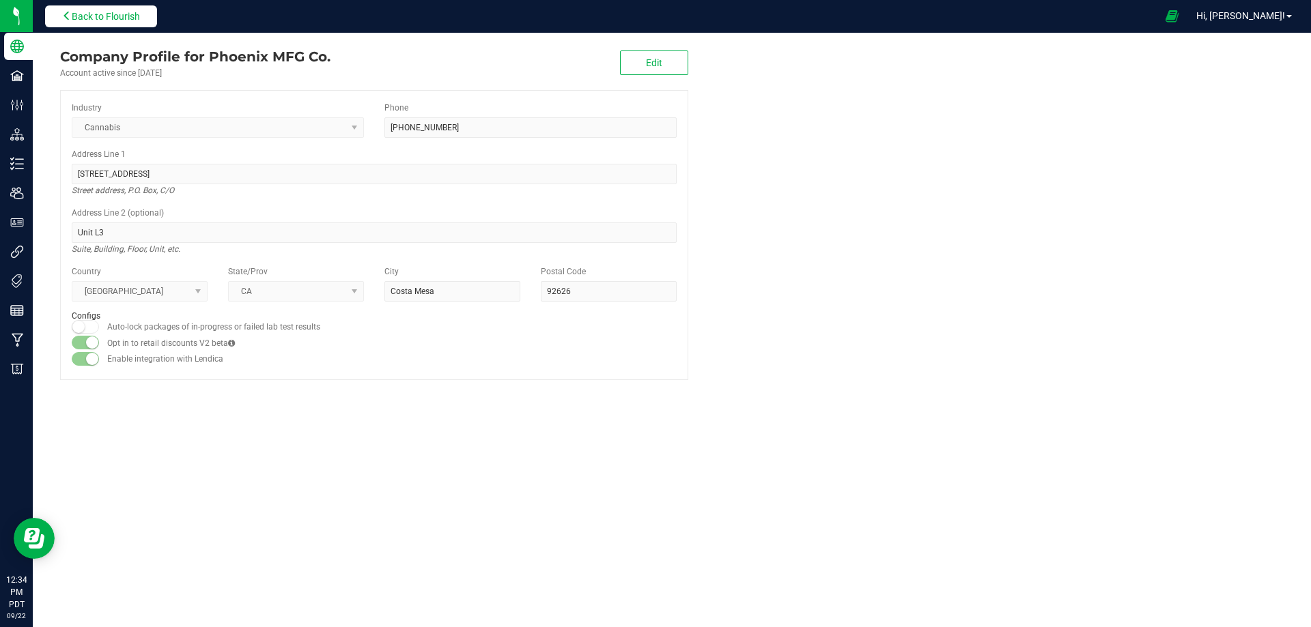
click at [130, 16] on span "Back to Flourish" at bounding box center [106, 16] width 68 height 11
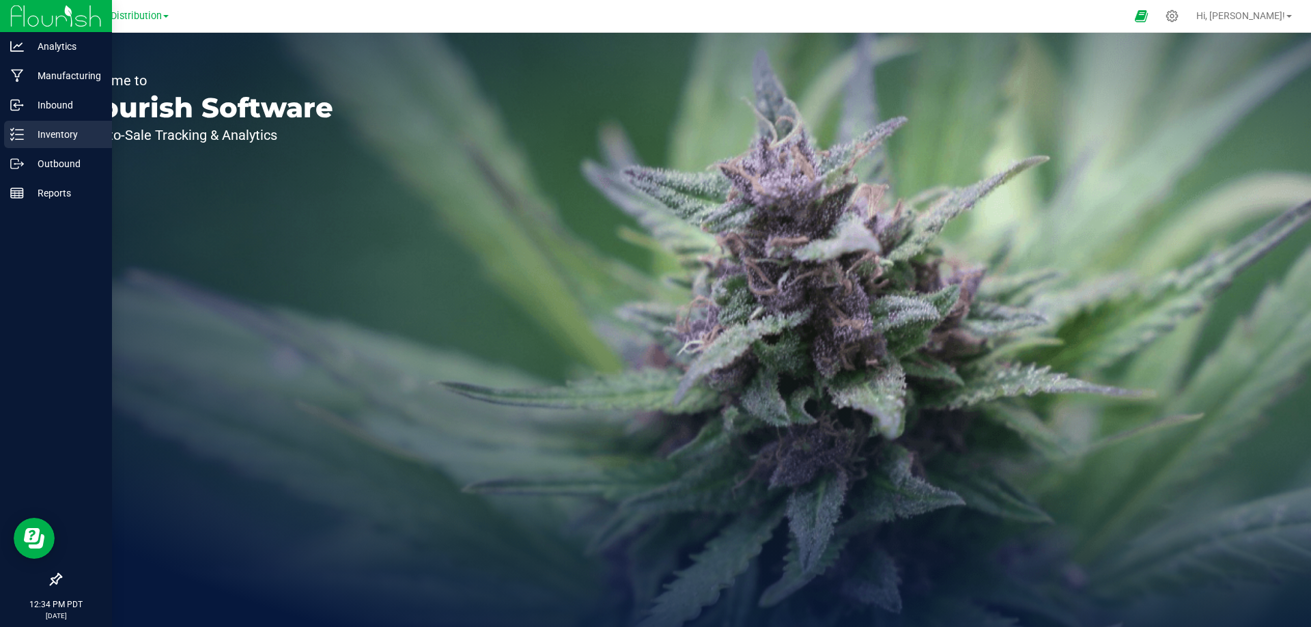
click at [37, 134] on p "Inventory" at bounding box center [65, 134] width 82 height 16
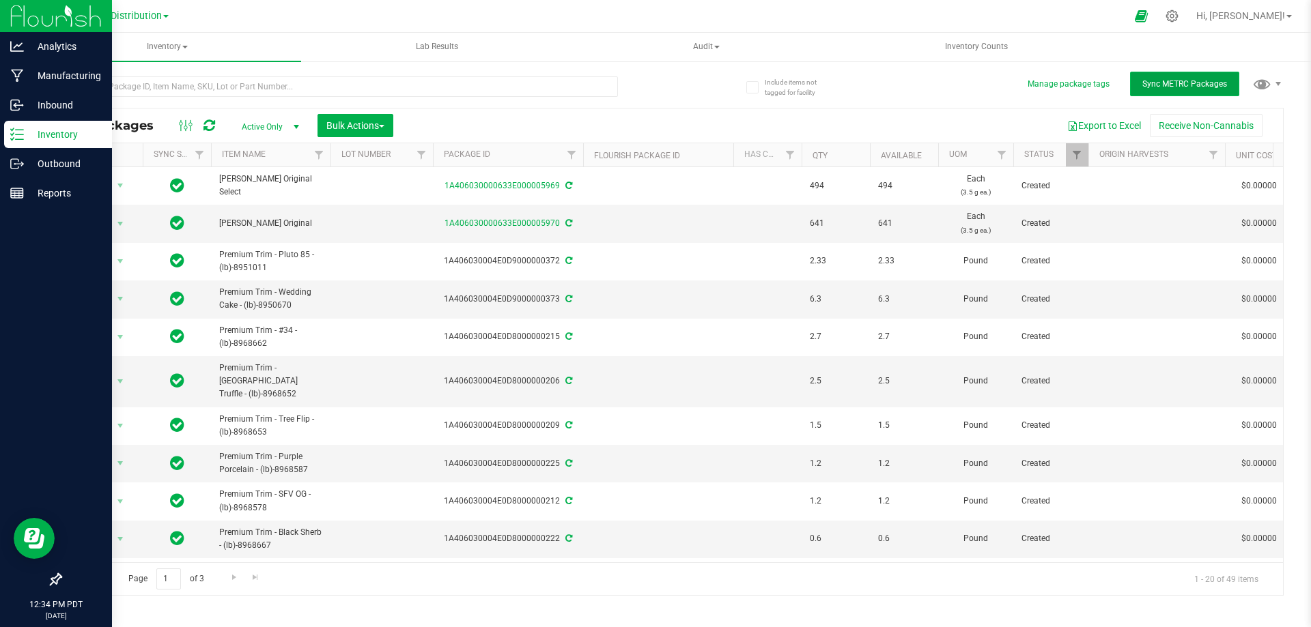
click at [1177, 78] on button "Sync METRC Packages" at bounding box center [1184, 84] width 109 height 25
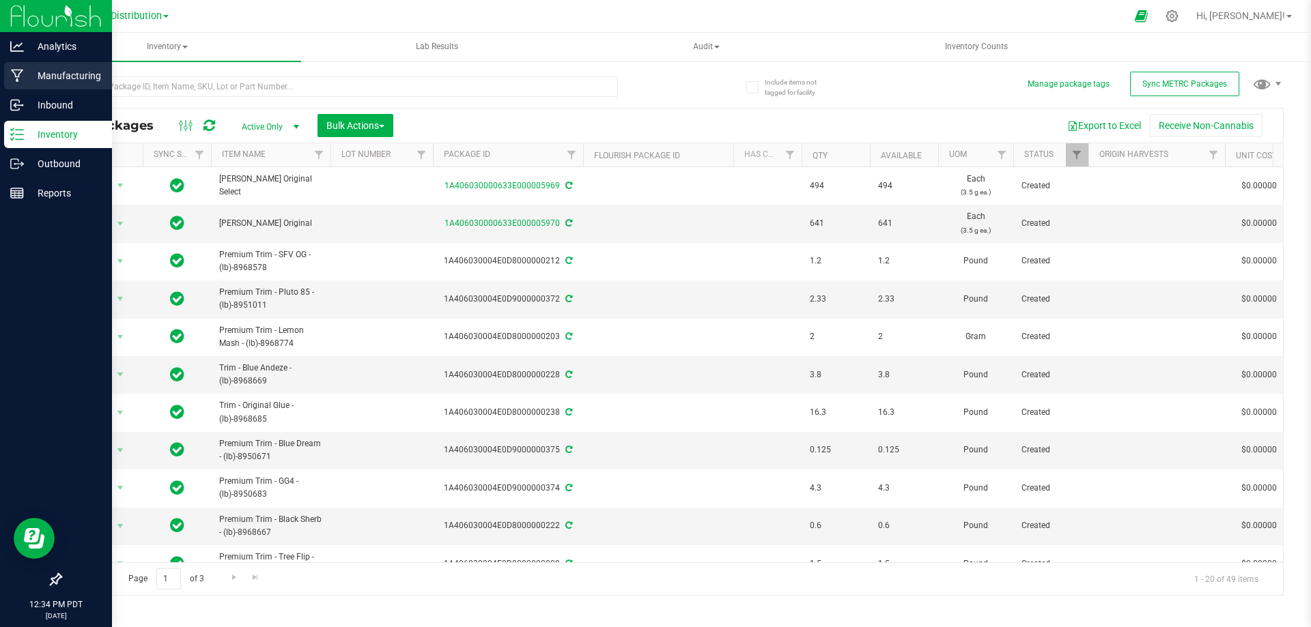
click at [45, 78] on p "Manufacturing" at bounding box center [65, 76] width 82 height 16
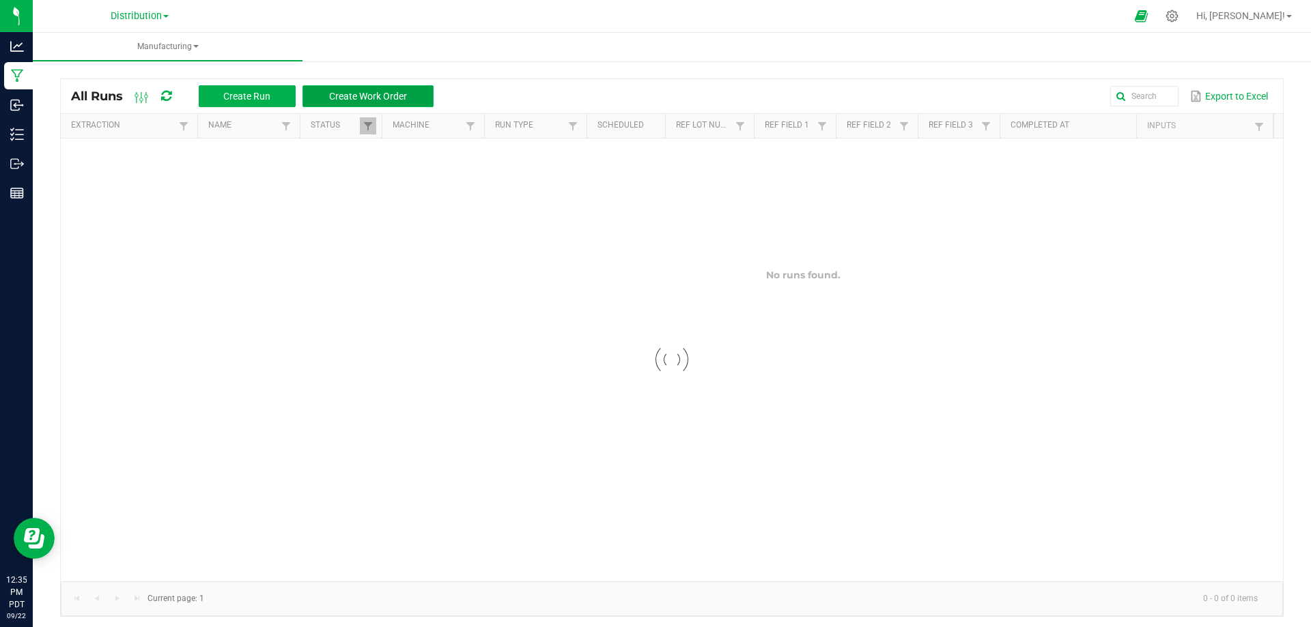
click at [345, 100] on span "Create Work Order" at bounding box center [368, 96] width 78 height 11
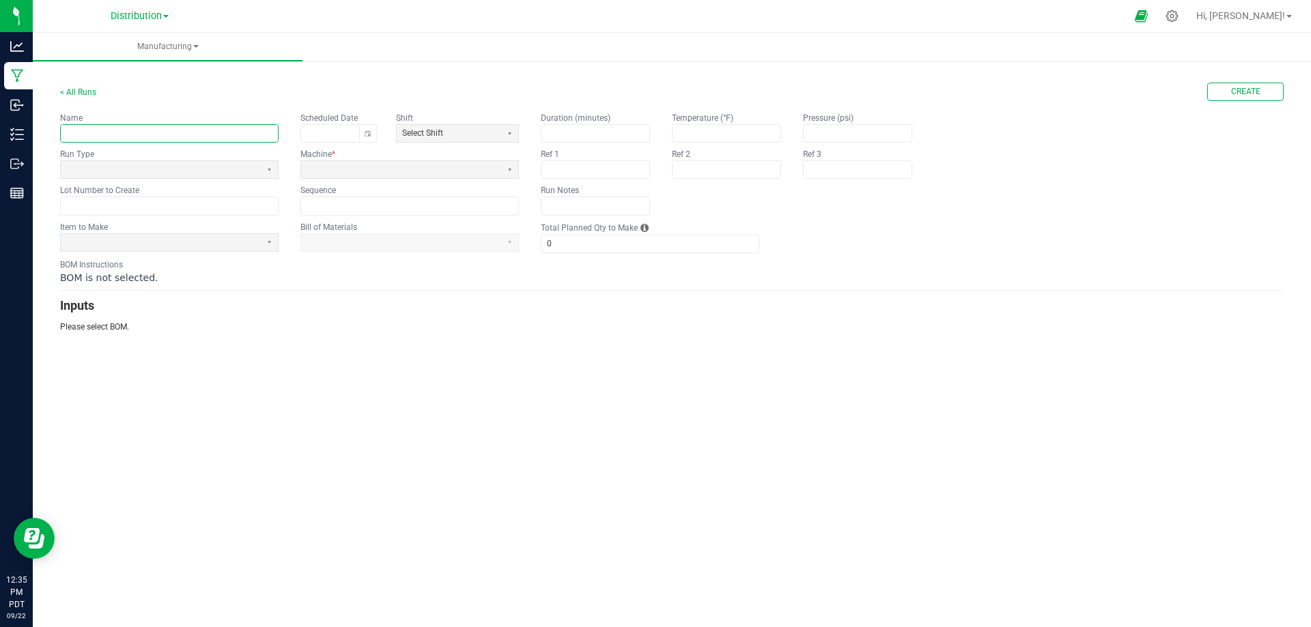
click at [195, 135] on input "text" at bounding box center [169, 133] width 217 height 17
click at [132, 134] on input "text" at bounding box center [169, 133] width 217 height 17
click at [429, 140] on span "Select Shift" at bounding box center [449, 133] width 104 height 17
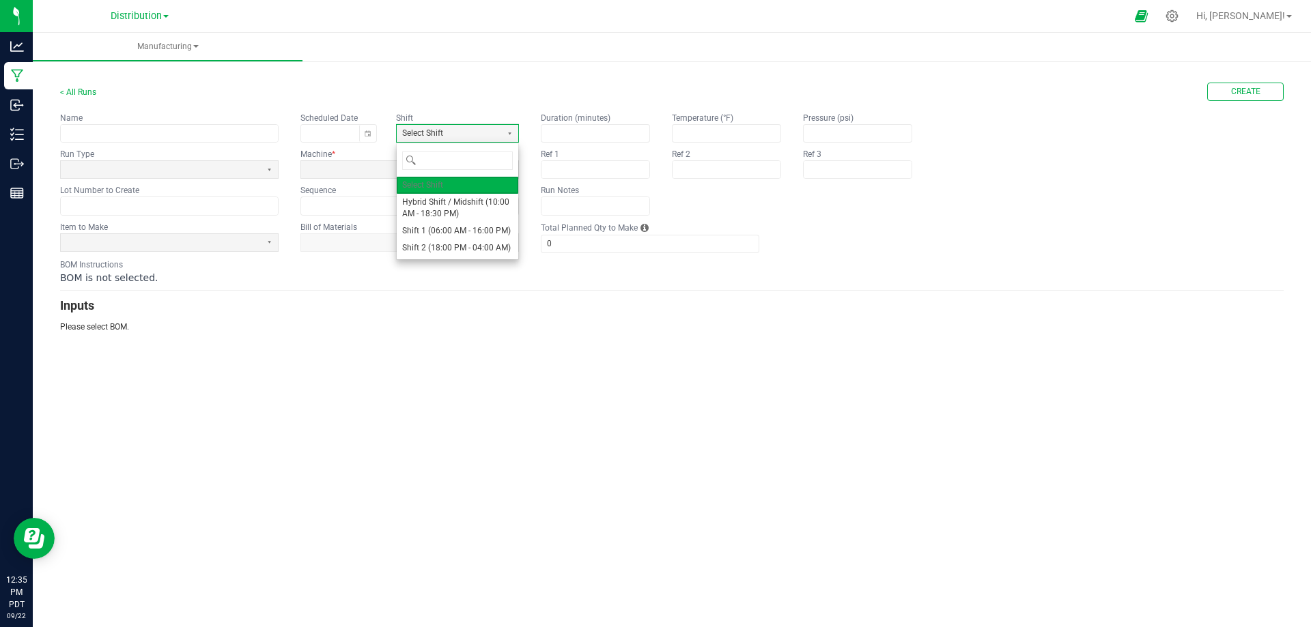
click at [477, 421] on div "Manufacturing < All Runs Create Name Scheduled Date Shift Select Shift Run Type…" at bounding box center [672, 330] width 1278 height 595
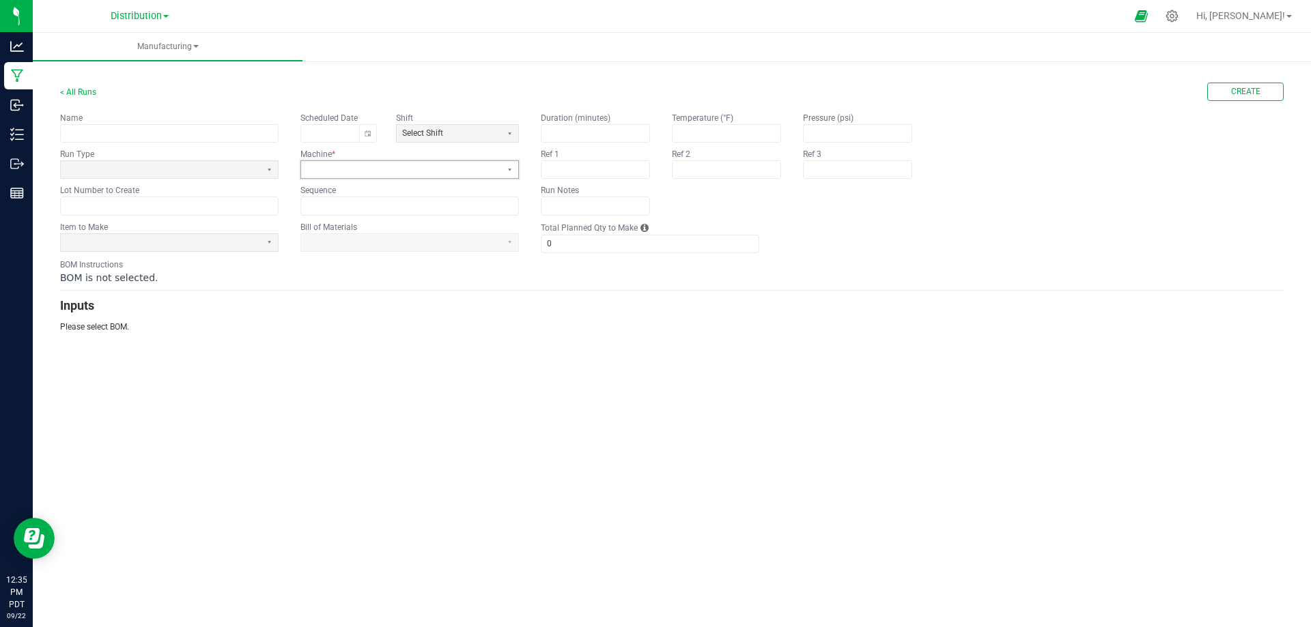
click at [326, 172] on span at bounding box center [400, 170] width 189 height 12
click at [306, 369] on div "Manufacturing < All Runs Create Name Scheduled Date Shift Select Shift Run Type…" at bounding box center [672, 330] width 1278 height 595
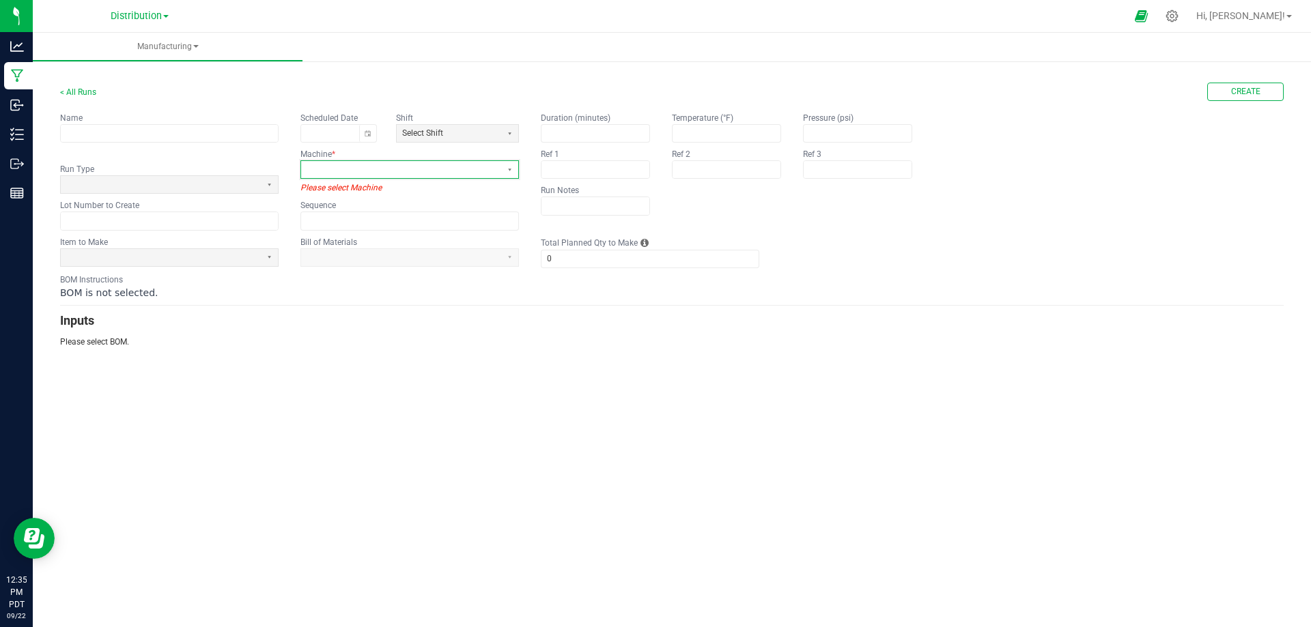
click at [347, 171] on span at bounding box center [400, 170] width 189 height 12
click at [295, 358] on div "< All Runs Create Name Scheduled Date Shift Select Shift Run Type Machine * Ple…" at bounding box center [672, 210] width 1278 height 304
click at [258, 184] on span at bounding box center [161, 184] width 200 height 17
drag, startPoint x: 371, startPoint y: 520, endPoint x: 368, endPoint y: 508, distance: 12.8
click at [371, 519] on div "Manufacturing < All Runs Create Name Scheduled Date Shift Select Shift Run Type…" at bounding box center [672, 330] width 1278 height 595
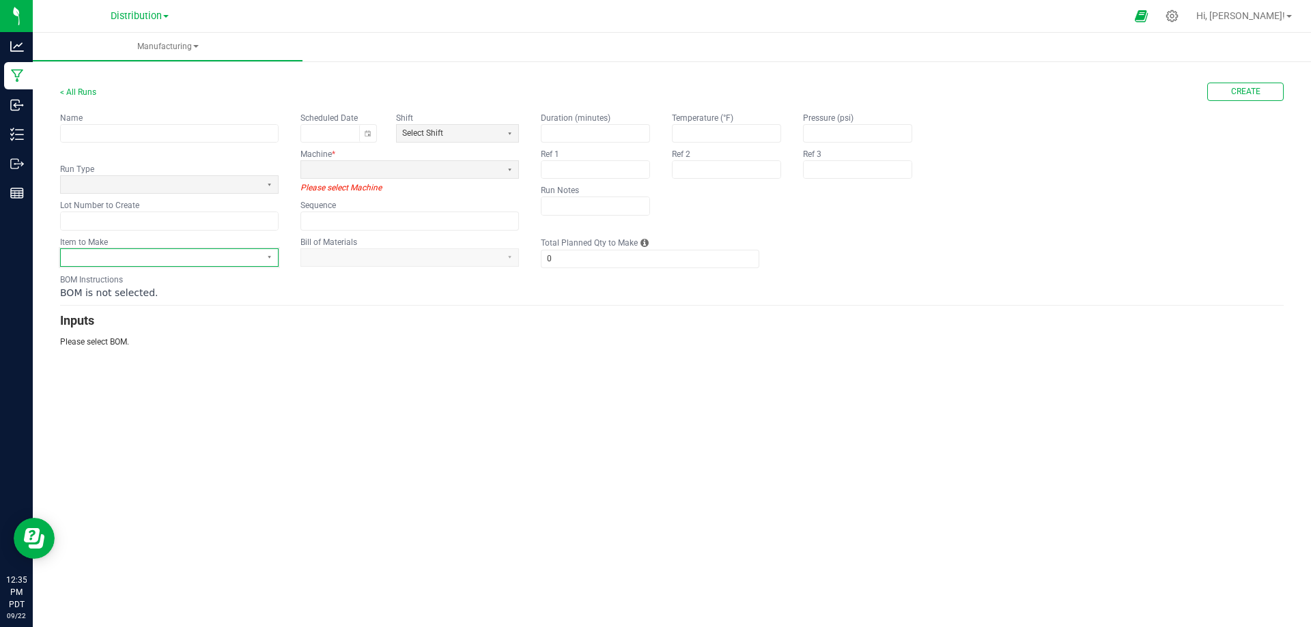
click at [112, 261] on span at bounding box center [160, 258] width 189 height 12
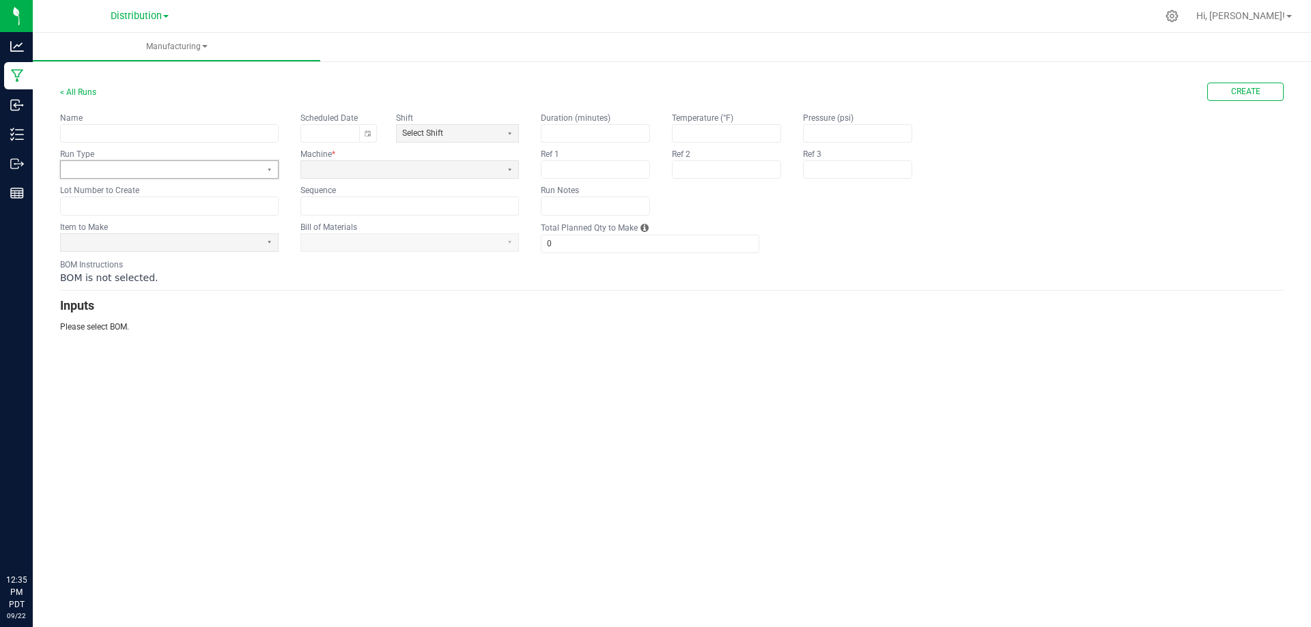
click at [219, 173] on span at bounding box center [160, 170] width 189 height 12
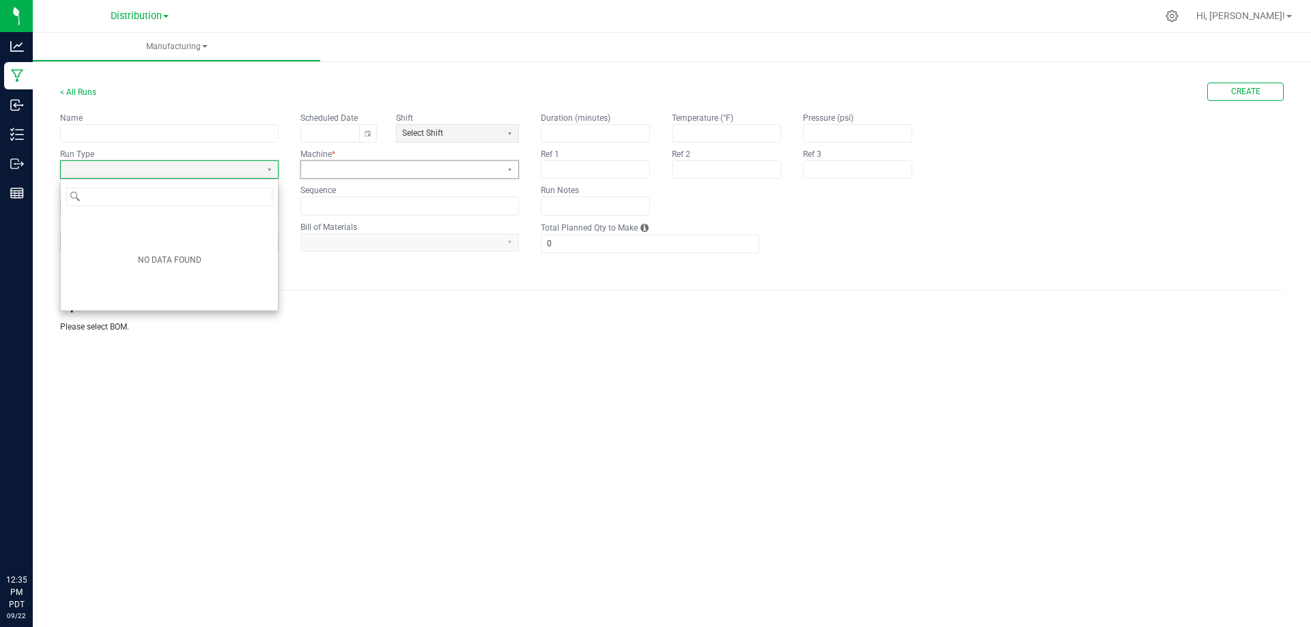
click at [366, 171] on span at bounding box center [400, 170] width 189 height 12
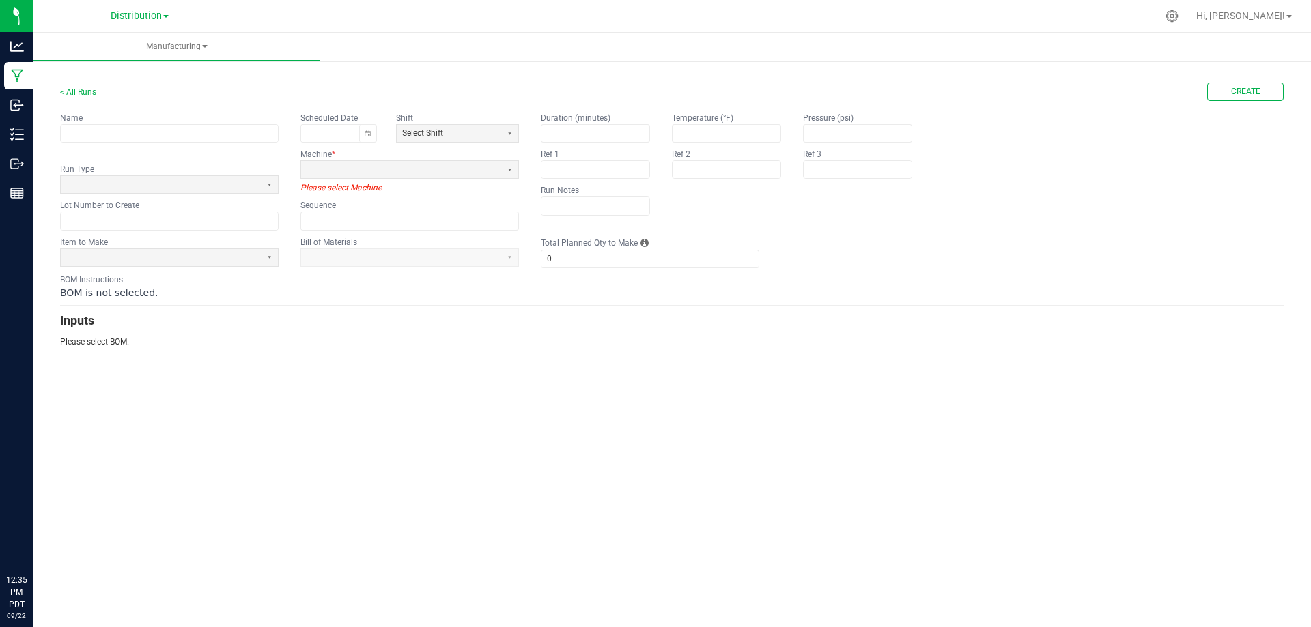
click at [589, 415] on div "Manufacturing < All Runs Create Name Scheduled Date Shift Select Shift Run Type…" at bounding box center [672, 330] width 1278 height 595
click at [486, 128] on span "Select Shift" at bounding box center [449, 134] width 94 height 12
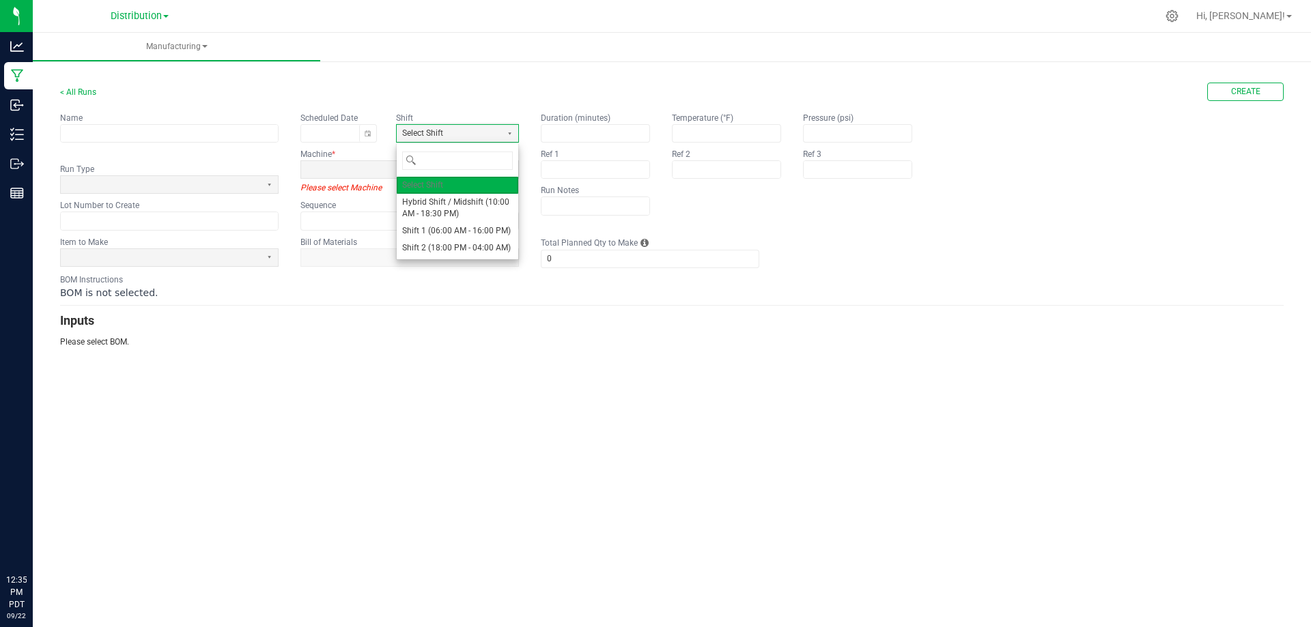
click at [440, 375] on div "Manufacturing < All Runs Create Name Scheduled Date Shift Select Shift Run Type…" at bounding box center [672, 330] width 1278 height 595
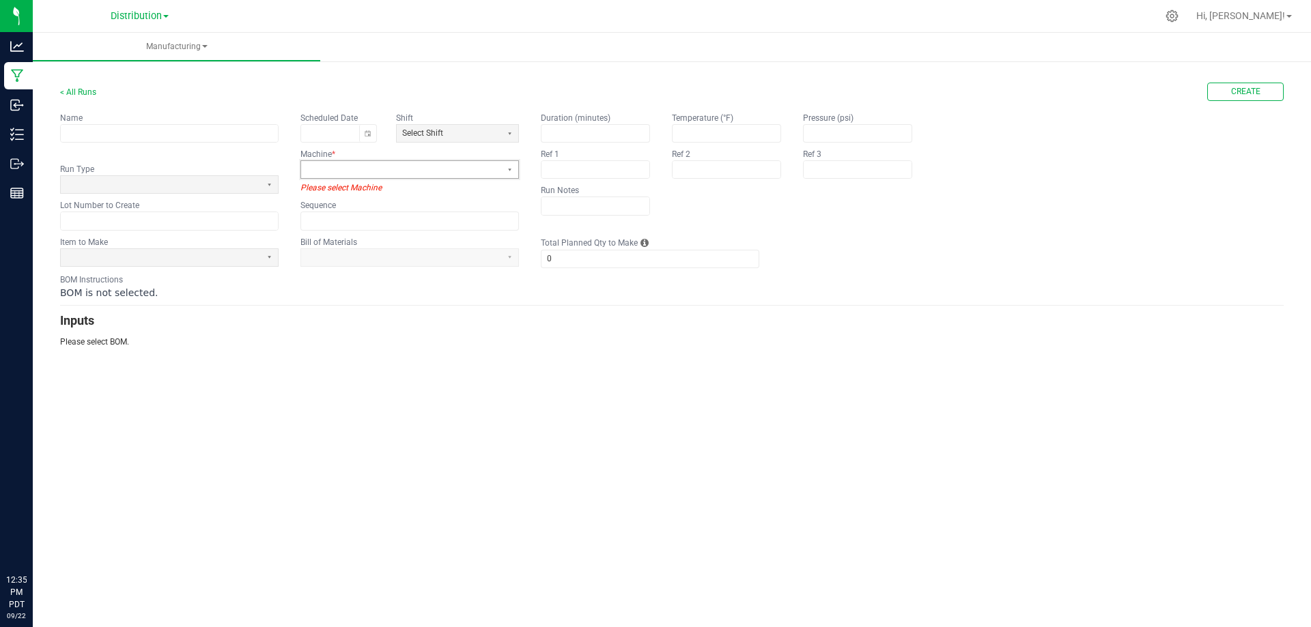
click at [345, 169] on span at bounding box center [400, 170] width 189 height 12
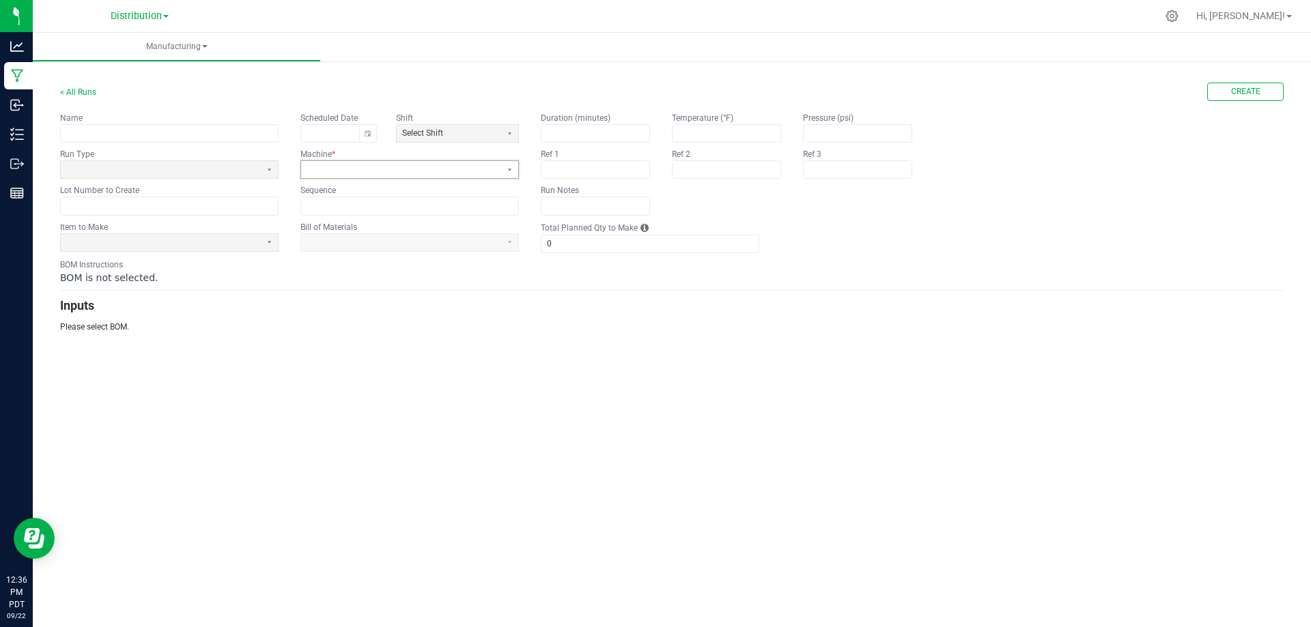
click at [356, 175] on span at bounding box center [400, 170] width 189 height 12
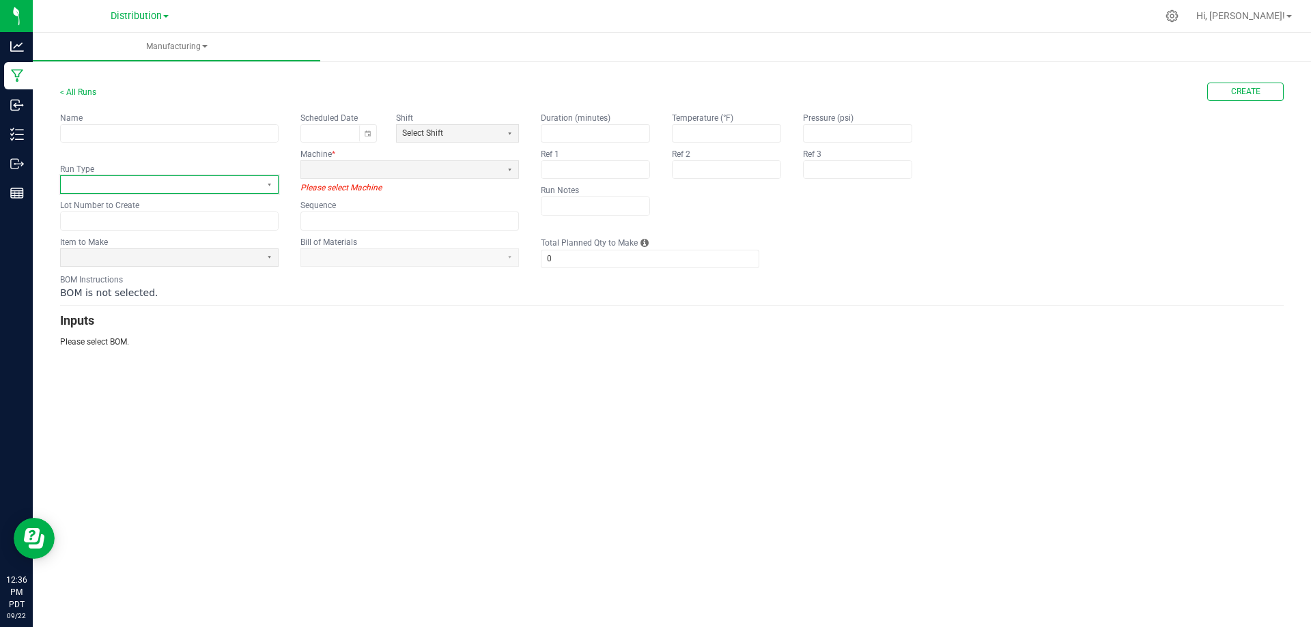
click at [219, 171] on div "Run Type" at bounding box center [169, 178] width 218 height 31
click at [272, 182] on button "Select" at bounding box center [269, 184] width 17 height 17
click at [485, 423] on div "Manufacturing < All Runs Create Name Scheduled Date Shift Select Shift Run Type…" at bounding box center [672, 330] width 1278 height 595
click at [171, 18] on div "Distribution" at bounding box center [139, 15] width 199 height 21
click at [167, 16] on span at bounding box center [165, 16] width 5 height 3
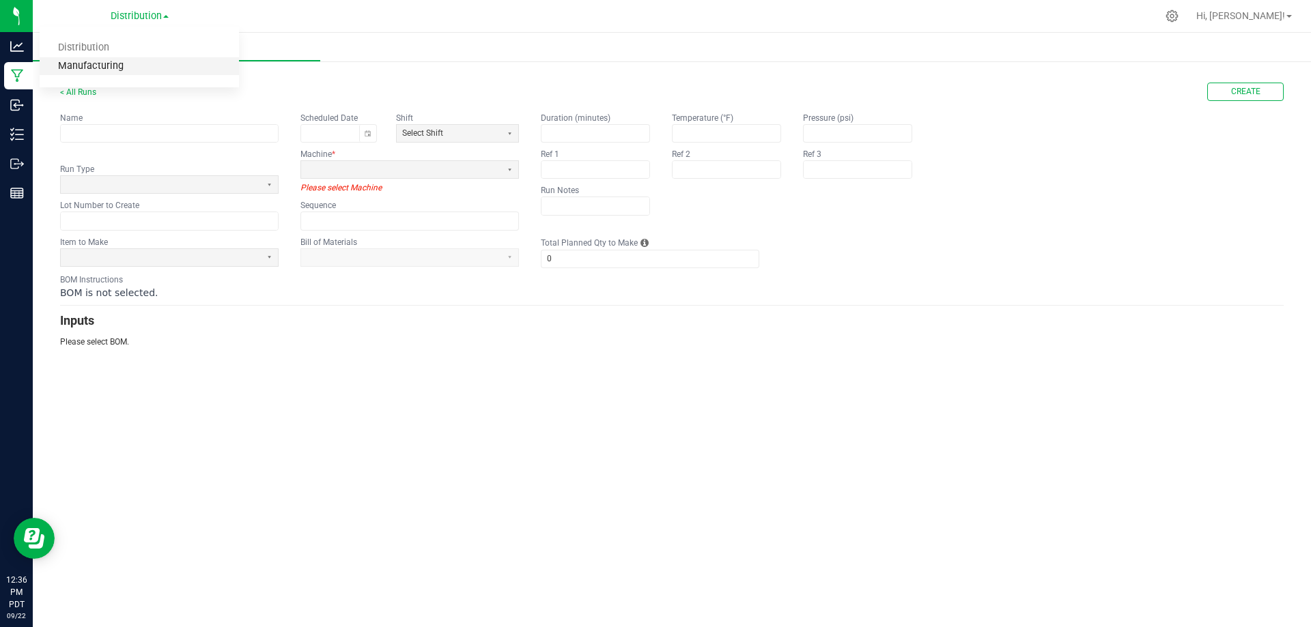
click at [102, 63] on link "Manufacturing" at bounding box center [139, 66] width 199 height 18
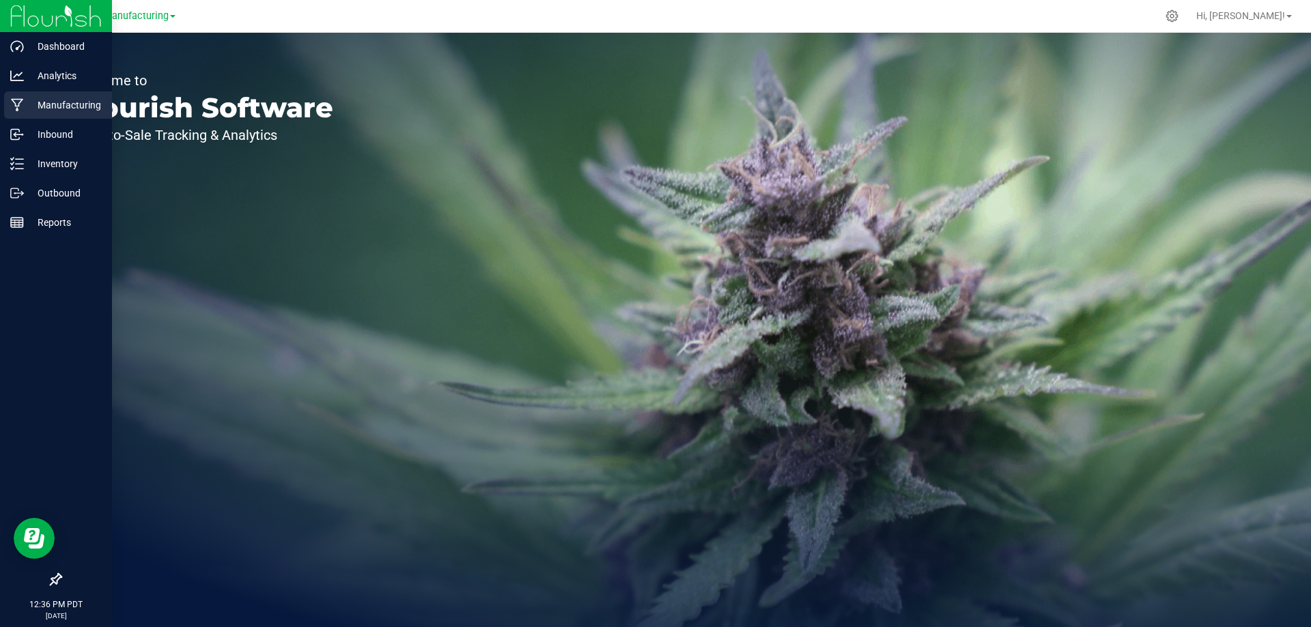
click at [57, 103] on p "Manufacturing" at bounding box center [65, 105] width 82 height 16
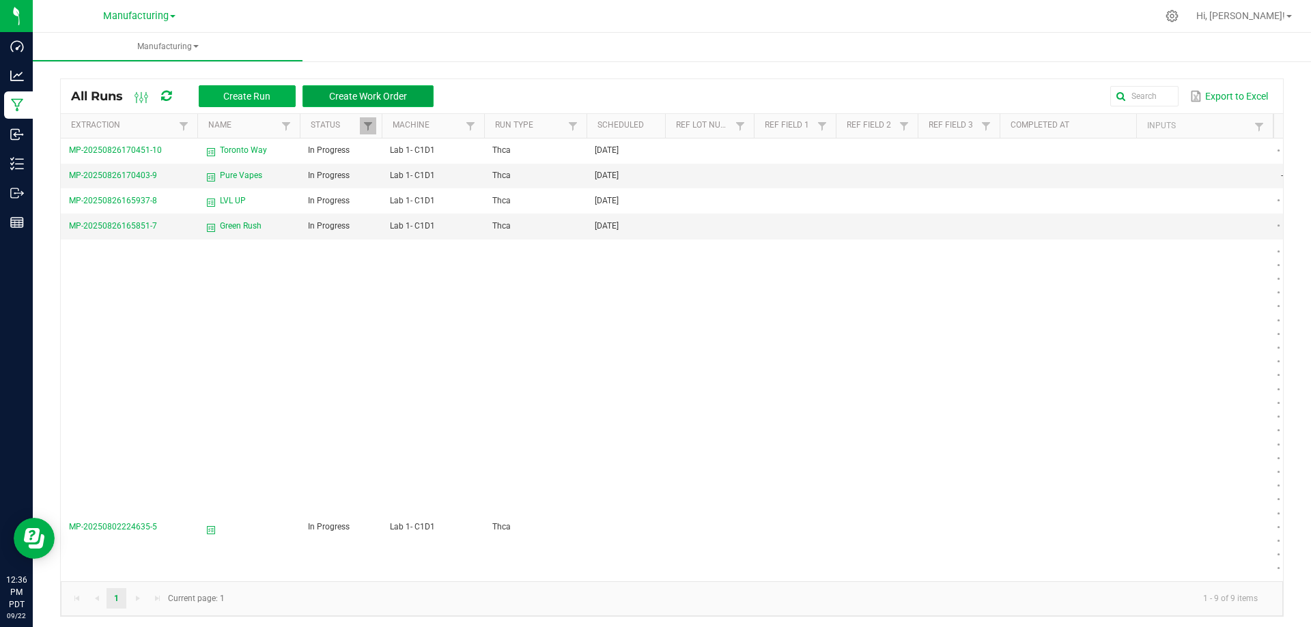
click at [345, 87] on button "Create Work Order" at bounding box center [367, 96] width 131 height 22
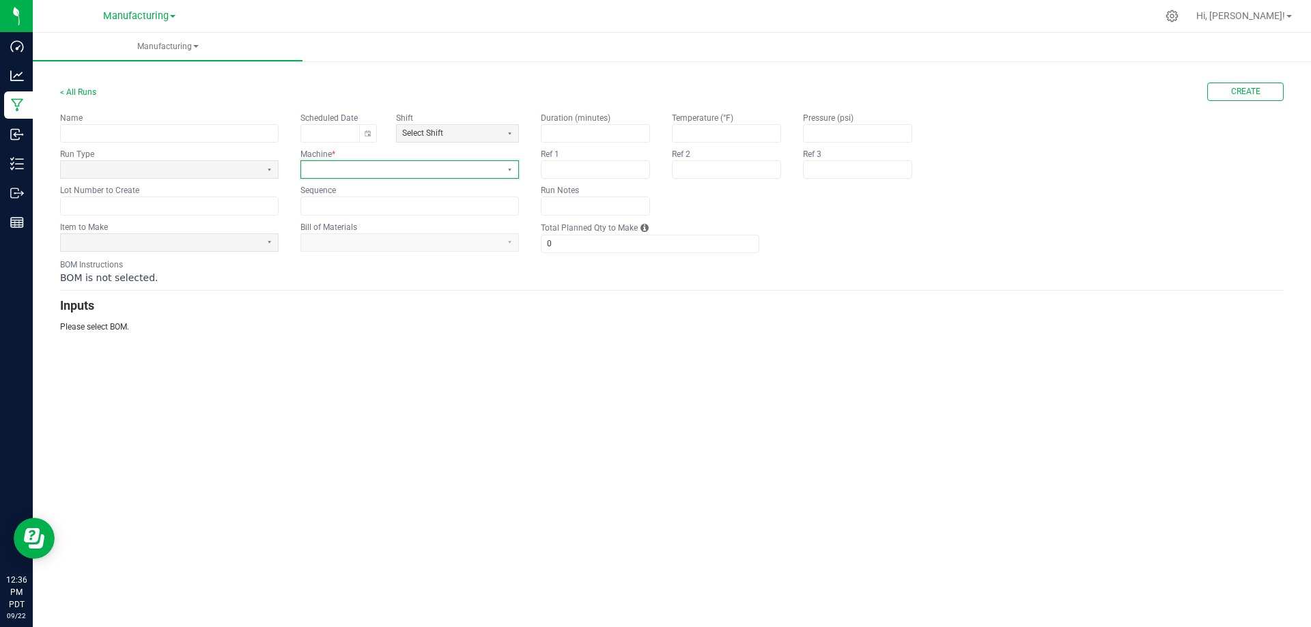
click at [338, 175] on span at bounding box center [400, 170] width 189 height 12
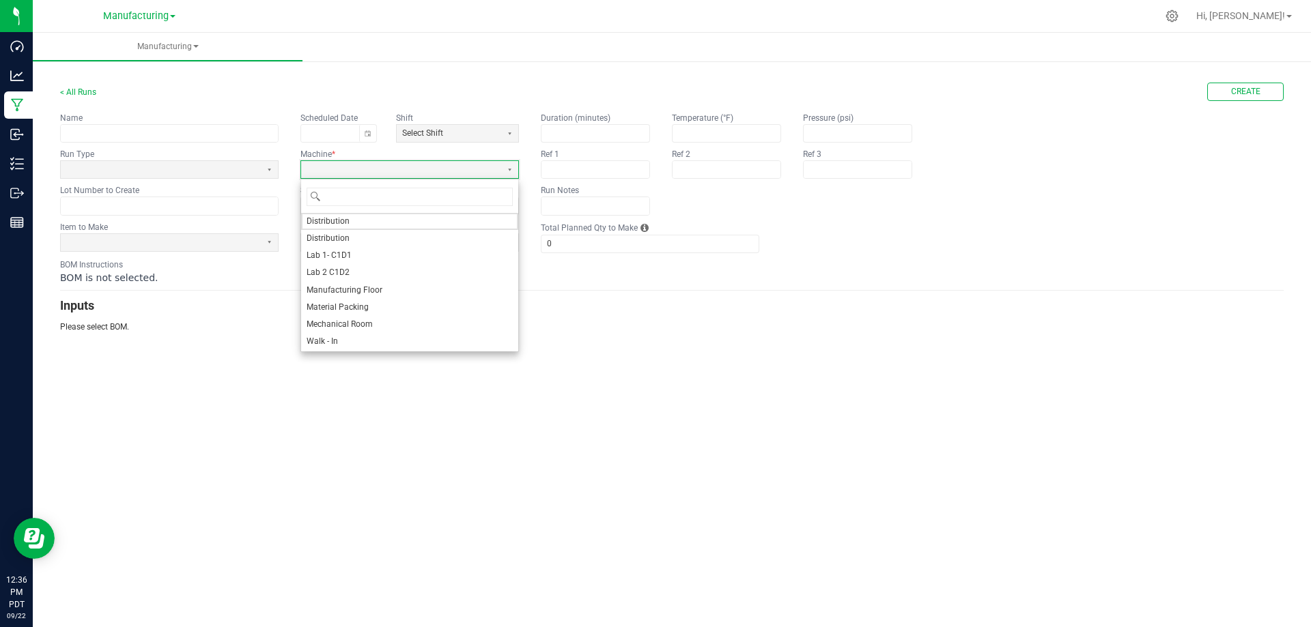
click at [274, 376] on div "Manufacturing < All Runs Create Name Scheduled Date Shift Select Shift Run Type…" at bounding box center [672, 330] width 1278 height 595
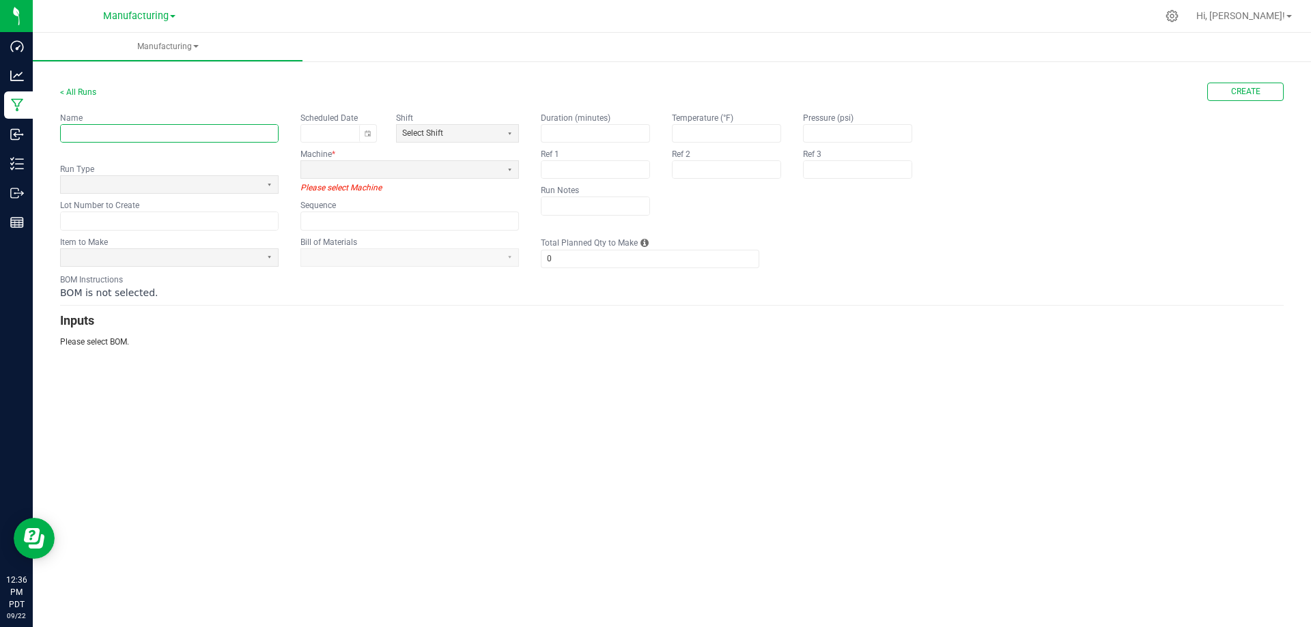
click at [109, 139] on input "text" at bounding box center [169, 133] width 217 height 17
click at [233, 396] on div "Manufacturing < All Runs Create Name Scheduled Date Shift Select Shift Run Type…" at bounding box center [672, 330] width 1278 height 595
click at [352, 258] on app-dropdownlist-async at bounding box center [409, 257] width 218 height 18
drag, startPoint x: 498, startPoint y: 257, endPoint x: 333, endPoint y: 252, distance: 165.3
click at [497, 257] on app-dropdownlist-async at bounding box center [409, 257] width 218 height 18
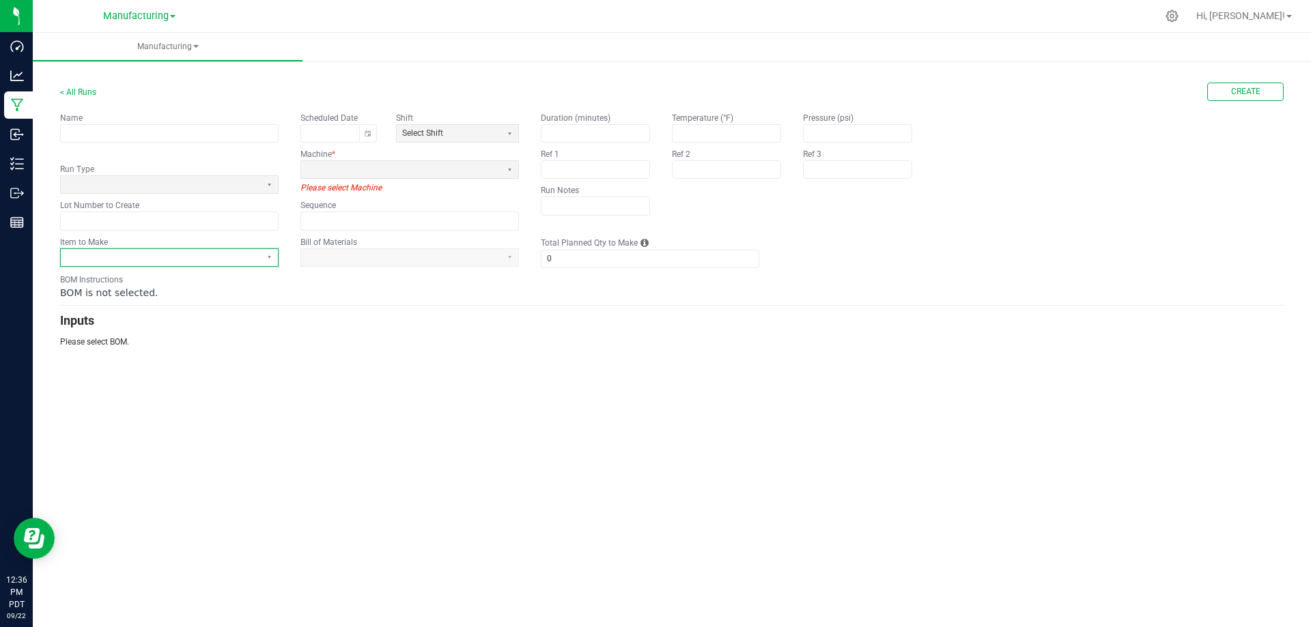
click at [228, 257] on span at bounding box center [160, 258] width 189 height 12
click at [88, 310] on span "Bulk THCA" at bounding box center [86, 309] width 40 height 12
click at [420, 261] on span at bounding box center [400, 258] width 189 height 12
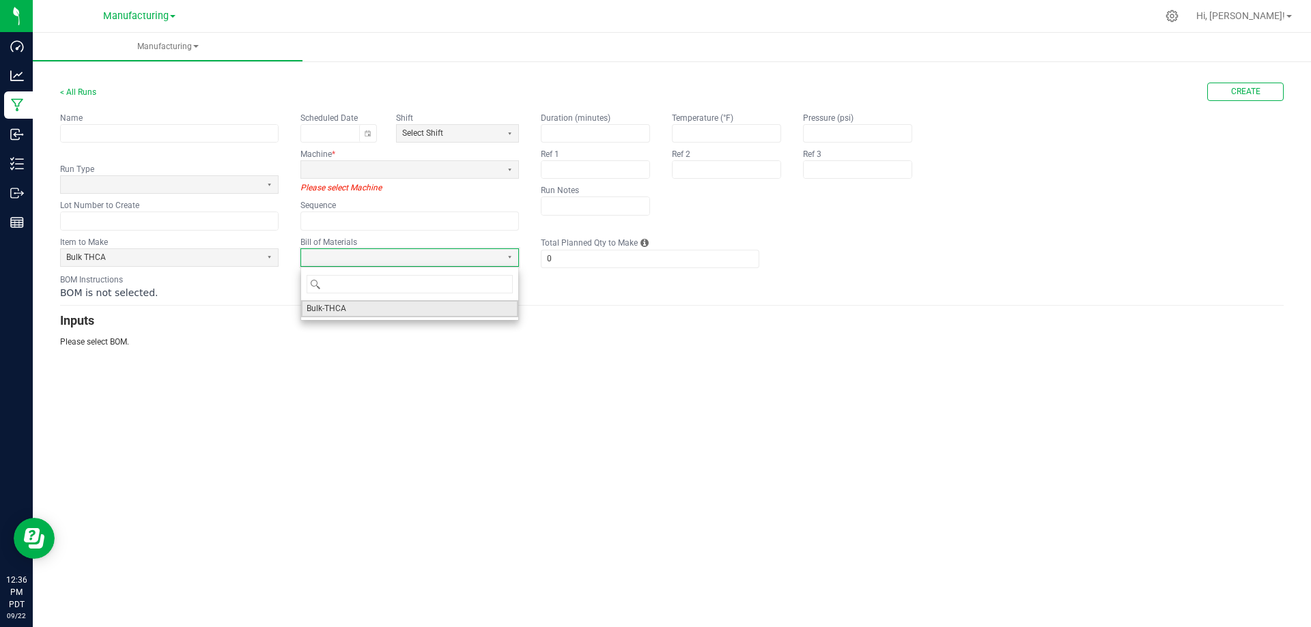
click at [343, 309] on span "Bulk-THCA" at bounding box center [326, 309] width 40 height 12
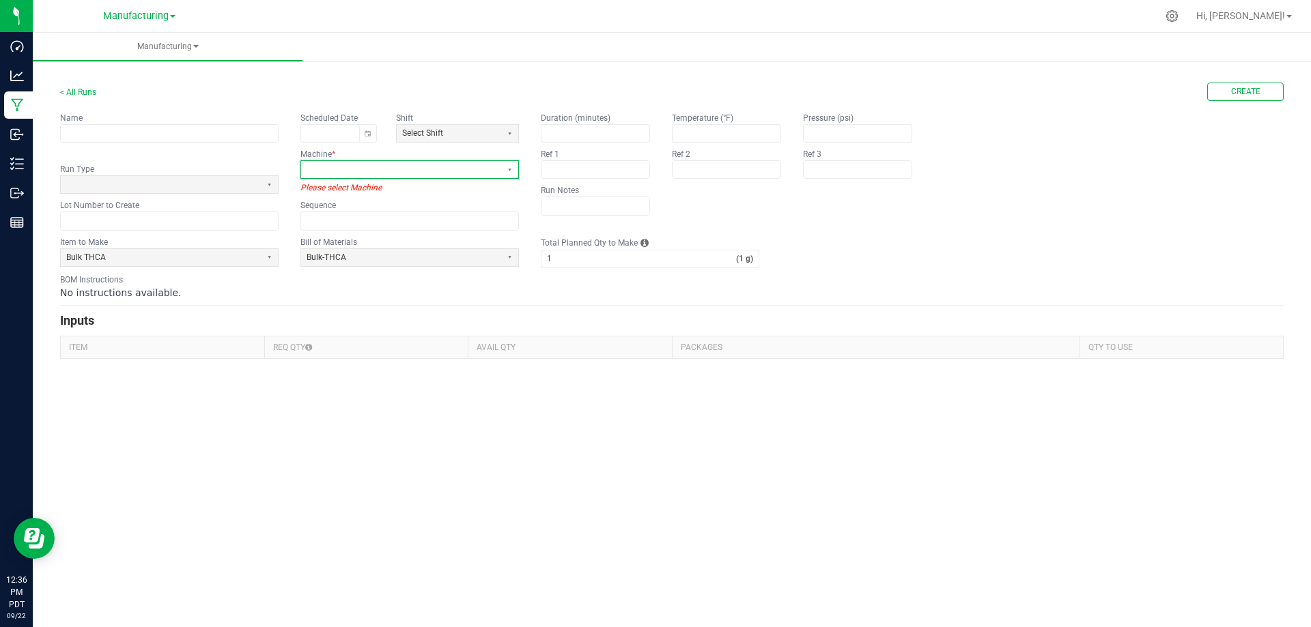
click at [442, 169] on span at bounding box center [400, 170] width 189 height 12
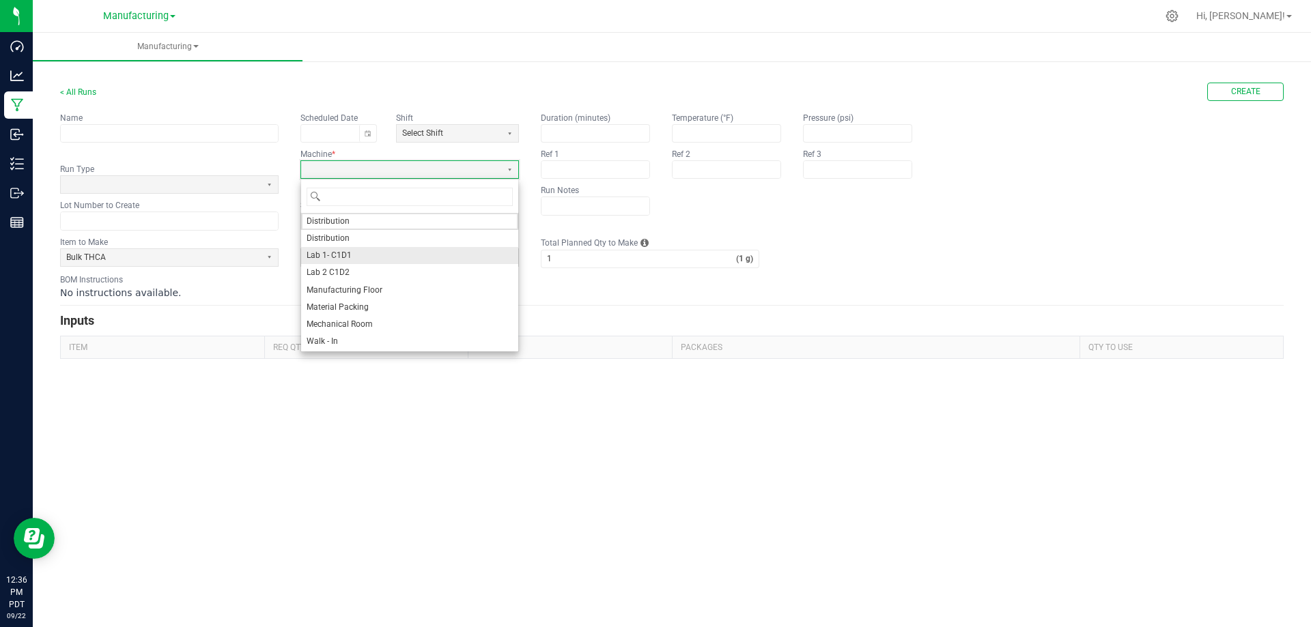
click at [346, 257] on span "Lab 1- C1D1" at bounding box center [328, 256] width 45 height 12
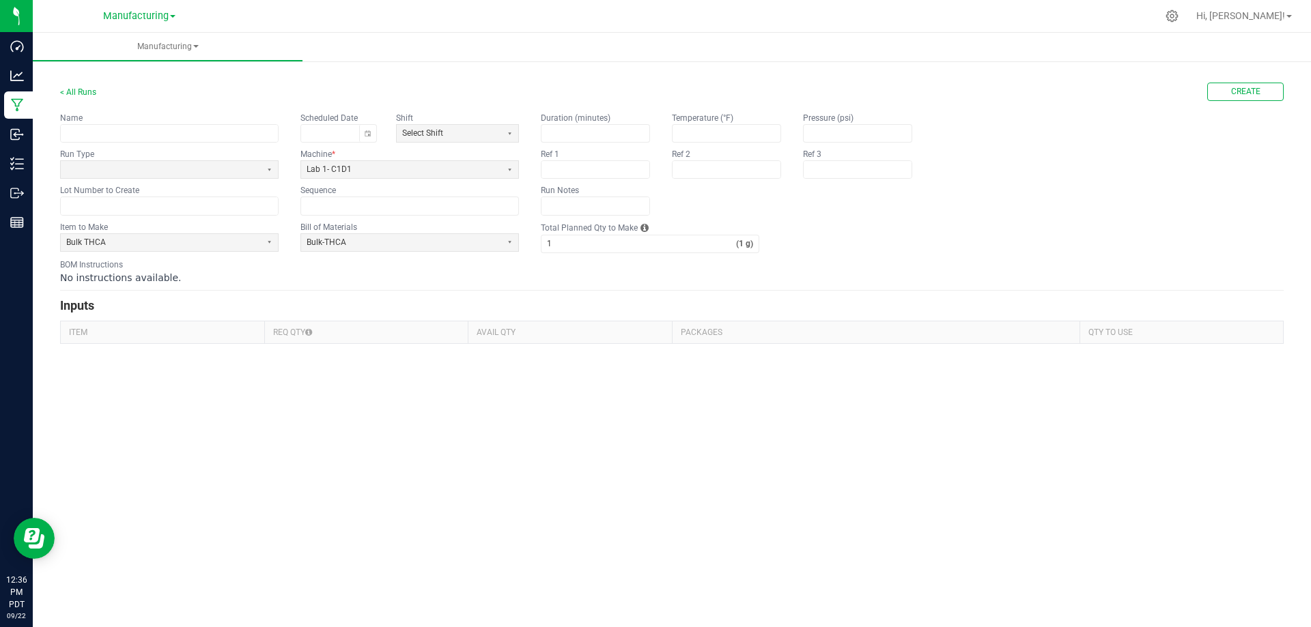
drag, startPoint x: 369, startPoint y: 445, endPoint x: 371, endPoint y: 430, distance: 15.1
click at [369, 446] on div "Manufacturing < All Runs Create Name Scheduled Date Shift Select Shift Run Type…" at bounding box center [672, 330] width 1278 height 595
click at [609, 247] on input "1" at bounding box center [638, 244] width 195 height 17
type input "1,000"
click at [836, 237] on fieldset "Item to Make Bulk THCA Bill of Materials Bulk-THCA Total Planned Qty to Make 1,…" at bounding box center [671, 237] width 1223 height 32
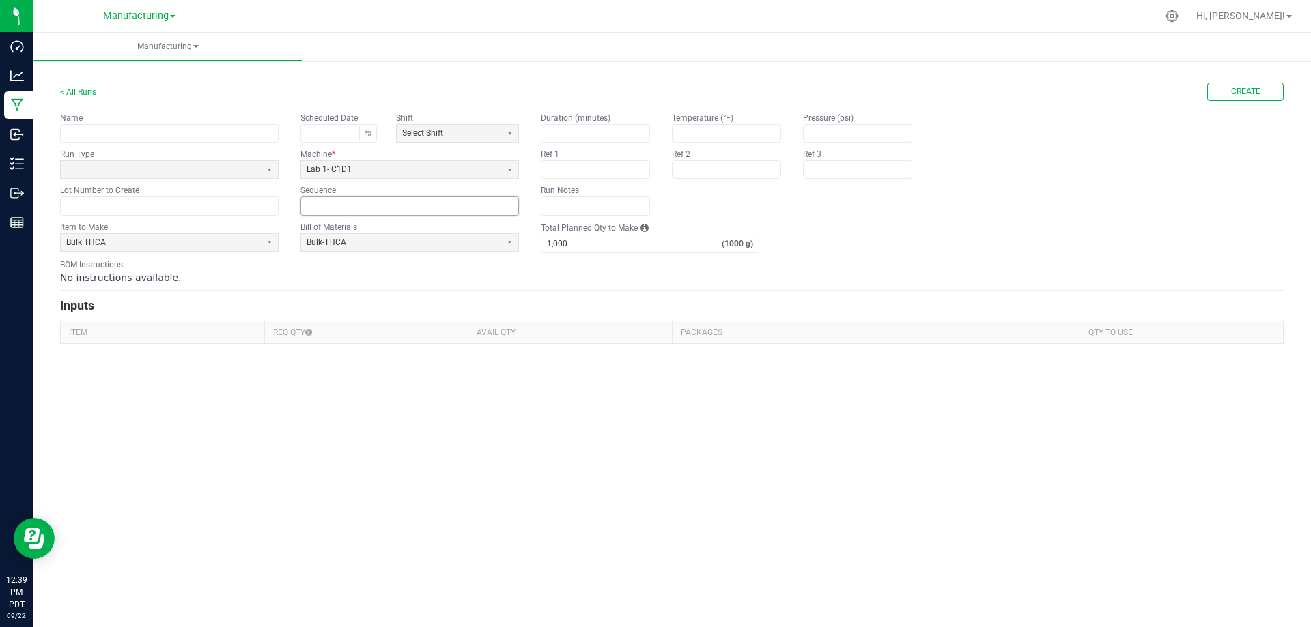
click at [438, 207] on input at bounding box center [409, 205] width 217 height 17
click at [179, 203] on input "text" at bounding box center [169, 205] width 217 height 17
click at [180, 167] on span at bounding box center [160, 170] width 189 height 12
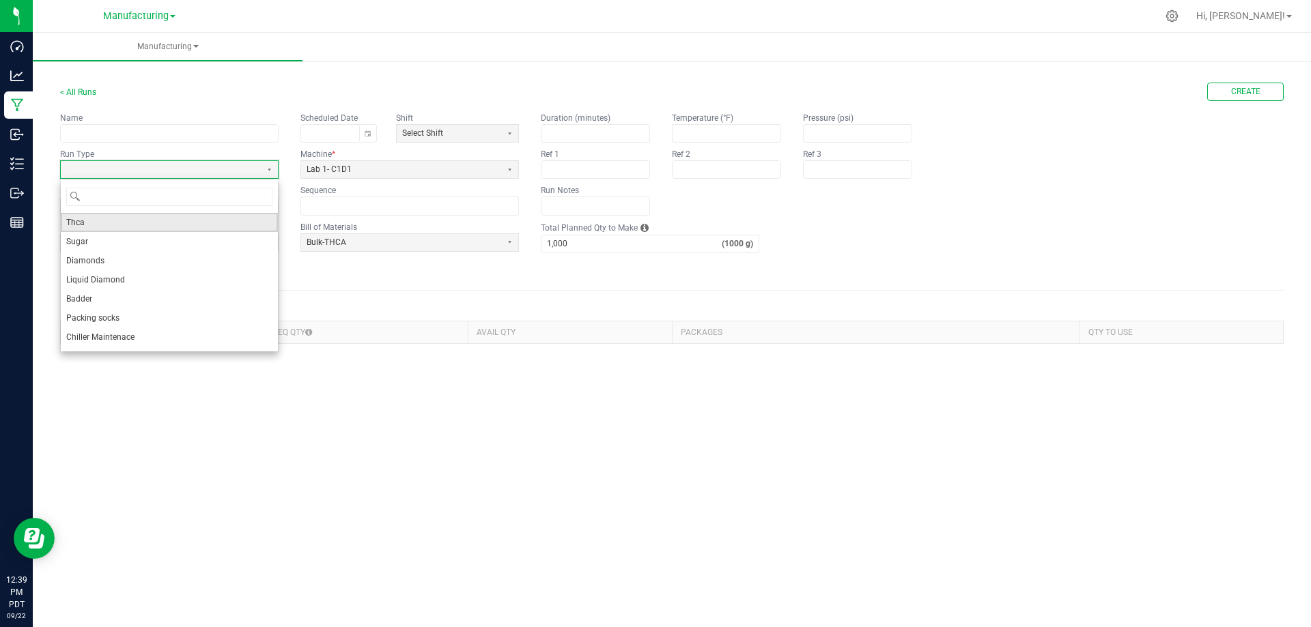
click at [81, 222] on span "Thca" at bounding box center [75, 223] width 18 height 14
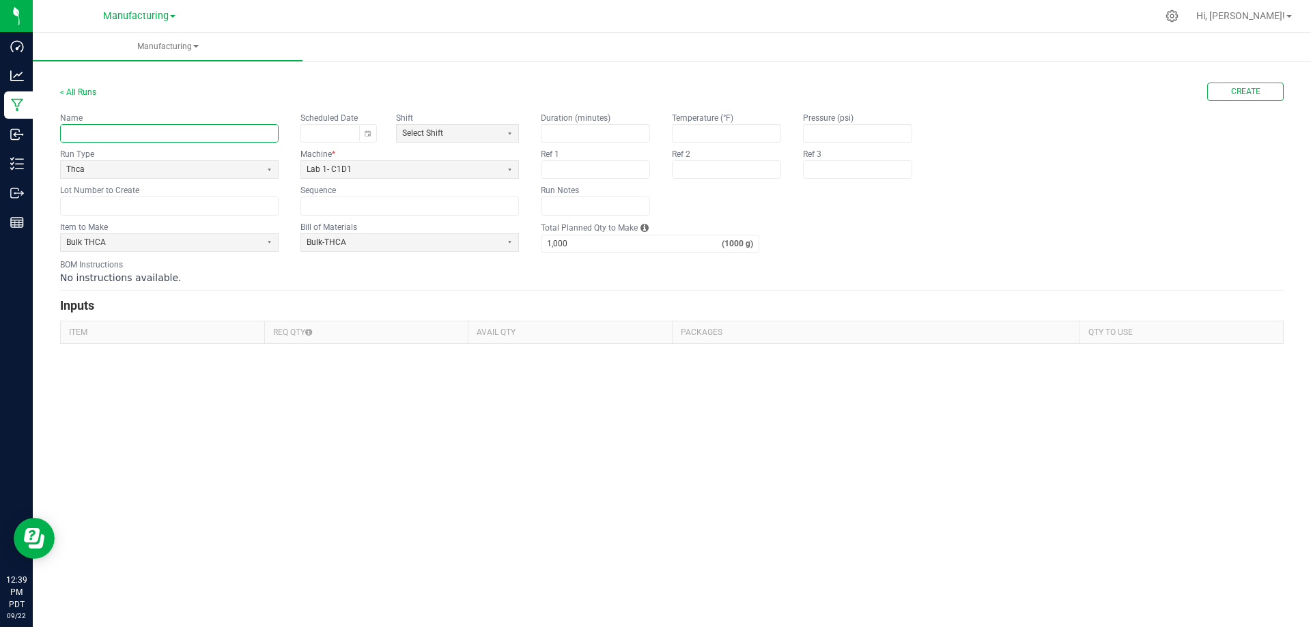
click at [165, 132] on input "text" at bounding box center [169, 133] width 217 height 17
type input "Shift 1"
click at [431, 137] on span "Select Shift" at bounding box center [449, 134] width 94 height 12
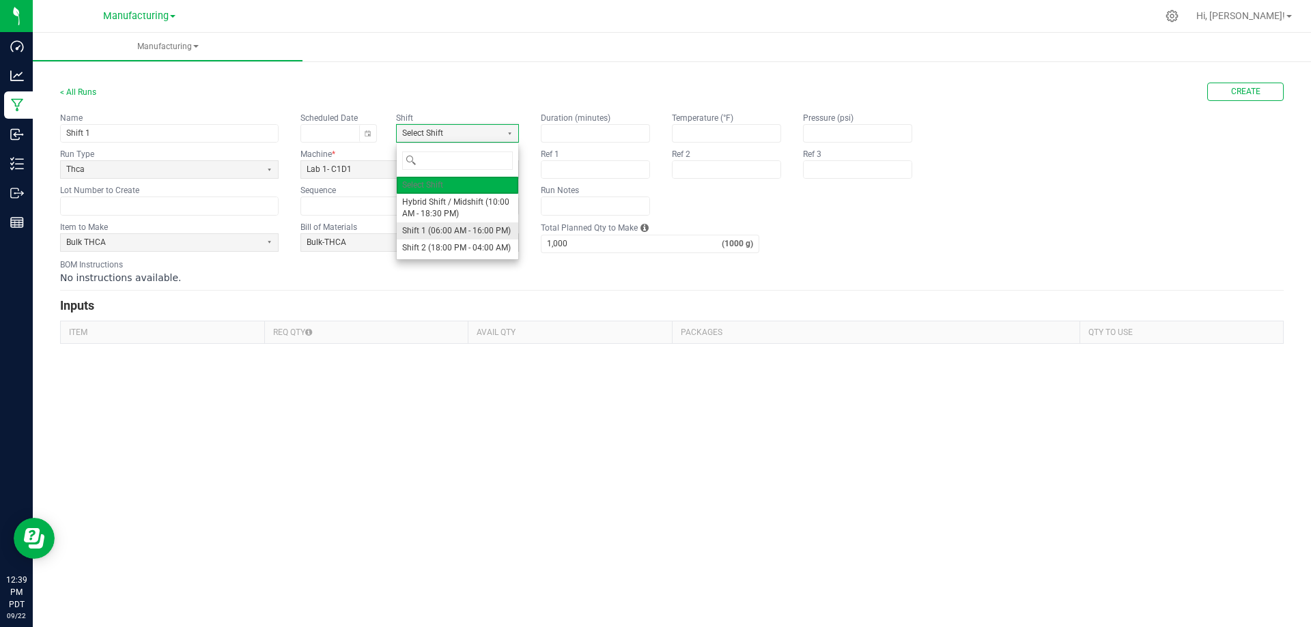
click at [431, 229] on span "Shift 1 (06:00 AM - 16:00 PM)" at bounding box center [456, 231] width 109 height 12
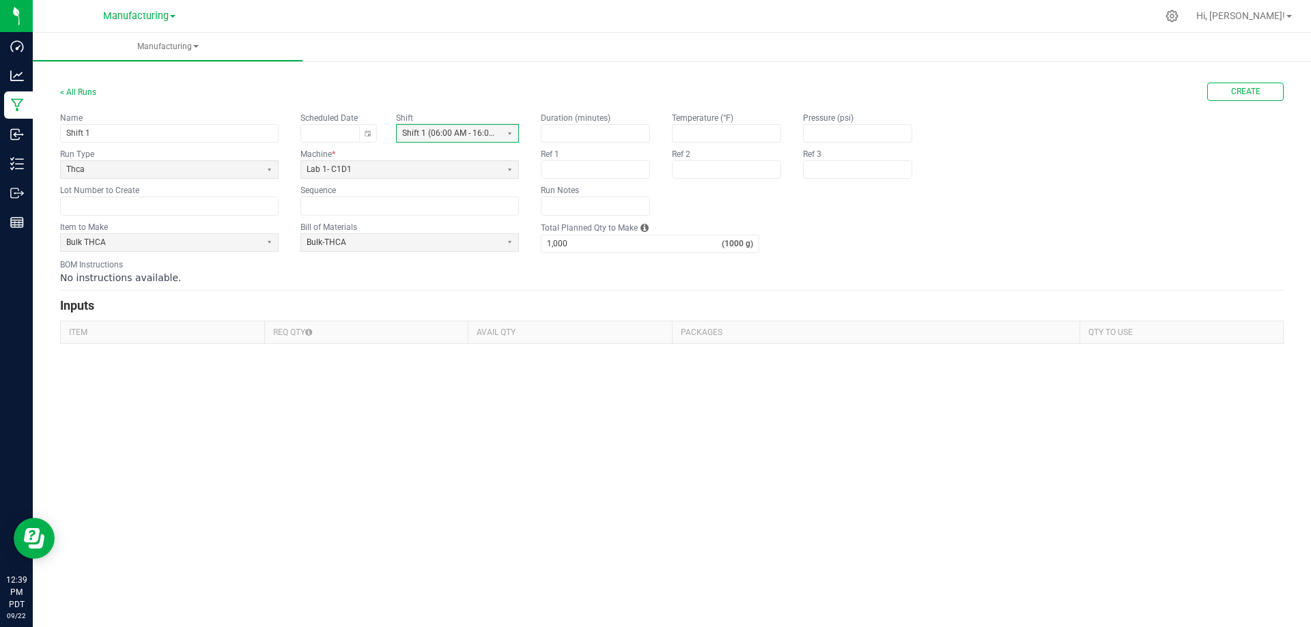
click at [369, 462] on div "Manufacturing < All Runs Create Name Shift 1 Scheduled Date Shift Shift 1 (06:0…" at bounding box center [672, 330] width 1278 height 595
click at [370, 132] on button "Toggle calendar" at bounding box center [367, 133] width 17 height 17
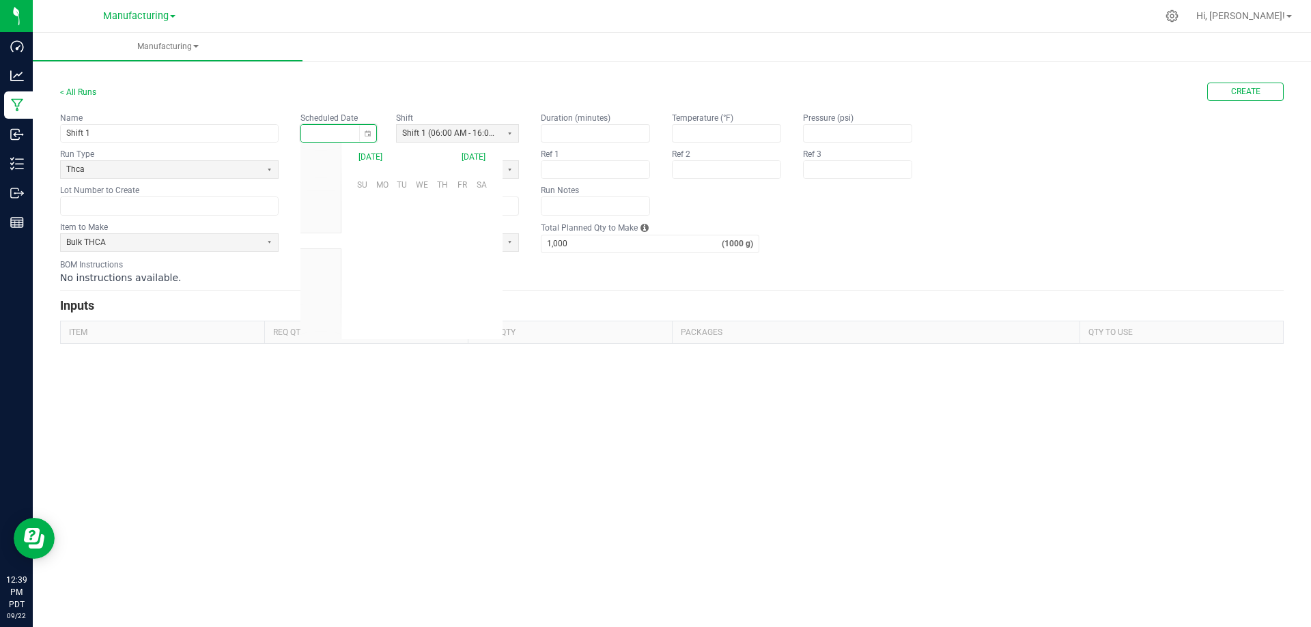
scroll to position [215207, 0]
click at [398, 271] on span "23" at bounding box center [402, 271] width 20 height 21
type input "09/23/2025"
click at [380, 428] on div "Manufacturing < All Runs Create Name Shift 1 Scheduled Date 09/23/2025 Shift Sh…" at bounding box center [672, 330] width 1278 height 595
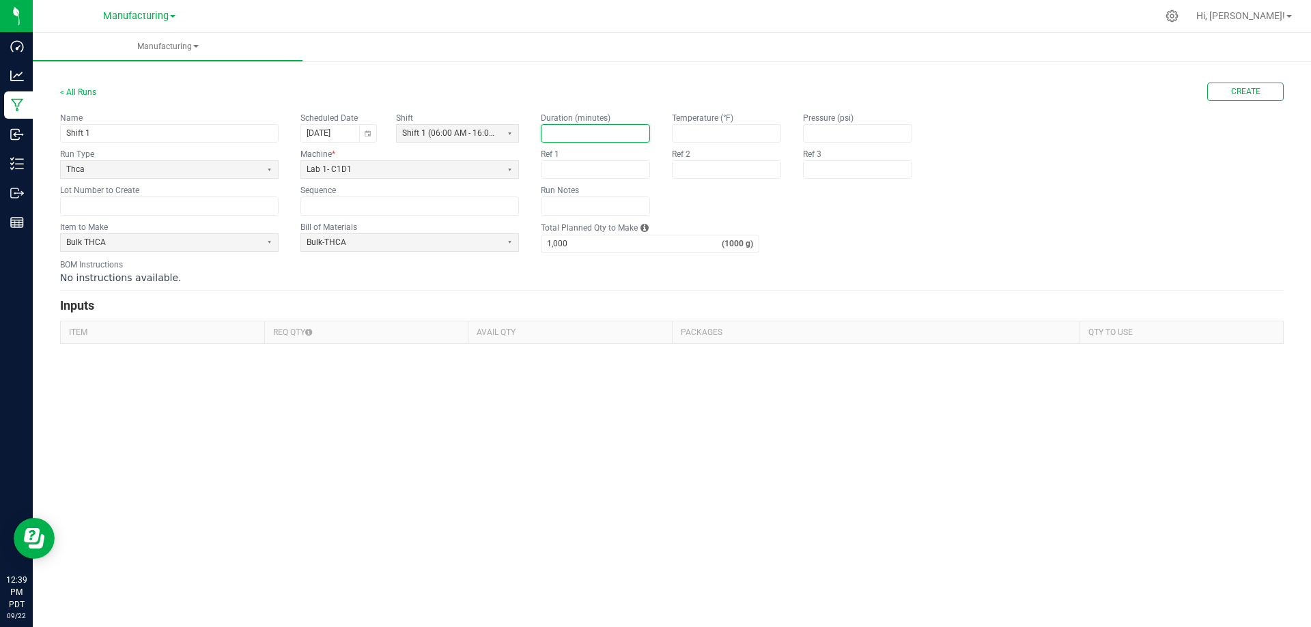
click at [590, 132] on input at bounding box center [595, 133] width 108 height 17
type input "600"
click at [1111, 273] on div "No instructions available." at bounding box center [671, 278] width 1223 height 14
click at [1220, 90] on button "Create" at bounding box center [1245, 92] width 76 height 18
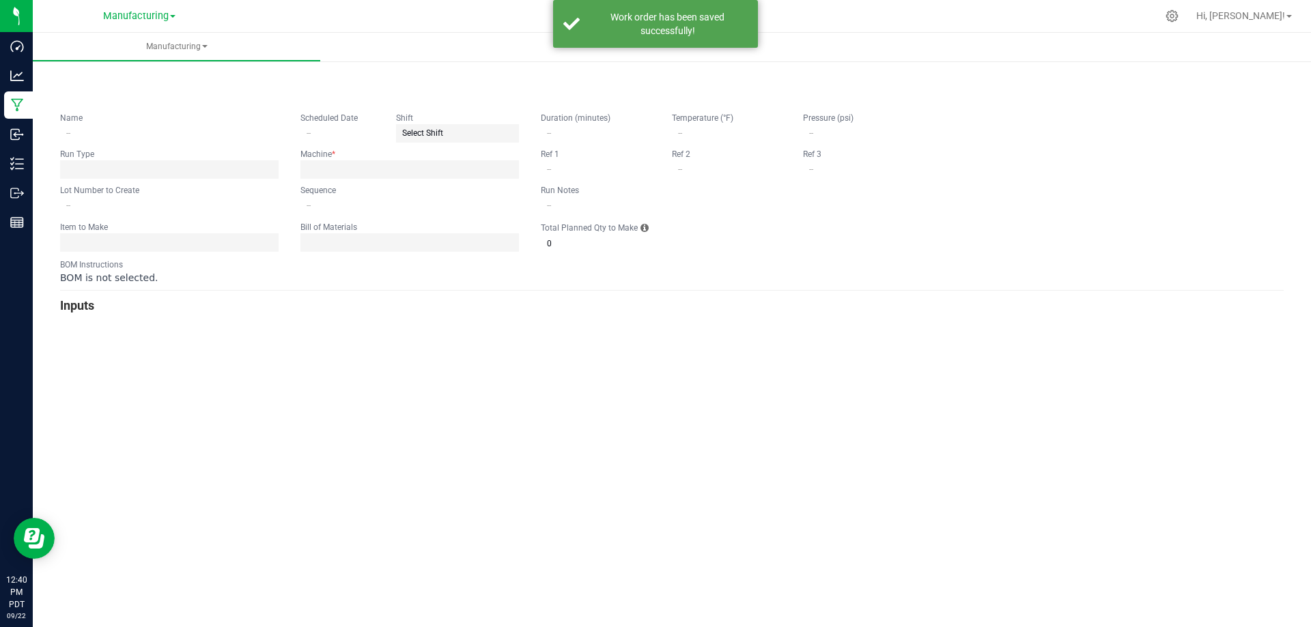
type input "Shift 1"
type input "09/23/2025"
type input "0"
type input "600"
type input "1,000"
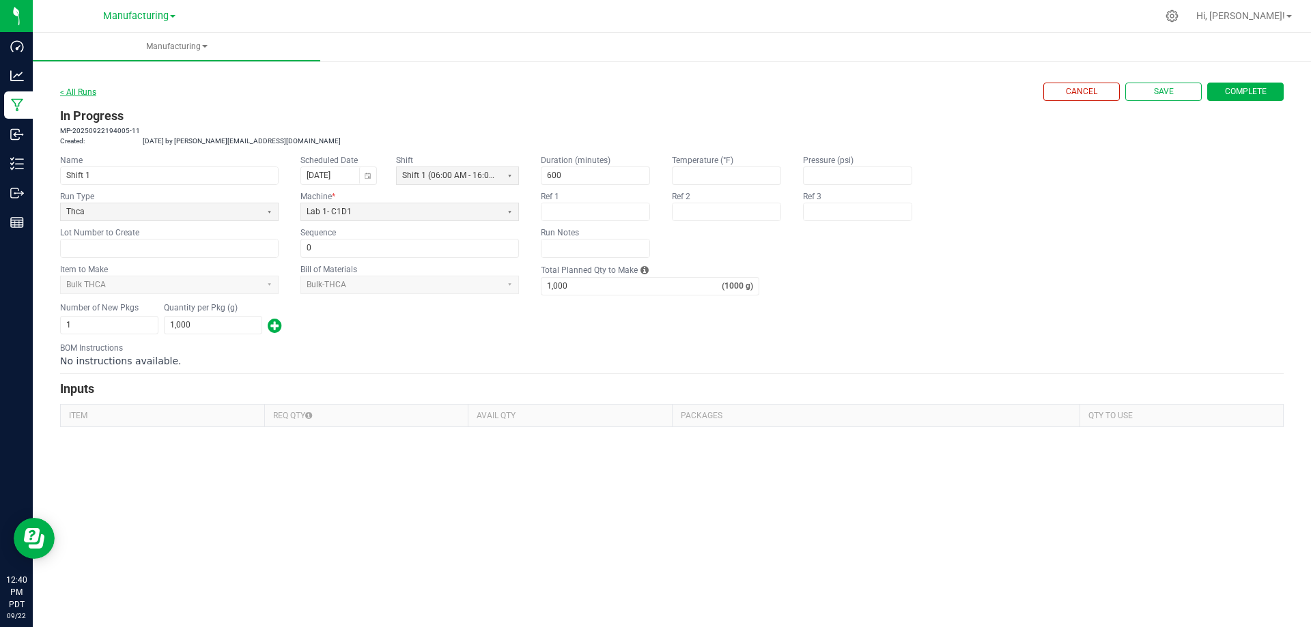
click at [71, 94] on link "< All Runs" at bounding box center [78, 92] width 36 height 10
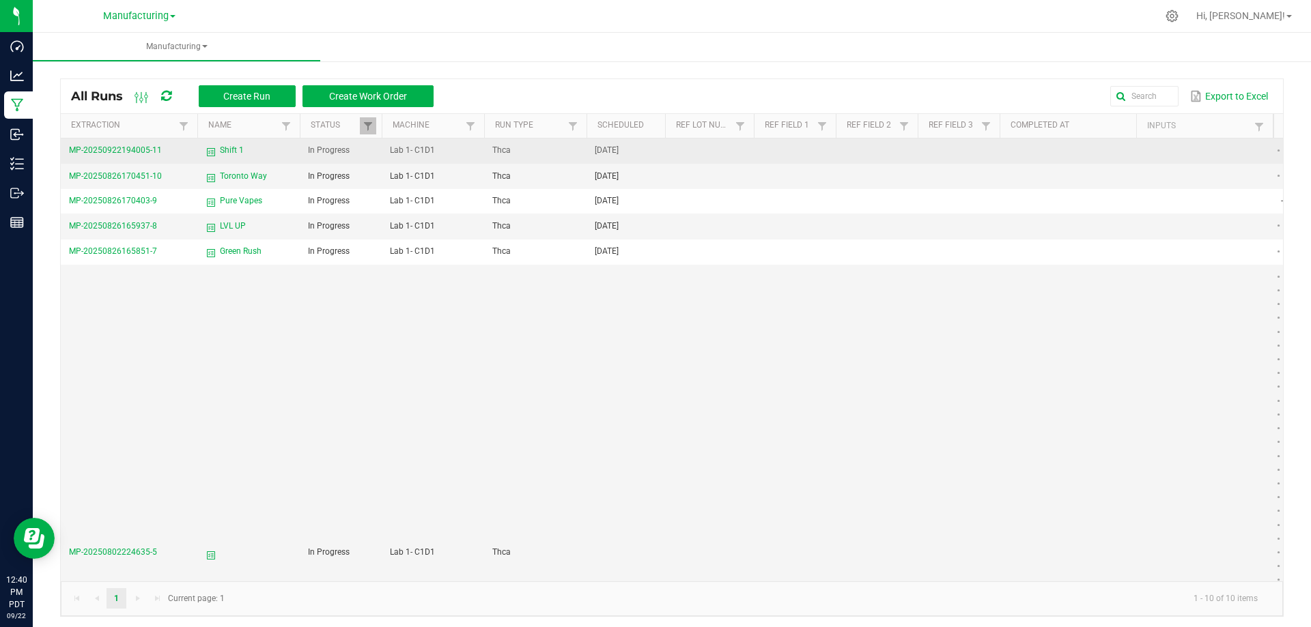
click at [211, 149] on icon at bounding box center [210, 152] width 11 height 16
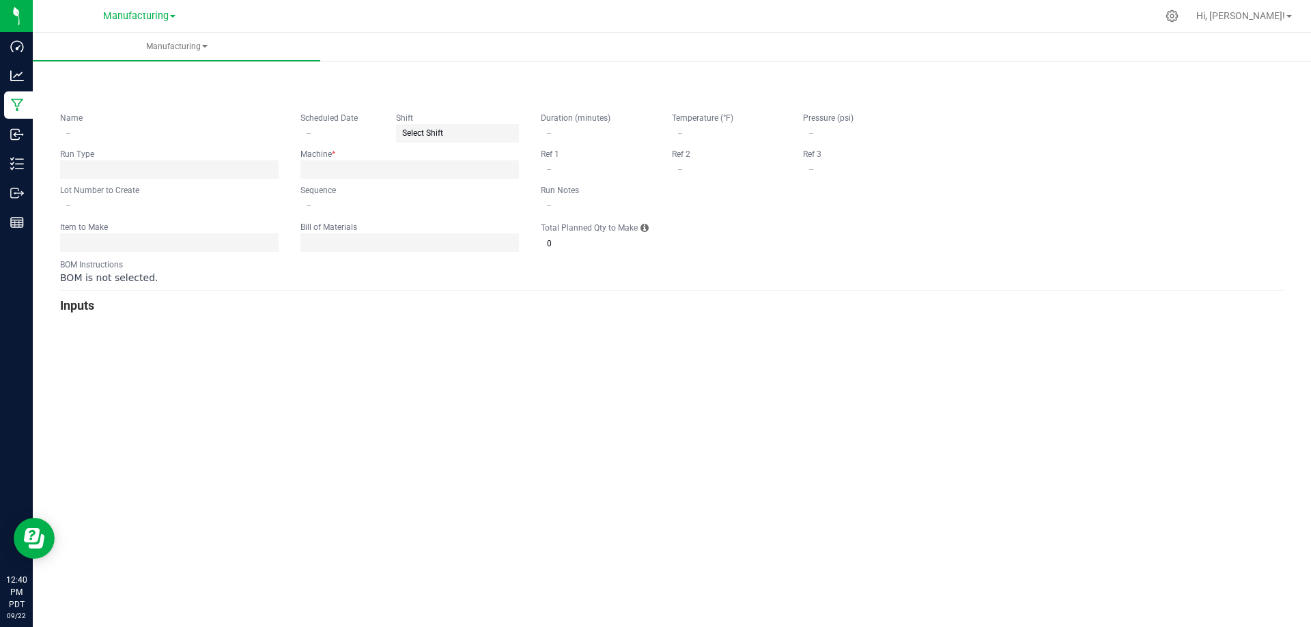
type input "Shift 1"
type input "09/23/2025"
type input "0"
type input "600"
type input "1,000"
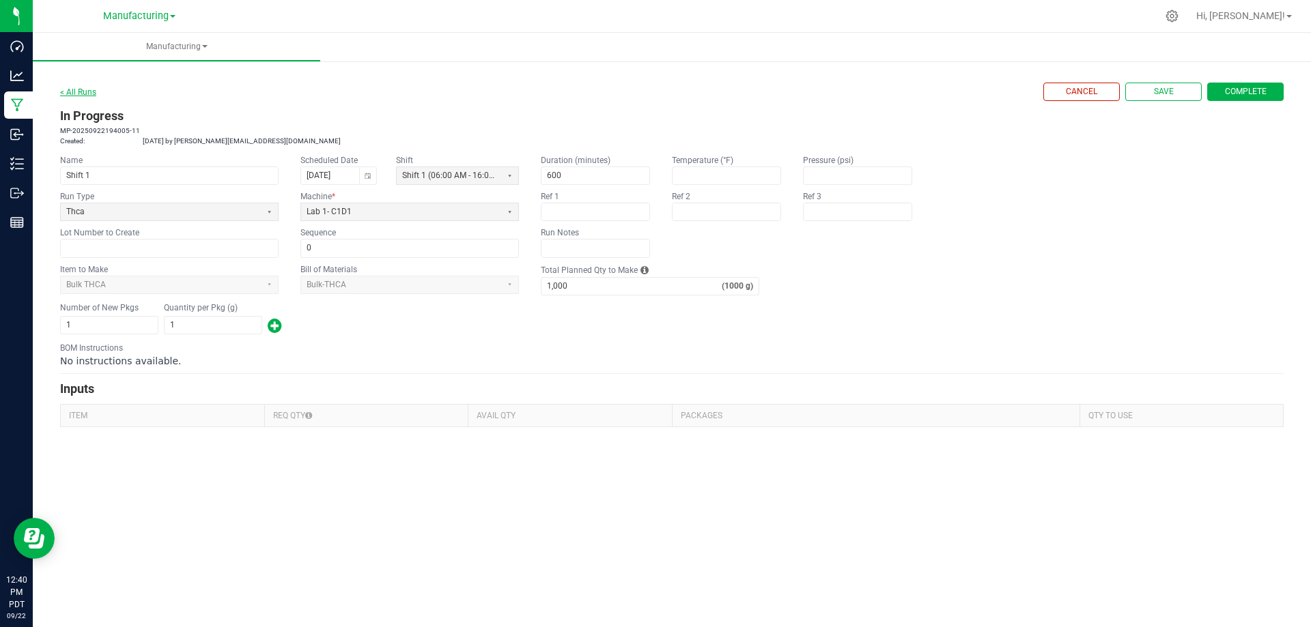
click at [72, 91] on link "< All Runs" at bounding box center [78, 92] width 36 height 10
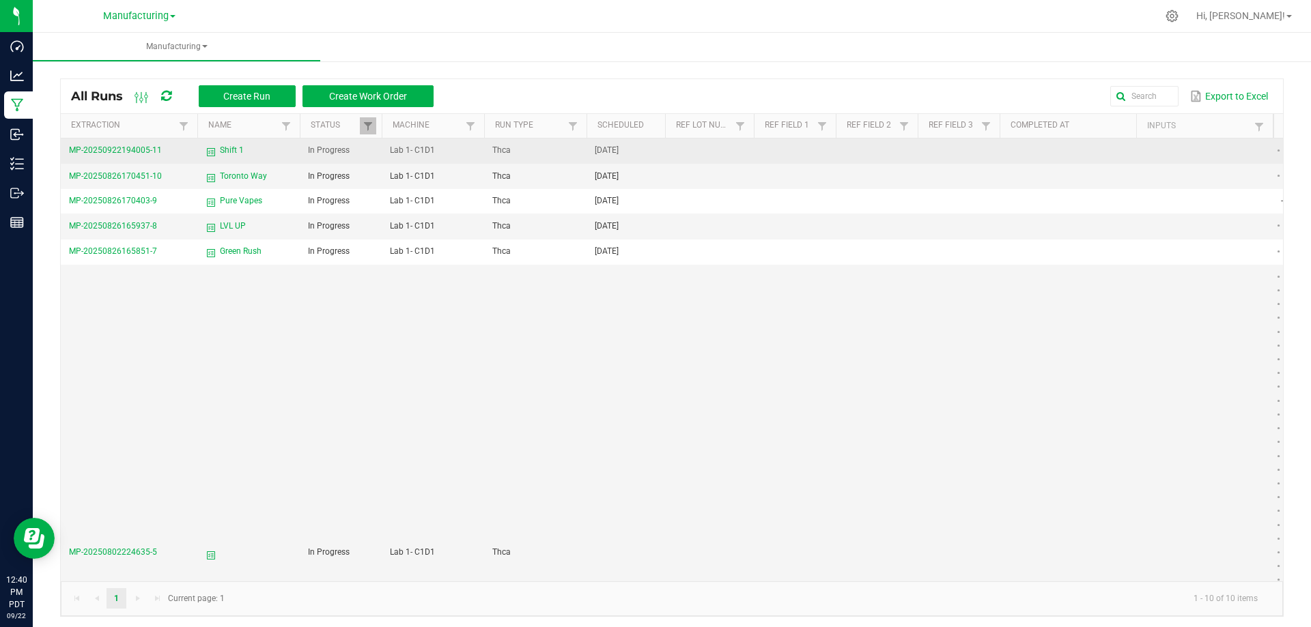
click at [496, 155] on span "Thca" at bounding box center [501, 150] width 18 height 10
click at [327, 150] on span "In Progress" at bounding box center [329, 150] width 42 height 10
click at [159, 147] on span "MP-20250922194005-11" at bounding box center [115, 150] width 93 height 10
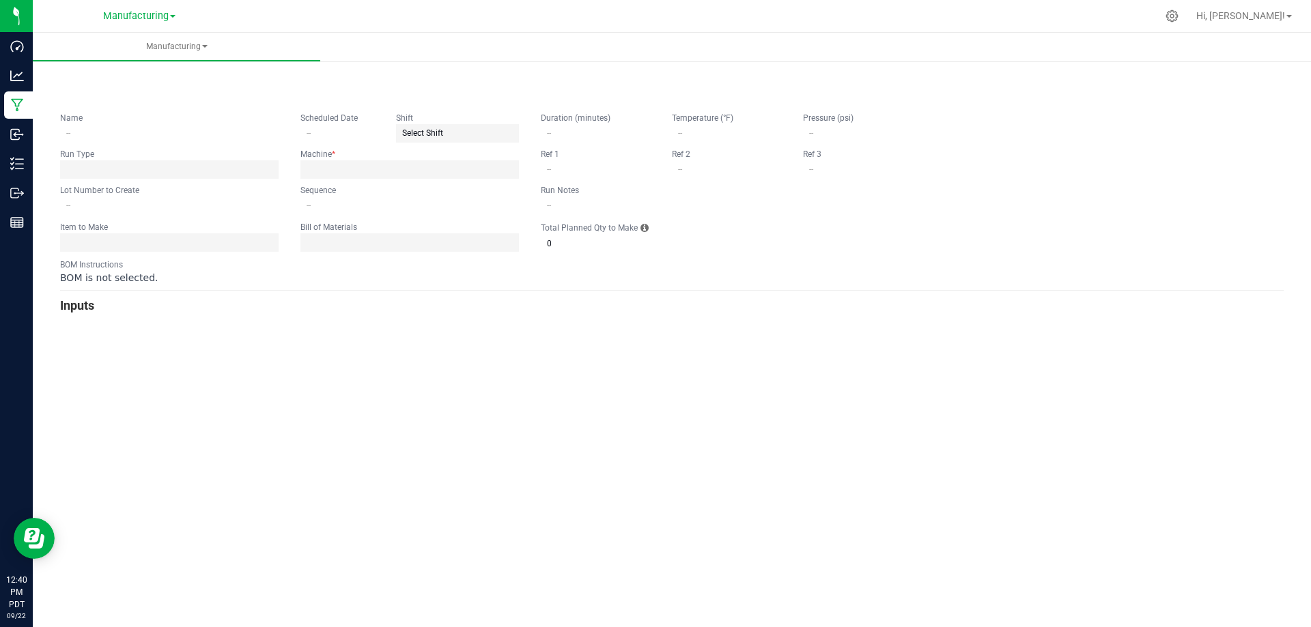
type input "Shift 1"
type input "09/23/2025"
type input "0"
type input "600"
type input "1,000"
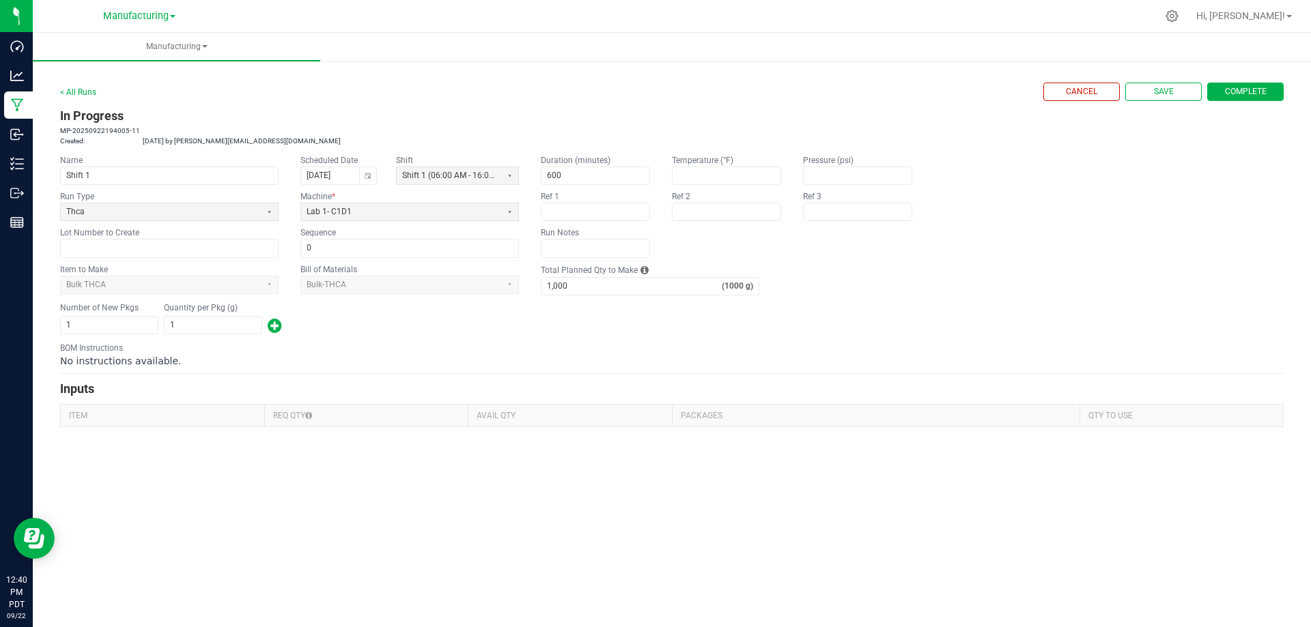
click at [276, 330] on span "button" at bounding box center [275, 326] width 14 height 22
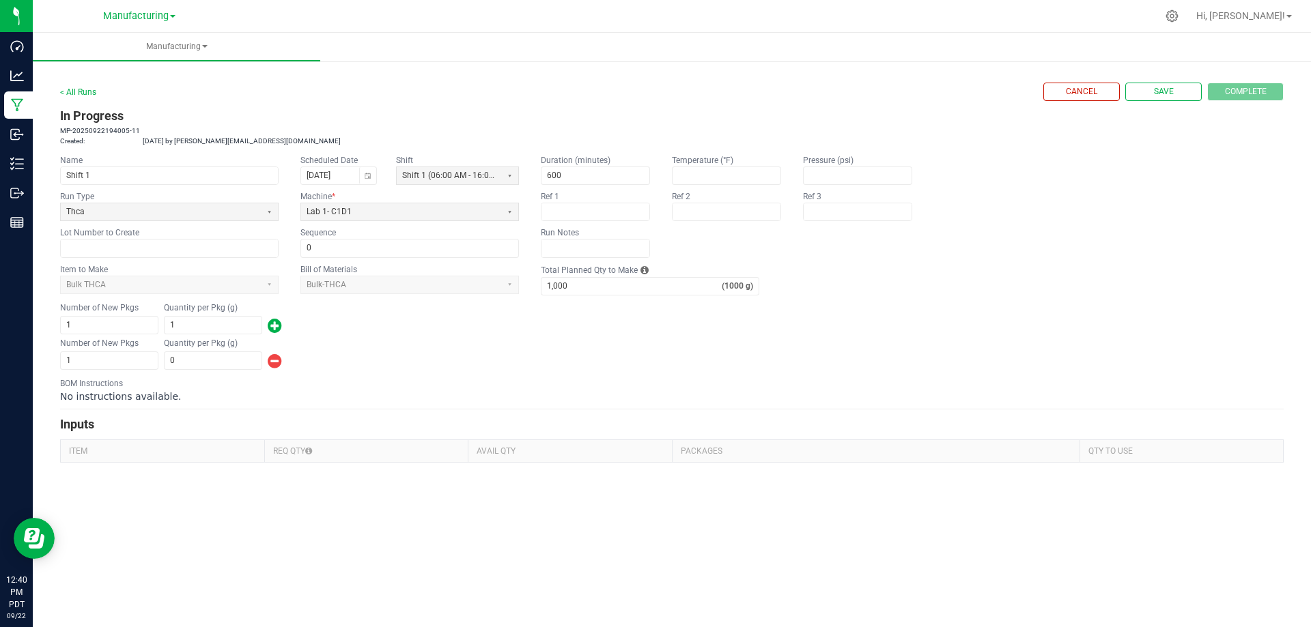
click at [273, 357] on span "button" at bounding box center [275, 361] width 14 height 22
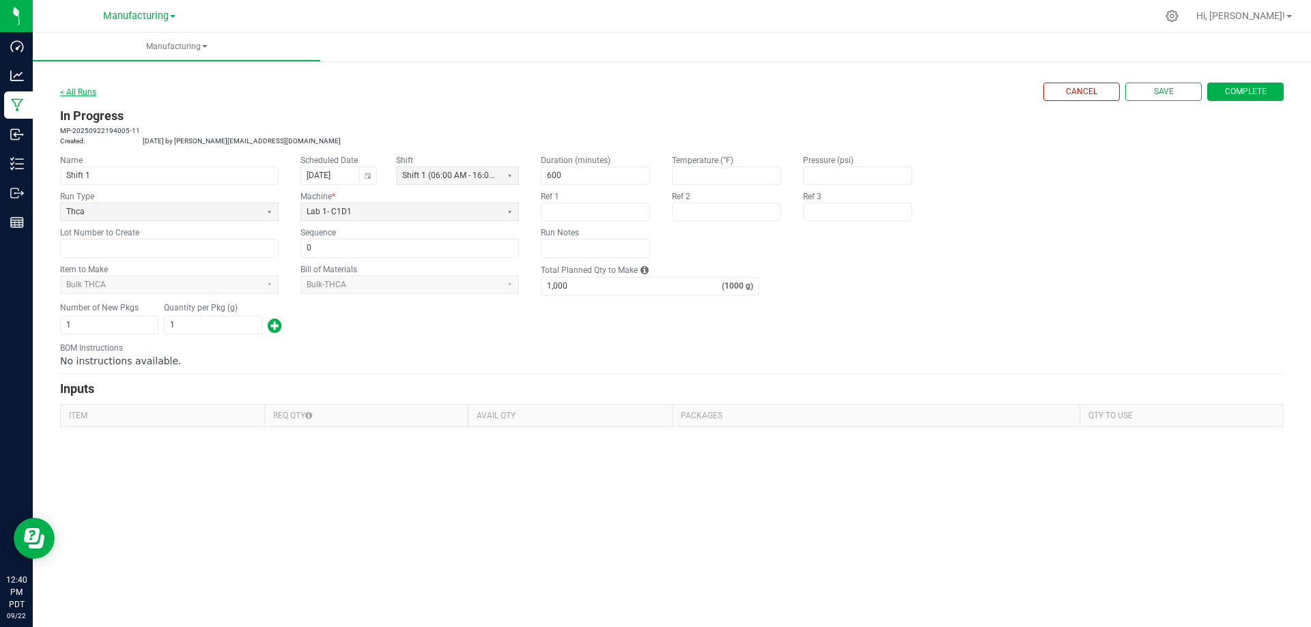
click at [83, 93] on link "< All Runs" at bounding box center [78, 92] width 36 height 10
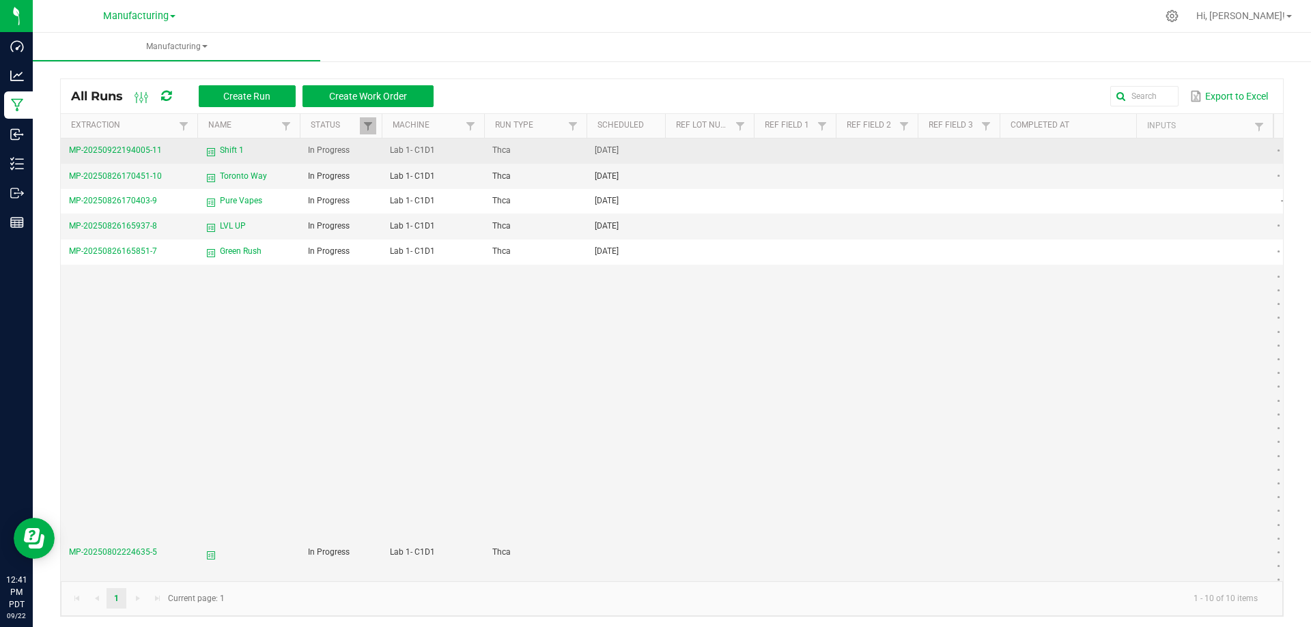
click at [121, 154] on span "MP-20250922194005-11" at bounding box center [115, 150] width 93 height 10
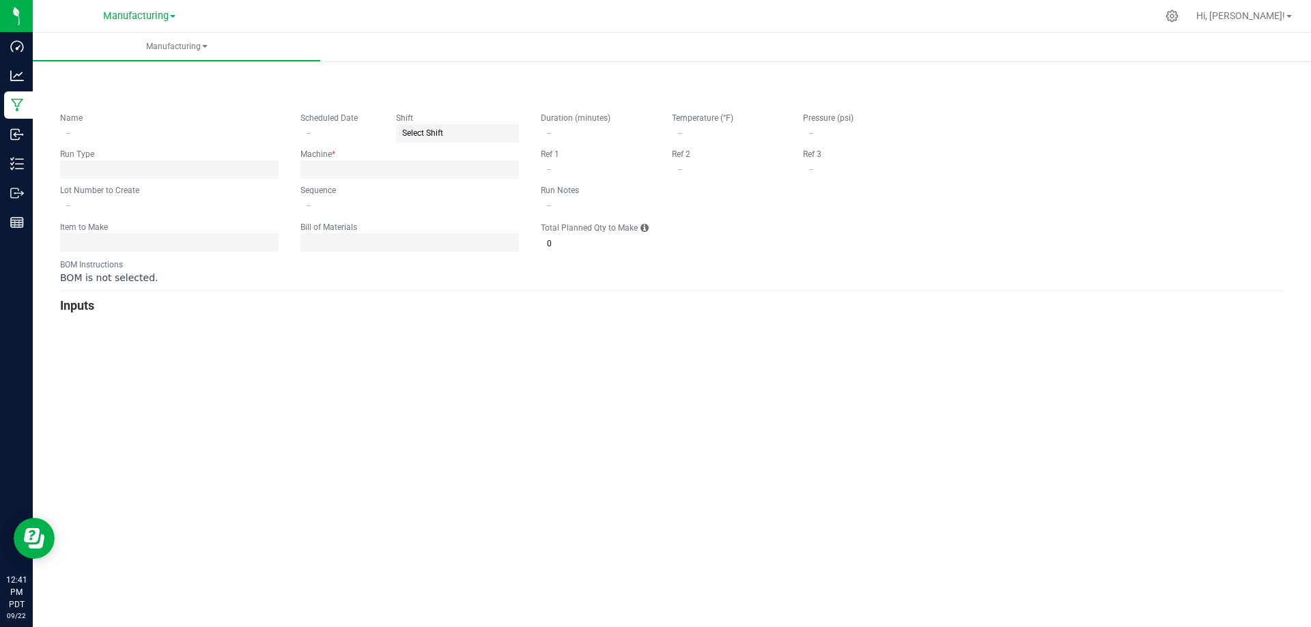
type input "Shift 1"
type input "09/23/2025"
type input "0"
type input "600"
type input "1,000"
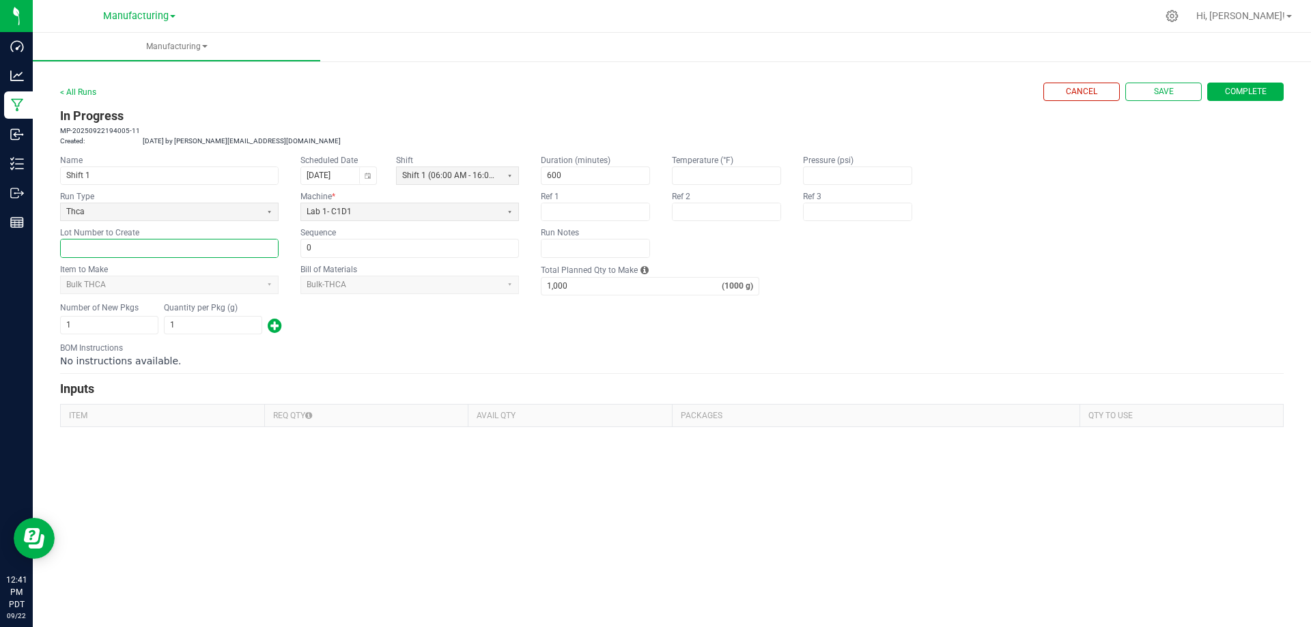
click at [141, 252] on input "text" at bounding box center [169, 248] width 217 height 17
click at [134, 248] on input "text" at bounding box center [169, 248] width 217 height 17
type input "3004"
click at [440, 551] on div "Manufacturing < All Runs Cancel Save Complete In Progress MP-20250922194005-11 …" at bounding box center [672, 330] width 1278 height 595
click at [1173, 96] on button "Save" at bounding box center [1163, 92] width 76 height 18
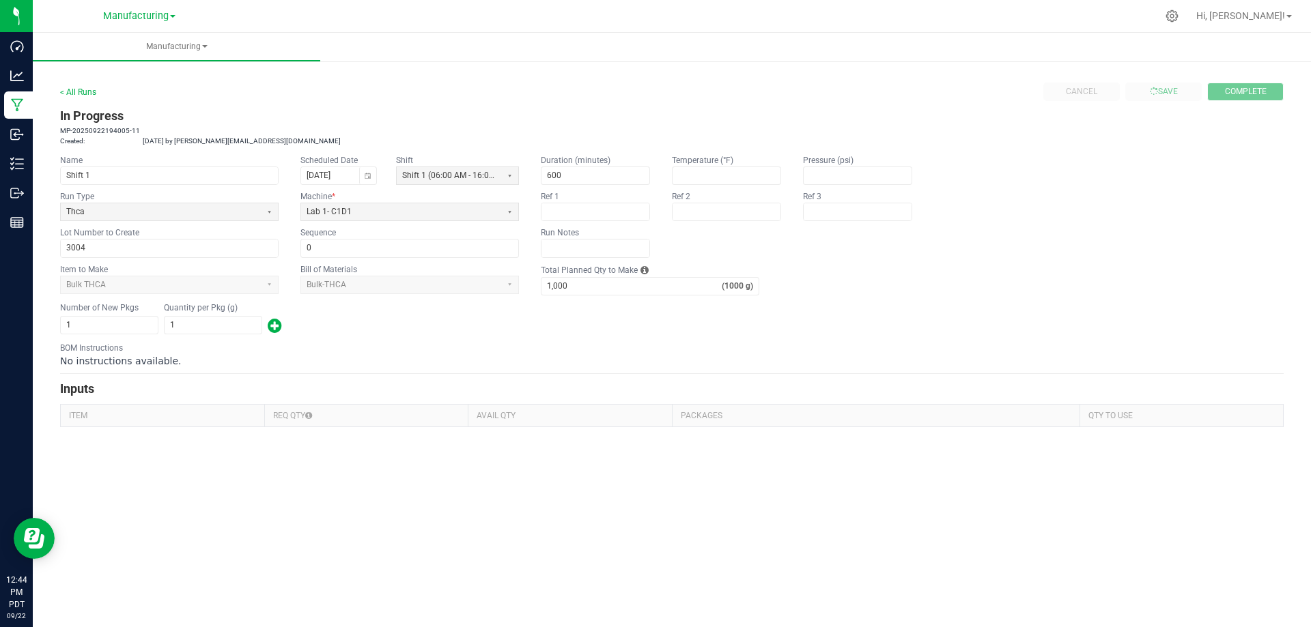
type input "0"
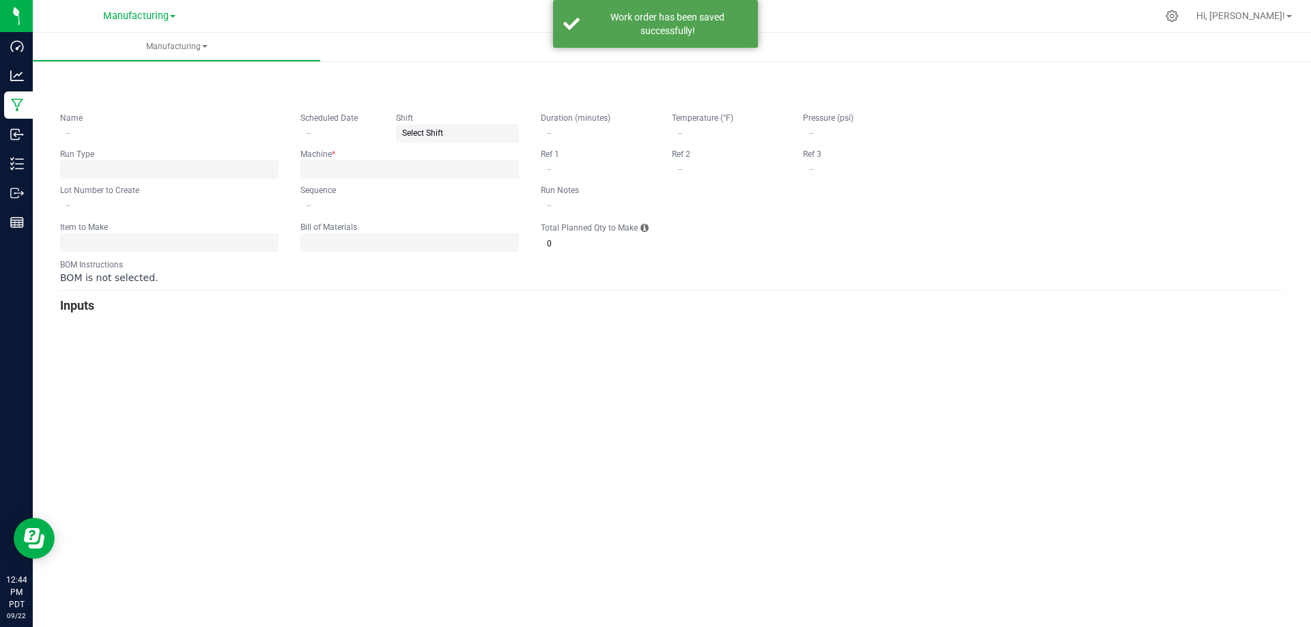
type input "Shift 1"
type input "09/23/2025"
type input "3004"
type input "0"
type input "600"
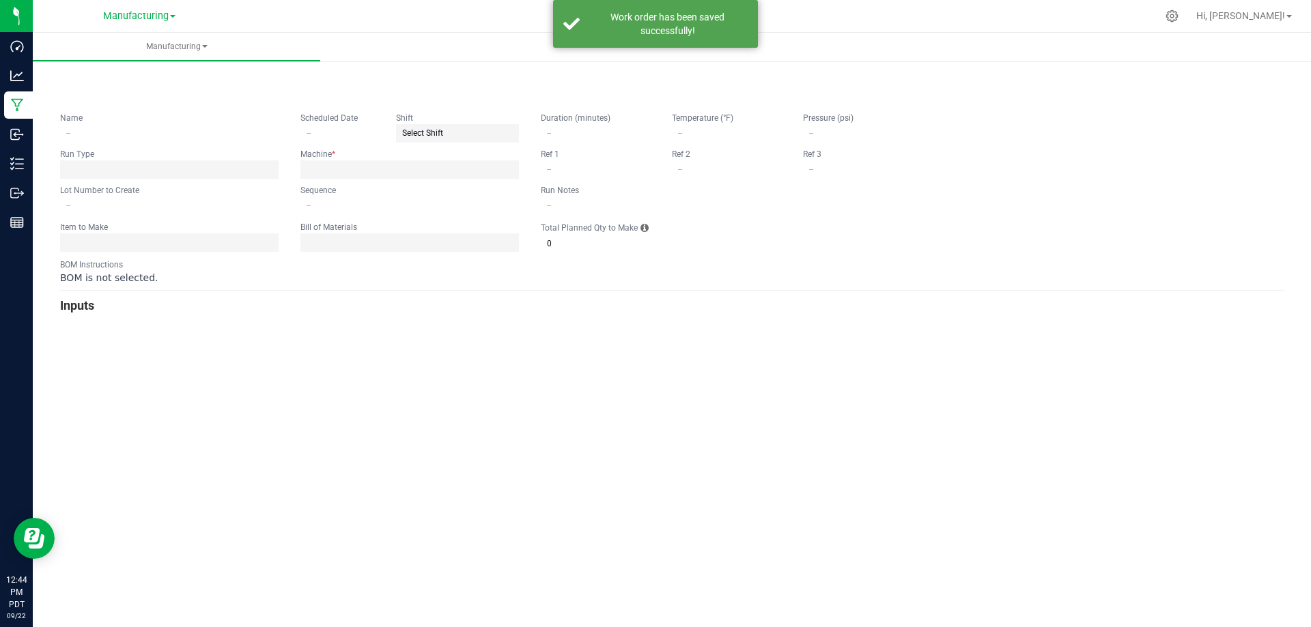
type input "1,000"
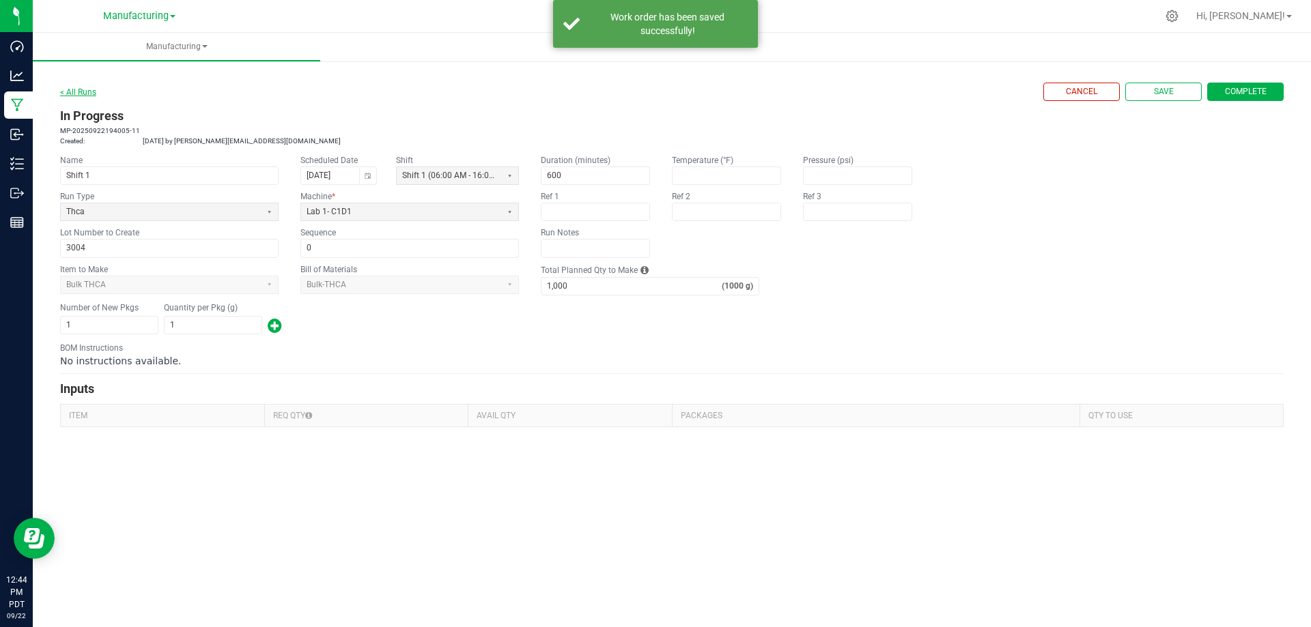
click at [73, 92] on link "< All Runs" at bounding box center [78, 92] width 36 height 10
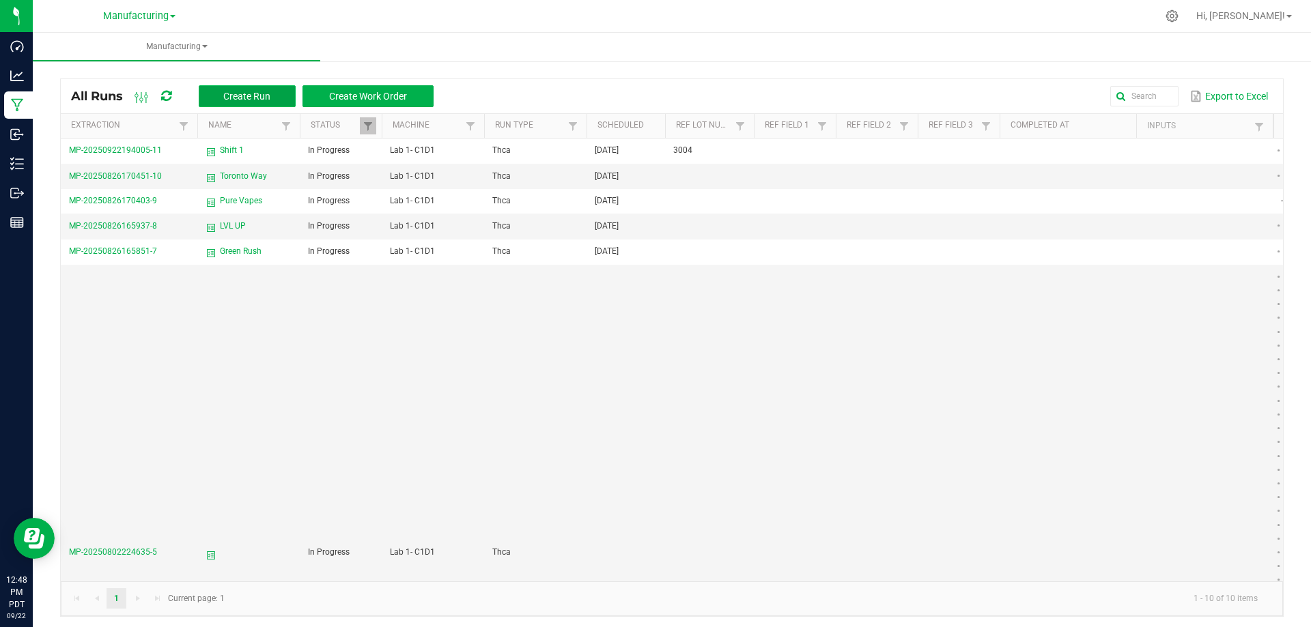
click at [246, 104] on button "Create Run" at bounding box center [247, 96] width 97 height 22
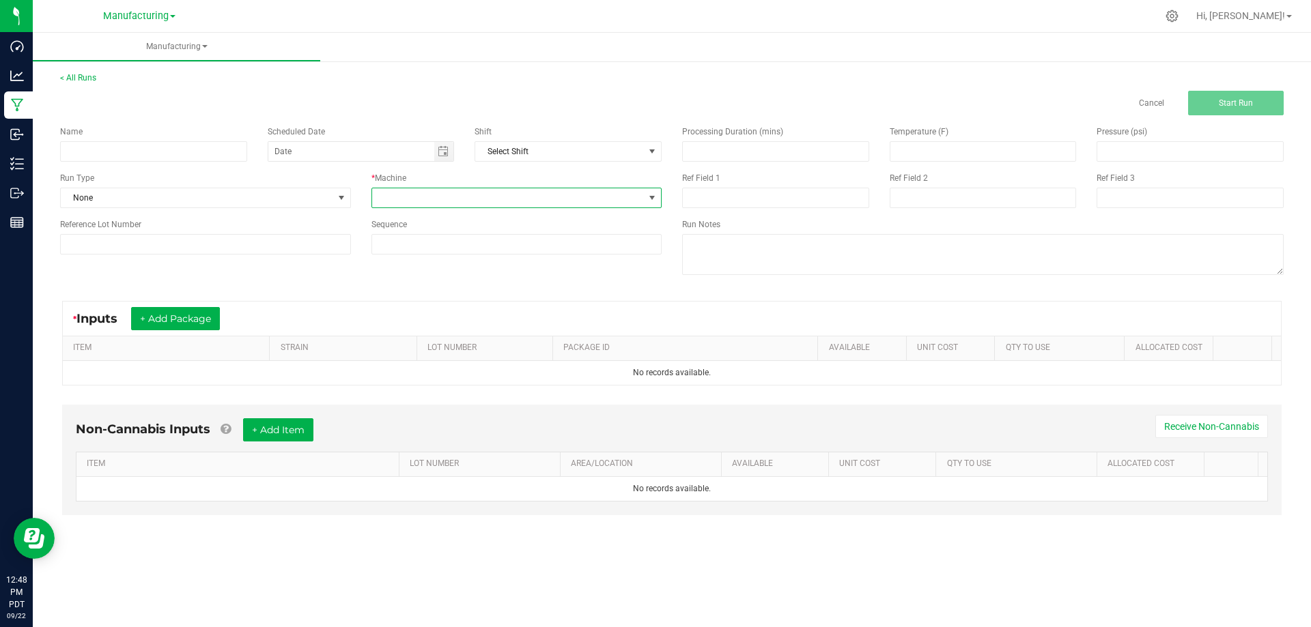
click at [443, 195] on span at bounding box center [508, 197] width 272 height 19
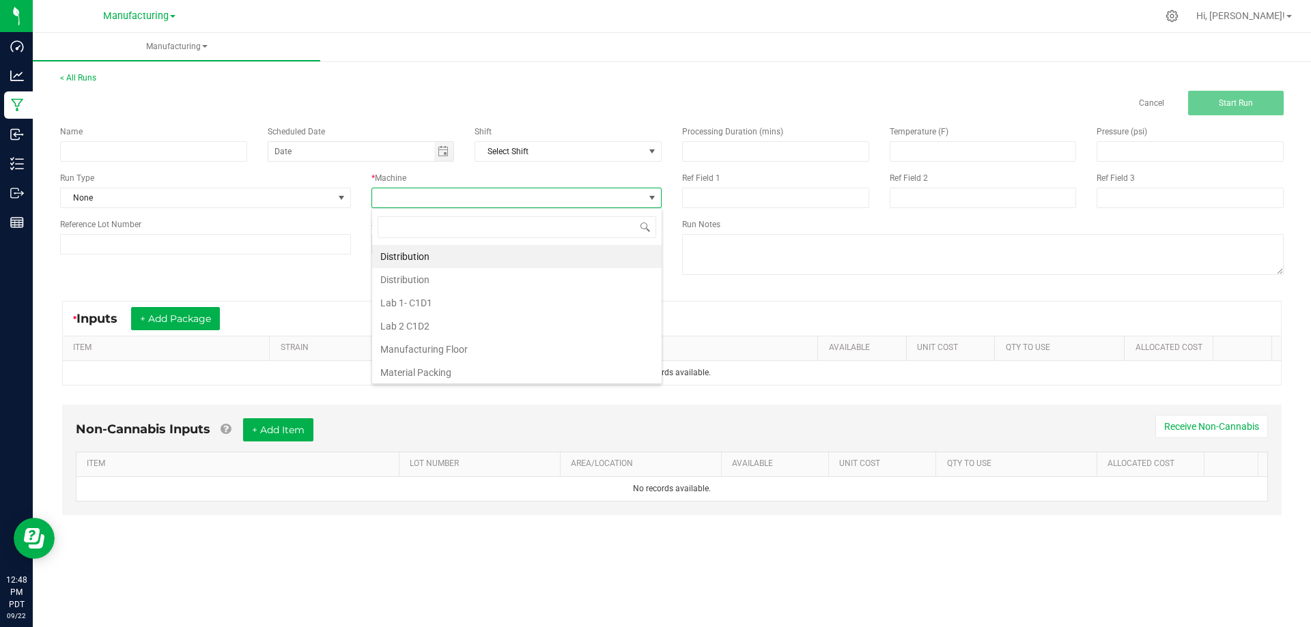
scroll to position [20, 290]
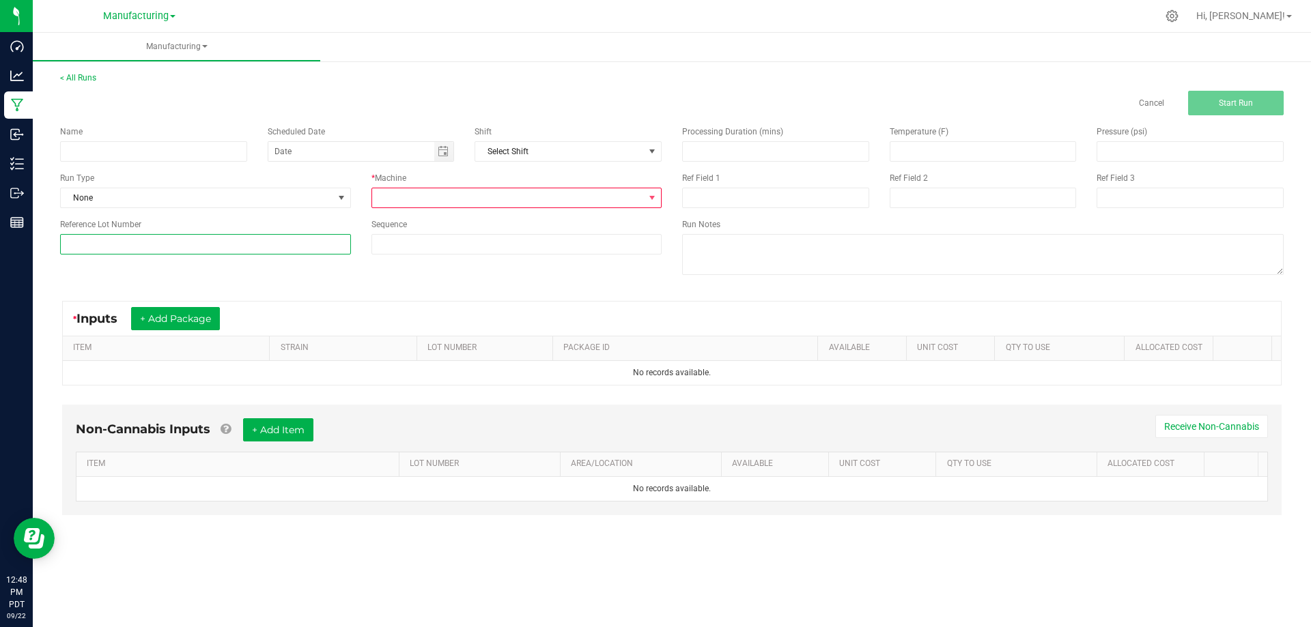
click at [246, 241] on input at bounding box center [205, 244] width 291 height 20
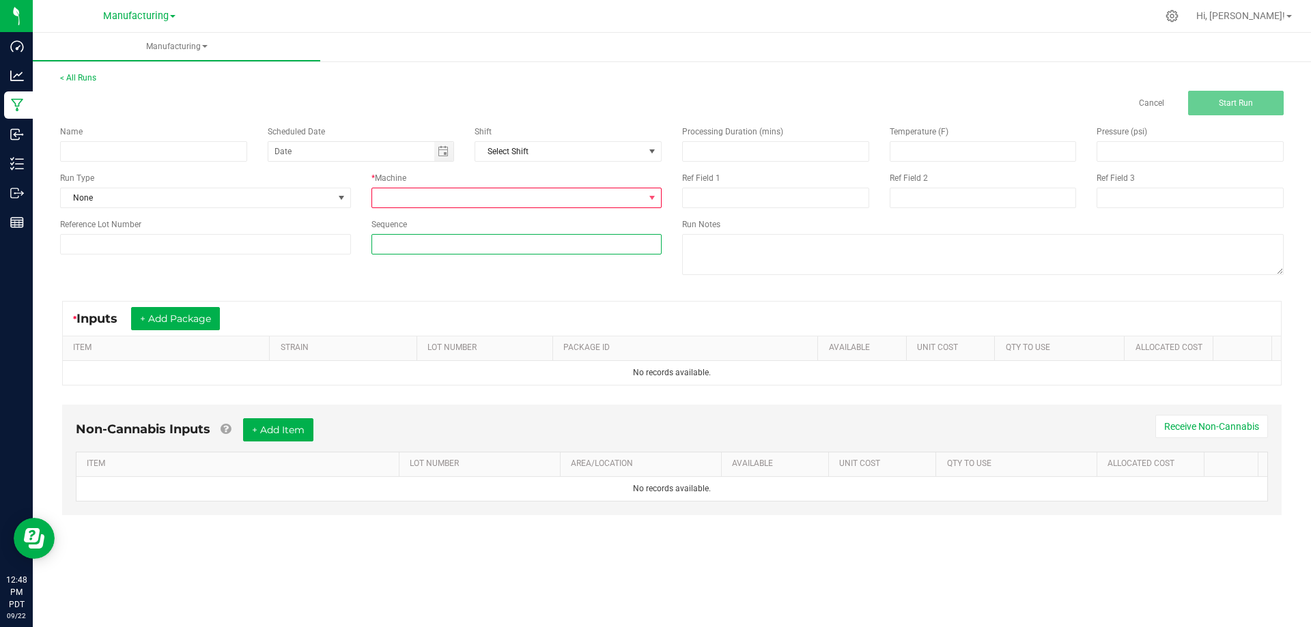
click at [487, 253] on input at bounding box center [516, 244] width 289 height 19
click at [509, 254] on span at bounding box center [516, 244] width 291 height 20
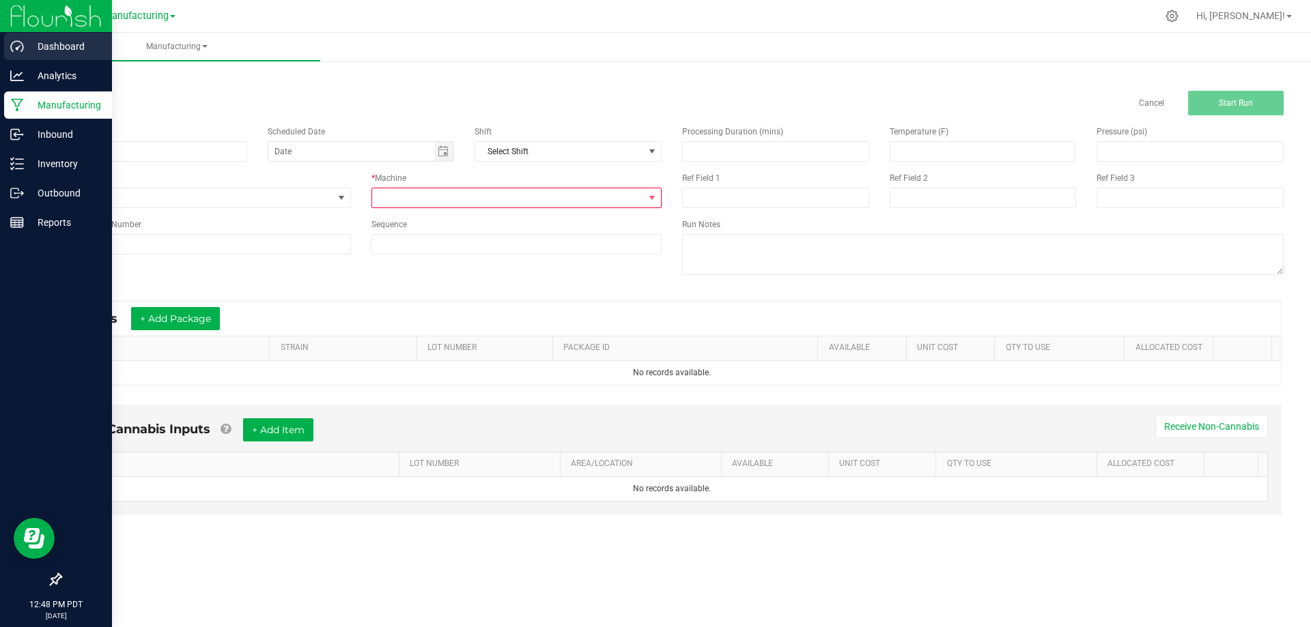
click at [52, 51] on p "Dashboard" at bounding box center [65, 46] width 82 height 16
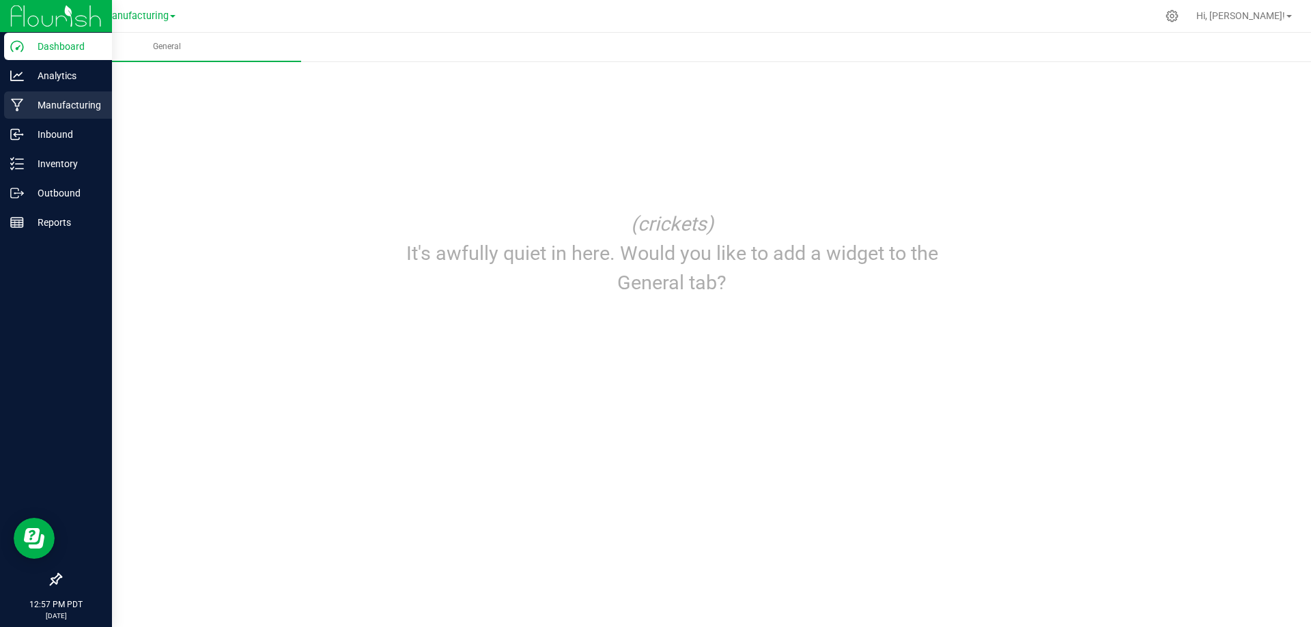
click at [54, 100] on p "Manufacturing" at bounding box center [65, 105] width 82 height 16
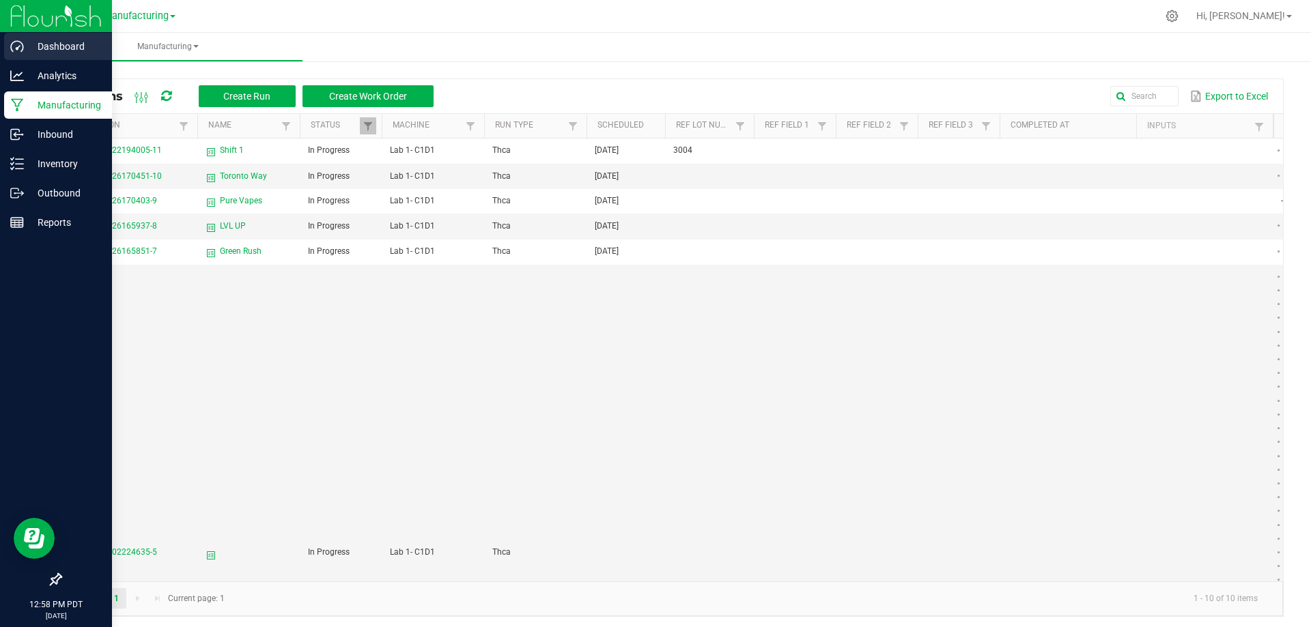
click at [65, 42] on p "Dashboard" at bounding box center [65, 46] width 82 height 16
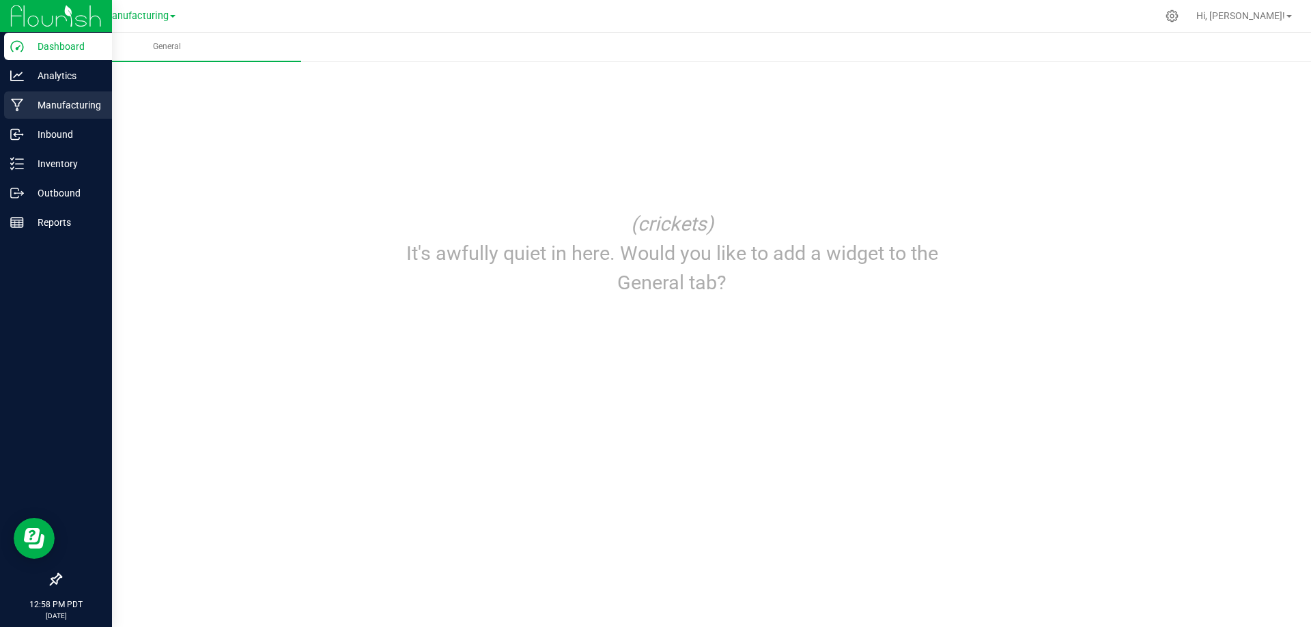
click at [55, 100] on p "Manufacturing" at bounding box center [65, 105] width 82 height 16
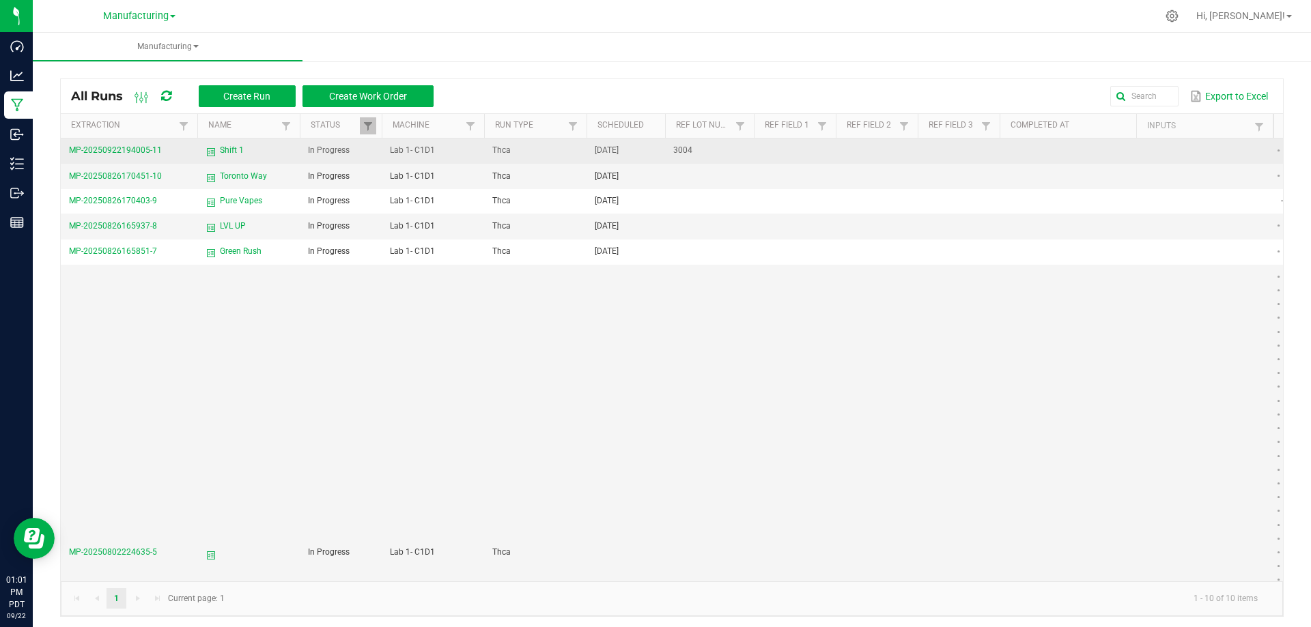
click at [119, 155] on span "MP-20250922194005-11" at bounding box center [115, 150] width 93 height 10
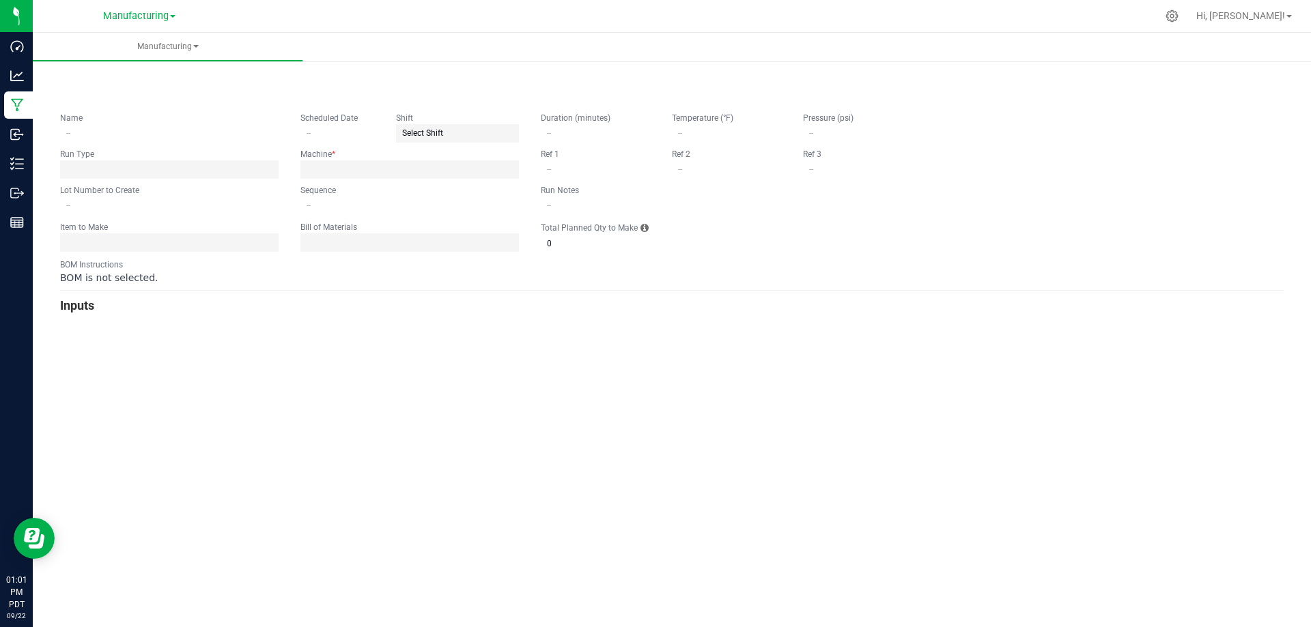
type input "Shift 1"
type input "09/23/2025"
type input "3004"
type input "0"
type input "600"
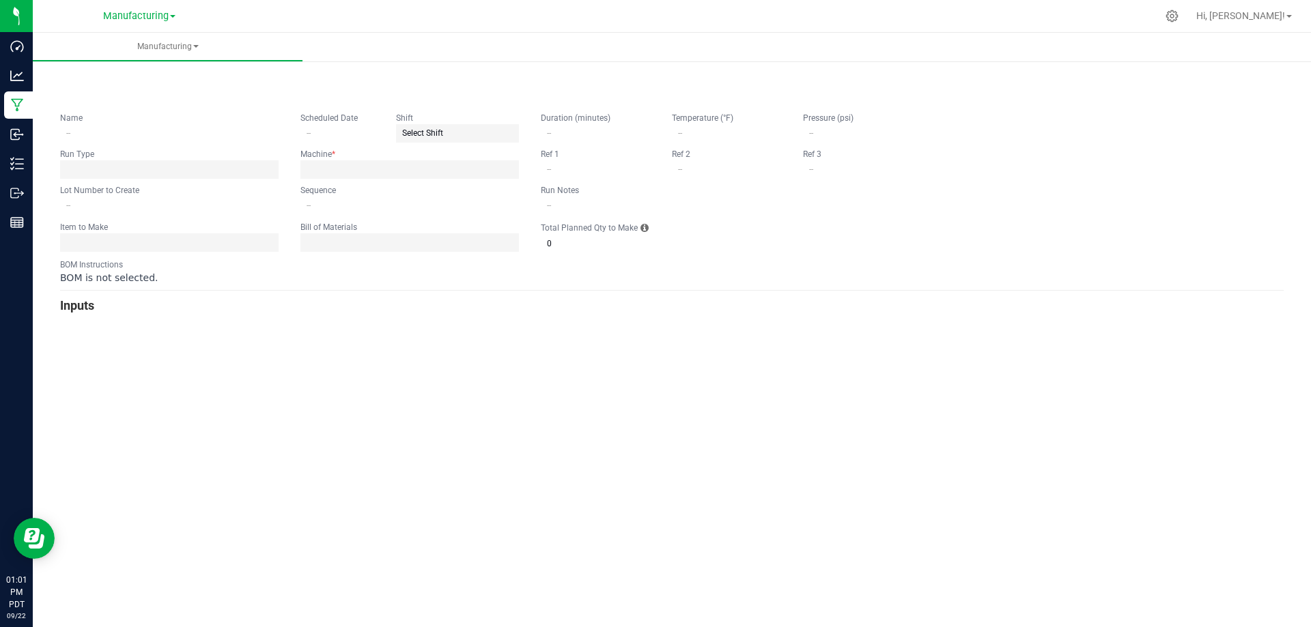
type input "1,000"
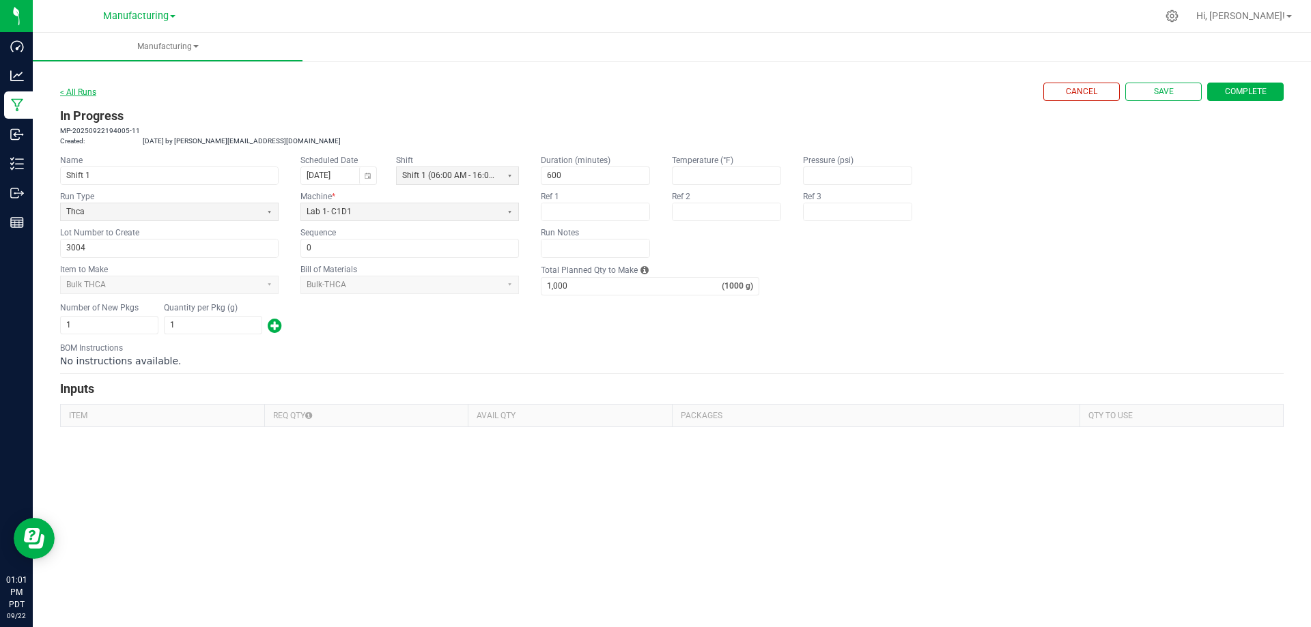
click at [62, 94] on link "< All Runs" at bounding box center [78, 92] width 36 height 10
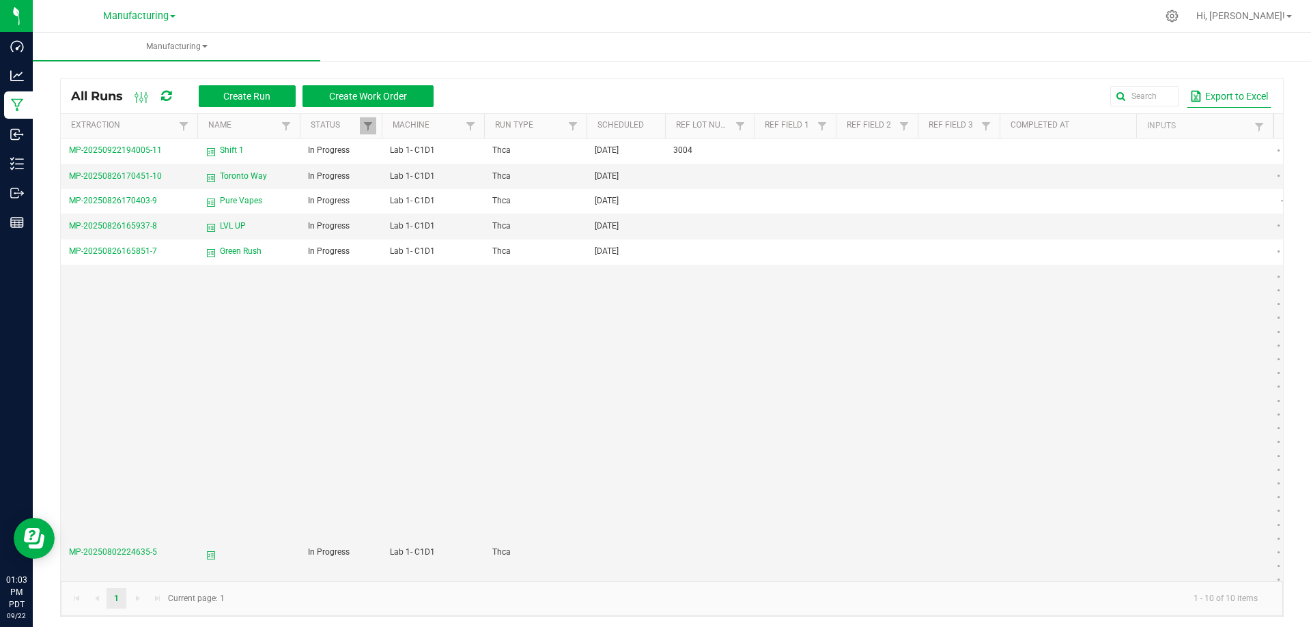
click at [1233, 97] on button "Export to Excel" at bounding box center [1228, 96] width 85 height 23
click at [141, 100] on ellipse at bounding box center [141, 99] width 3 height 3
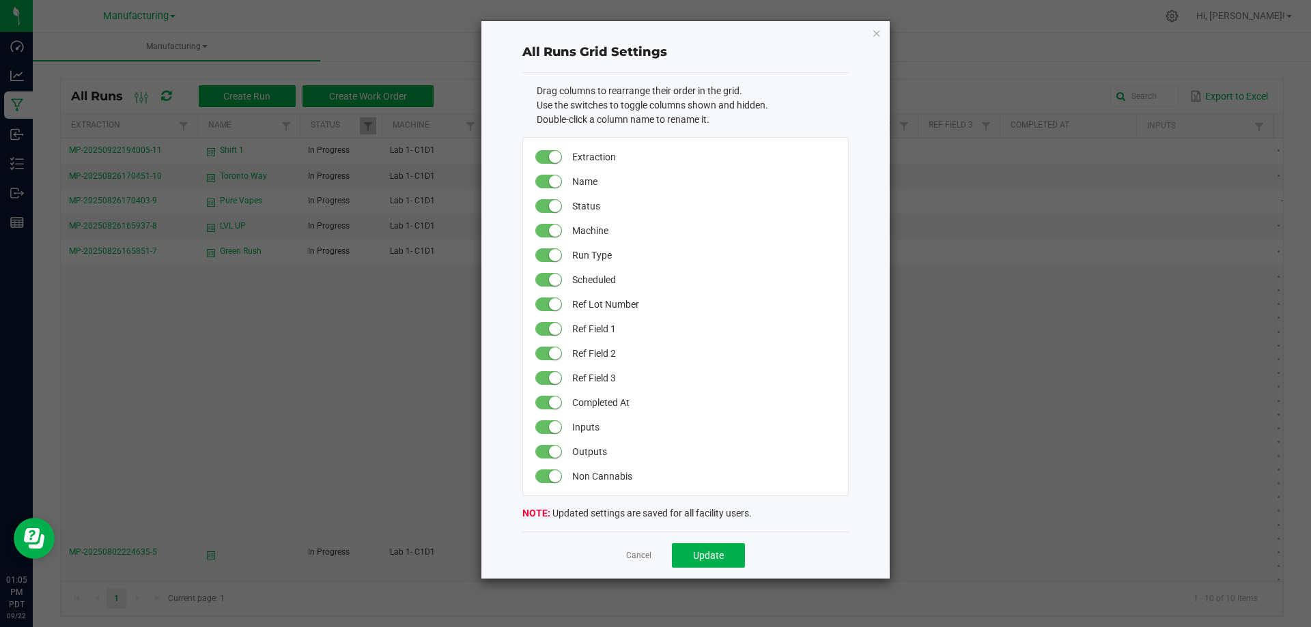
drag, startPoint x: 881, startPoint y: 33, endPoint x: 873, endPoint y: 39, distance: 9.3
click at [879, 35] on icon "button" at bounding box center [877, 33] width 10 height 16
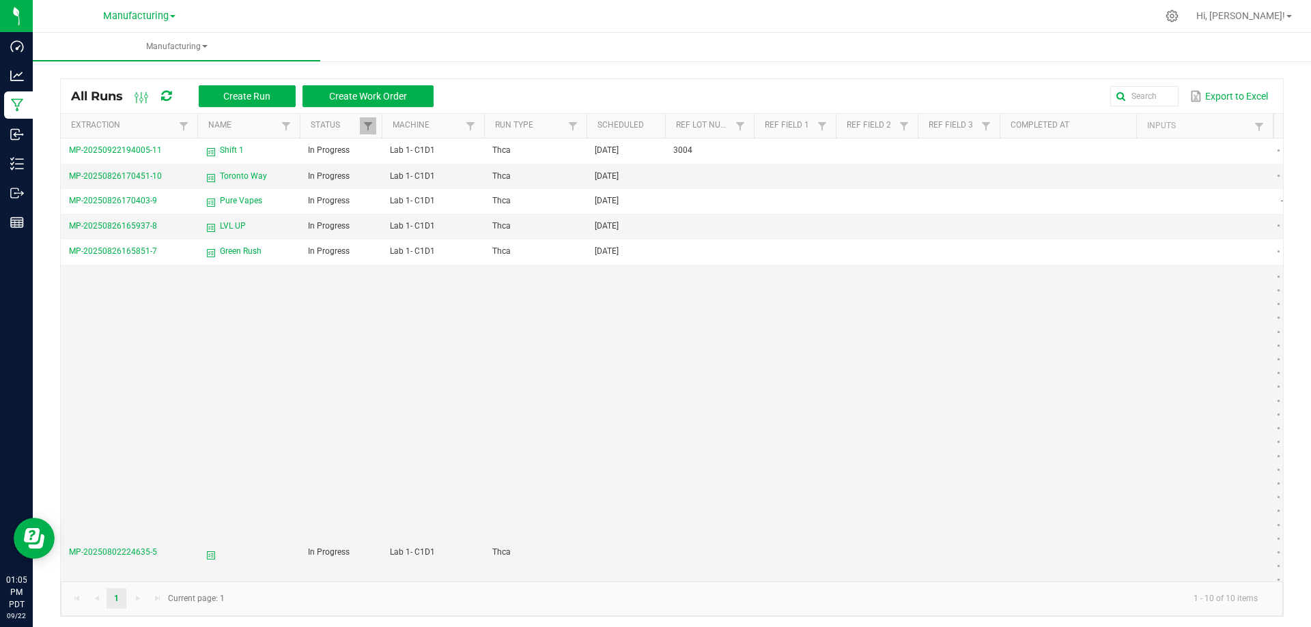
click at [171, 96] on icon at bounding box center [166, 96] width 10 height 12
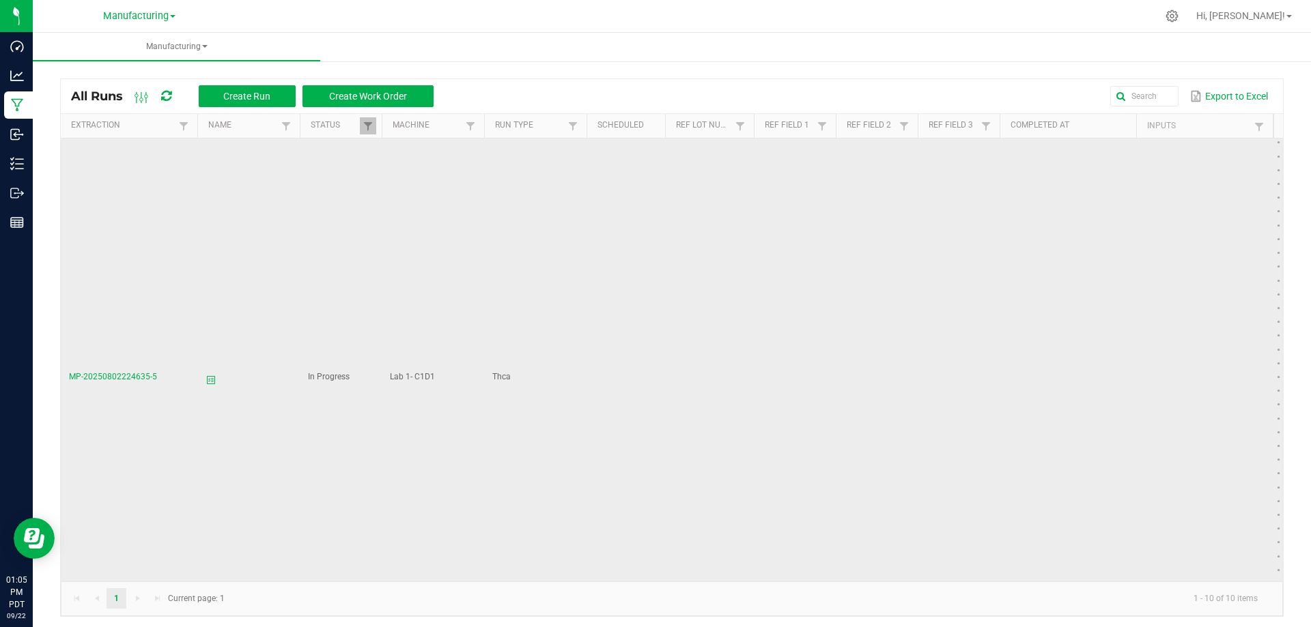
scroll to position [205, 0]
click at [212, 352] on icon at bounding box center [210, 351] width 11 height 16
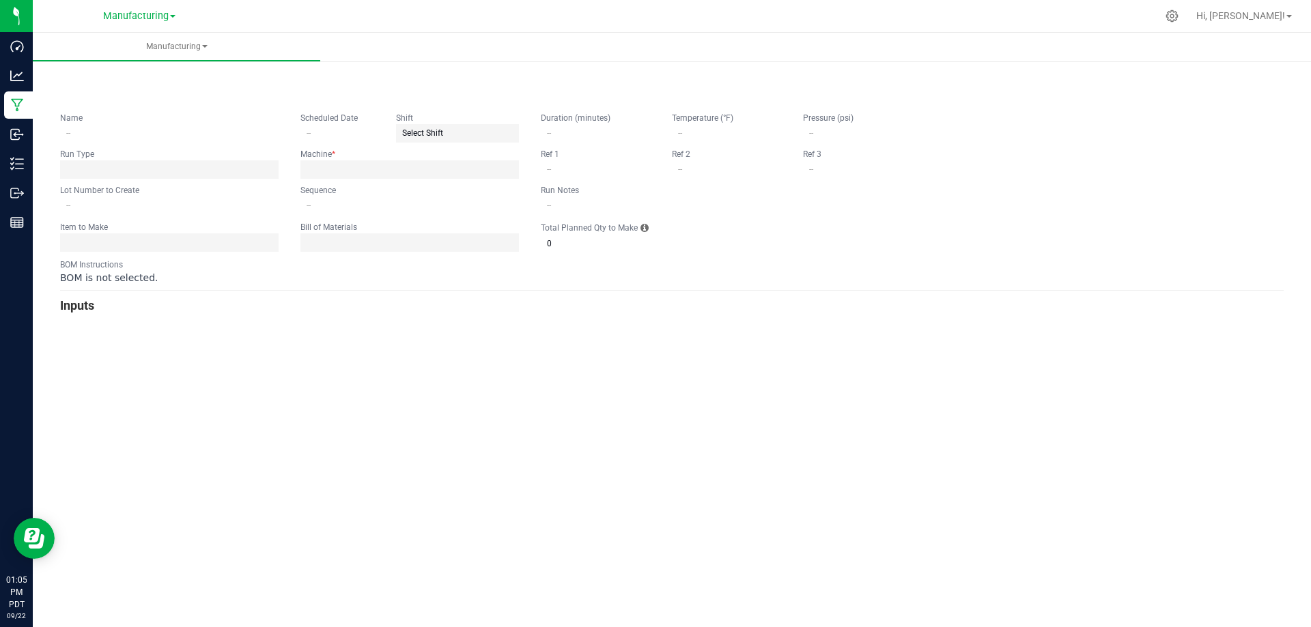
type input "0"
type input "1"
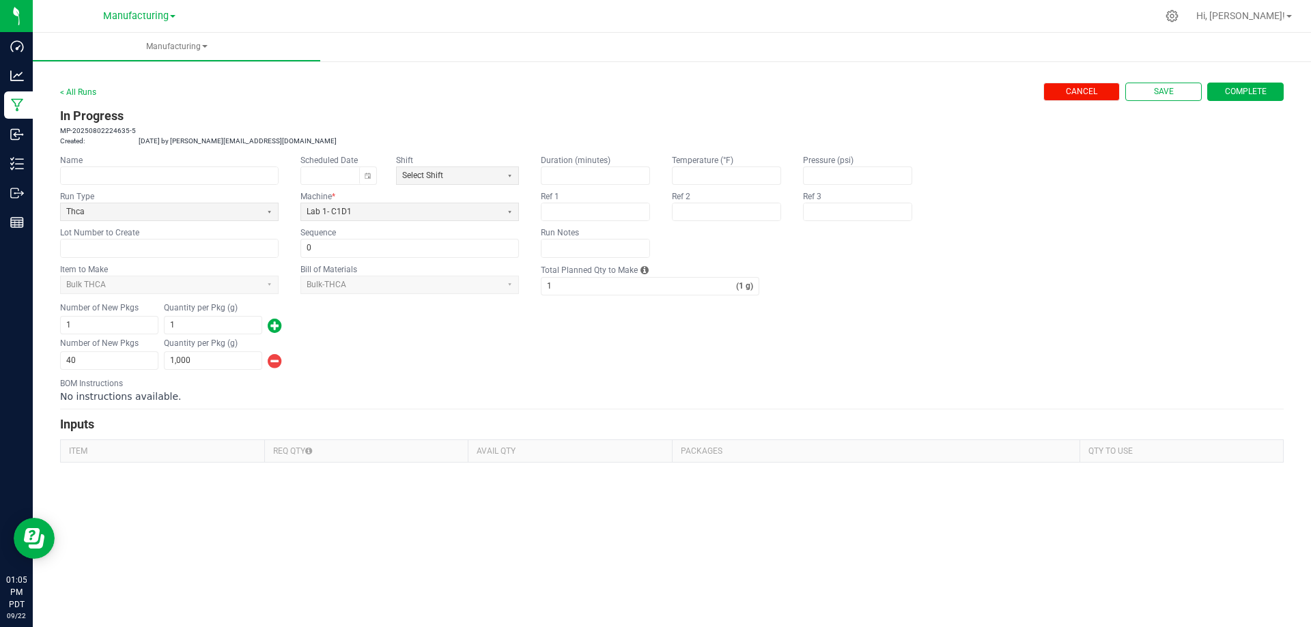
click at [1092, 93] on span "Cancel" at bounding box center [1081, 92] width 31 height 12
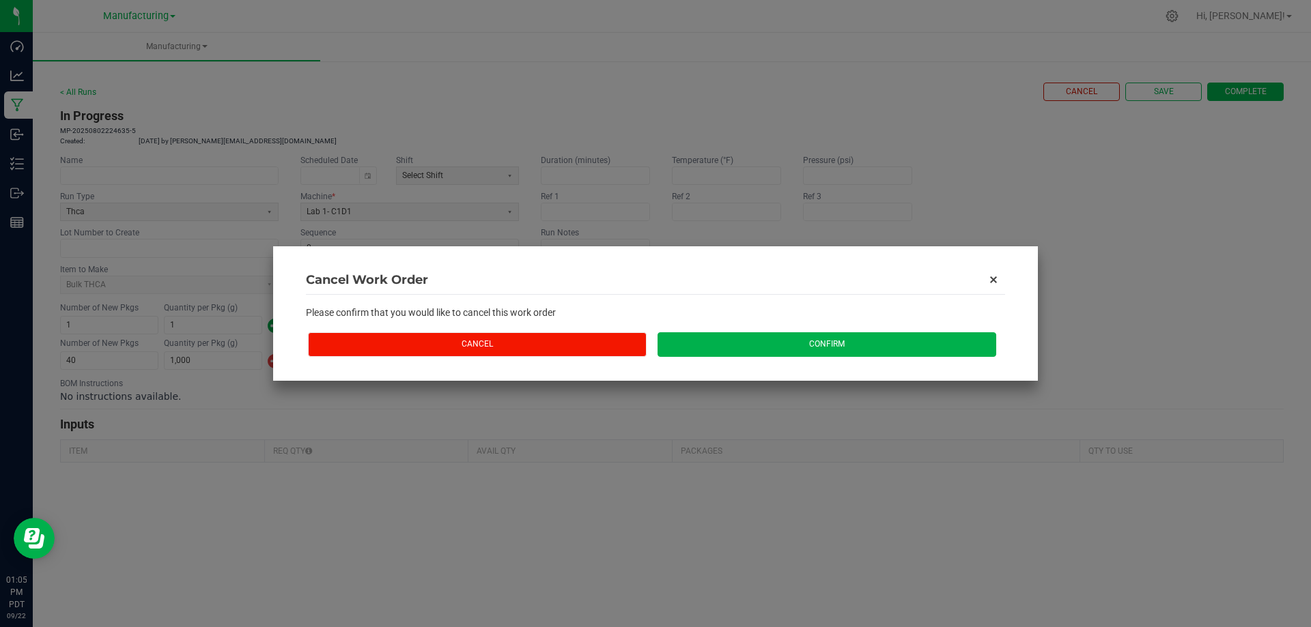
click at [543, 352] on button "Cancel" at bounding box center [477, 344] width 339 height 24
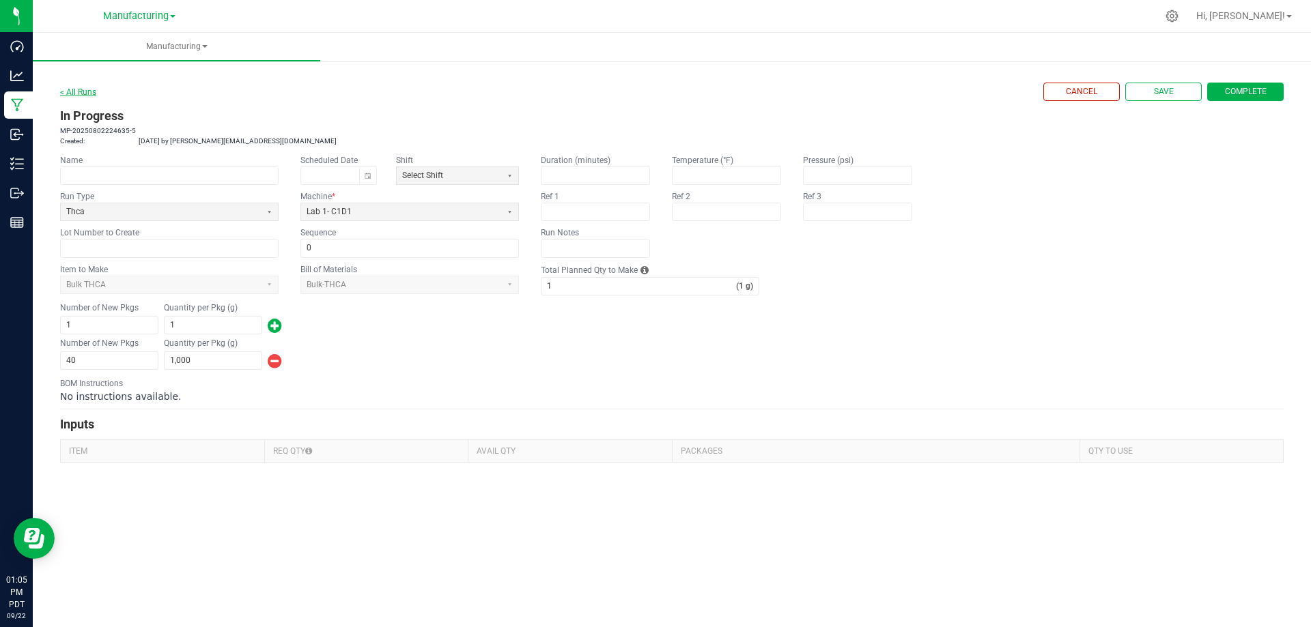
click at [74, 94] on link "< All Runs" at bounding box center [78, 92] width 36 height 10
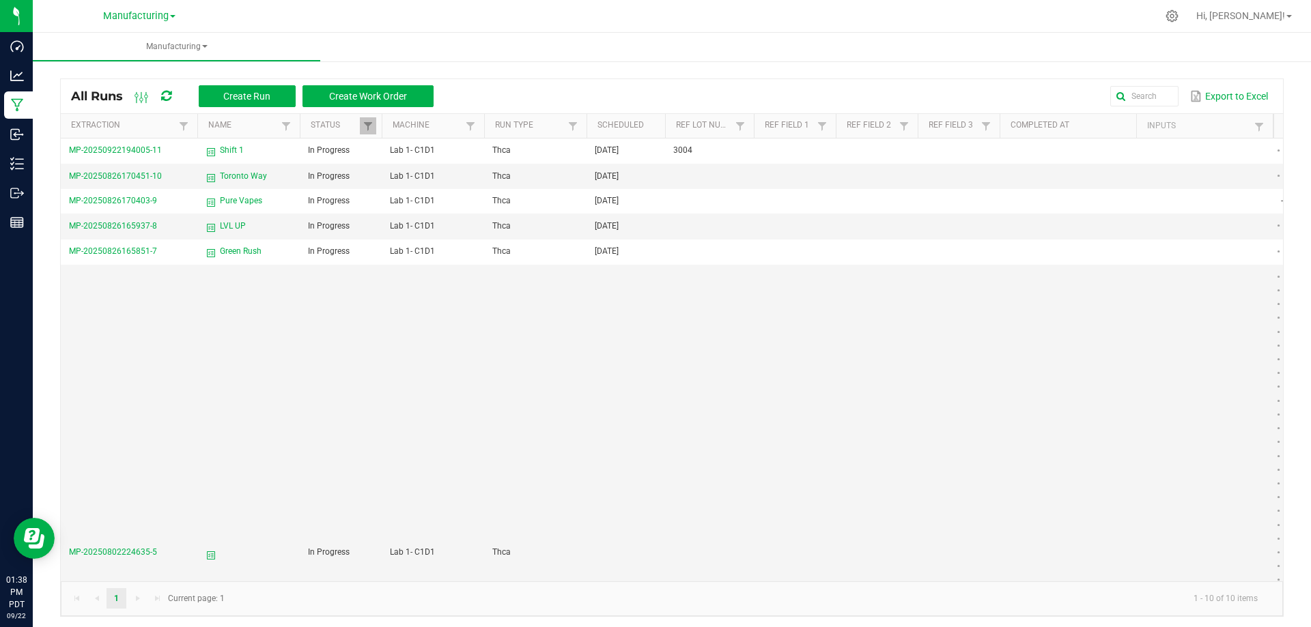
click at [165, 93] on icon at bounding box center [166, 96] width 10 height 12
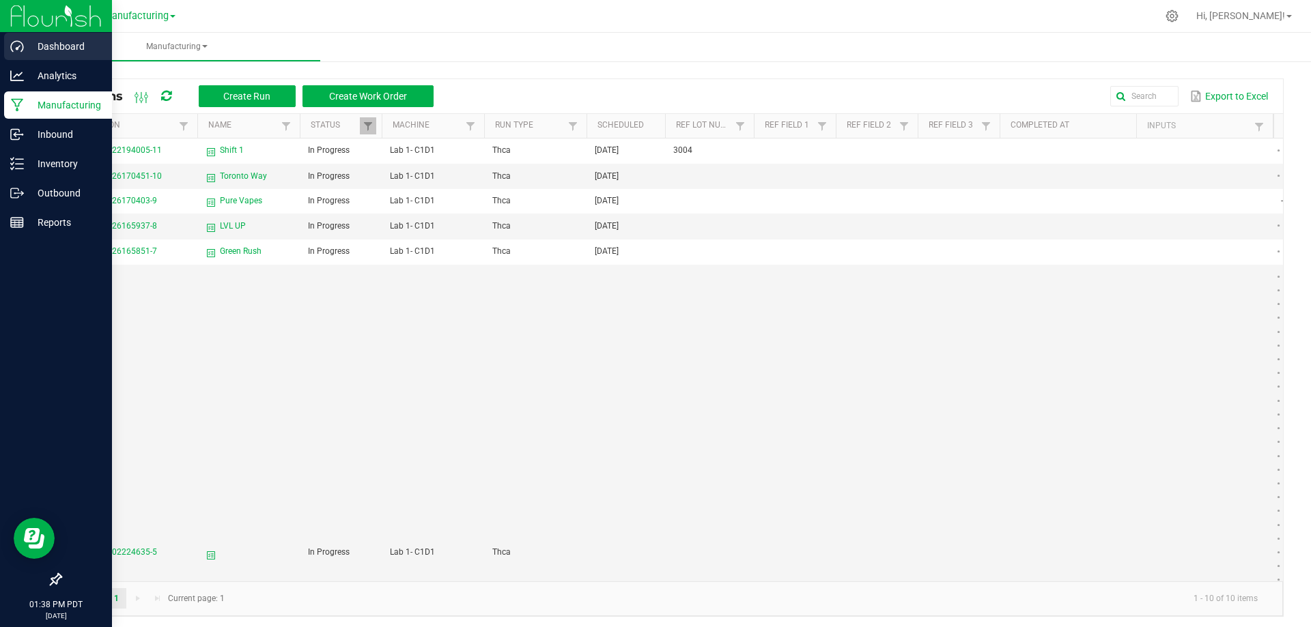
click at [42, 38] on p "Dashboard" at bounding box center [65, 46] width 82 height 16
